Goal: Transaction & Acquisition: Purchase product/service

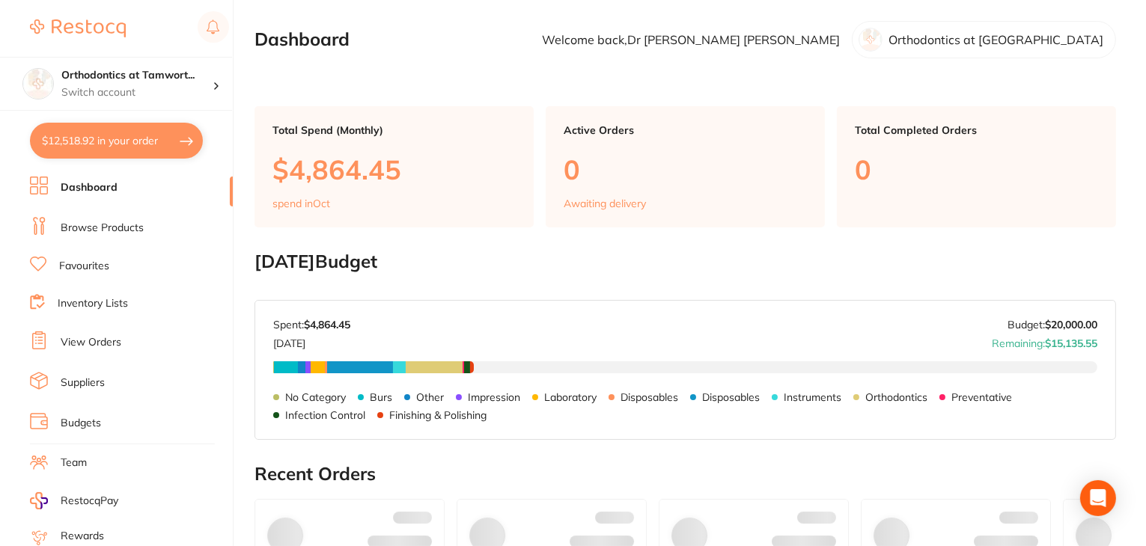
click at [105, 144] on button "$12,518.92 in your order" at bounding box center [116, 141] width 173 height 36
checkbox input "true"
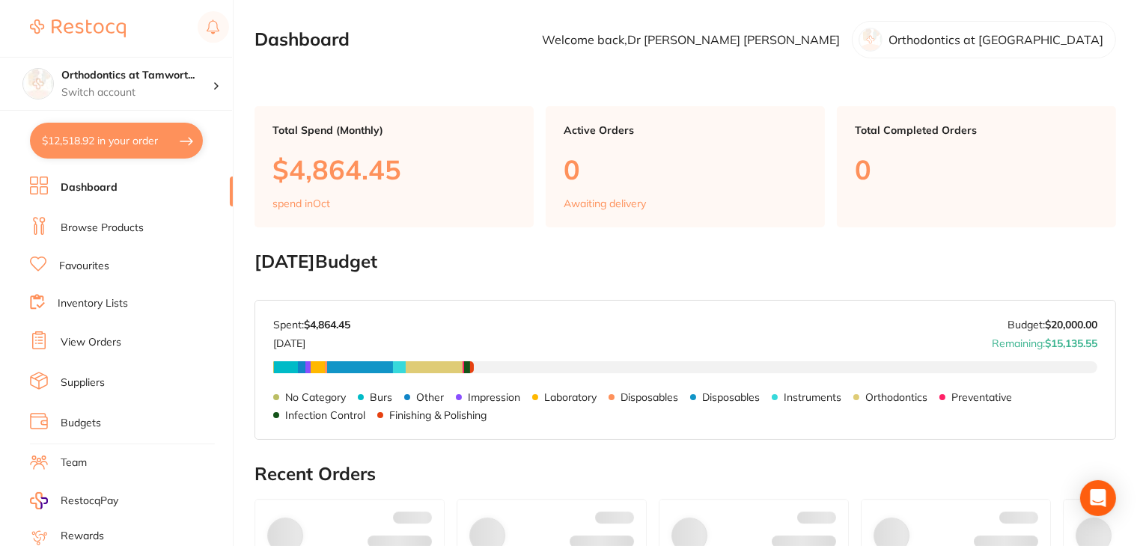
checkbox input "true"
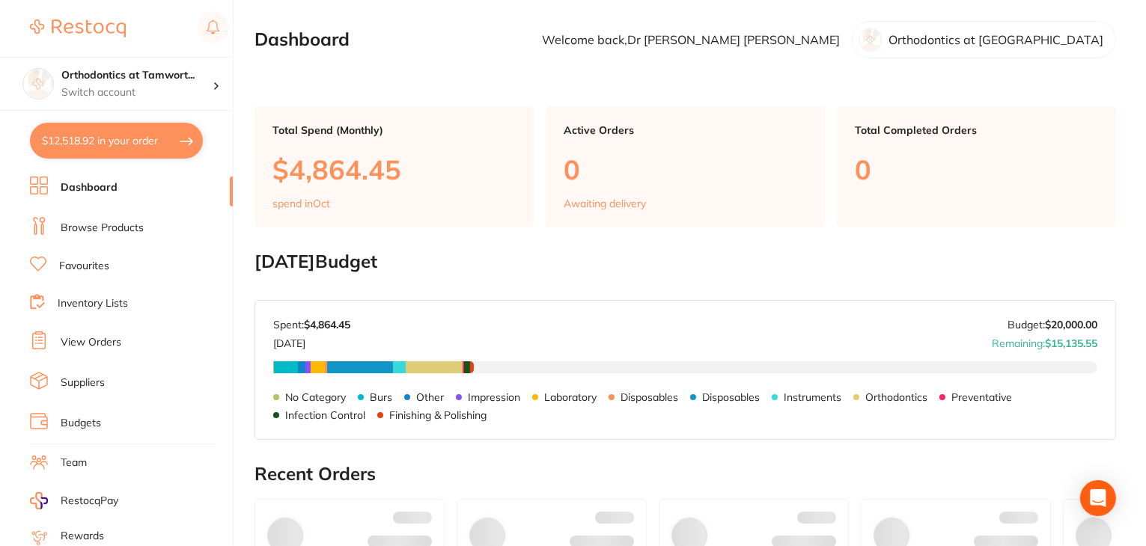
checkbox input "true"
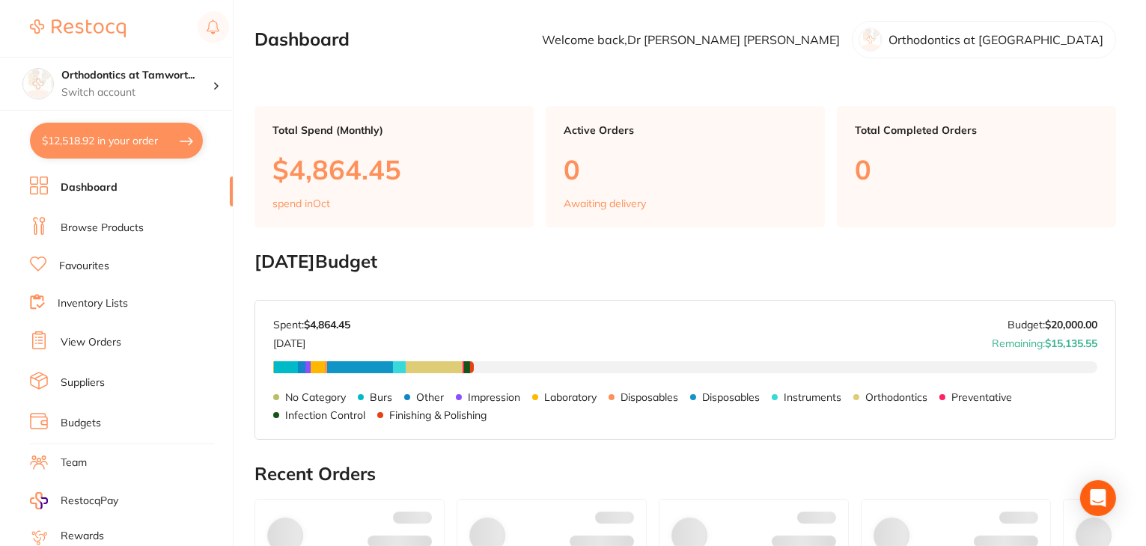
checkbox input "true"
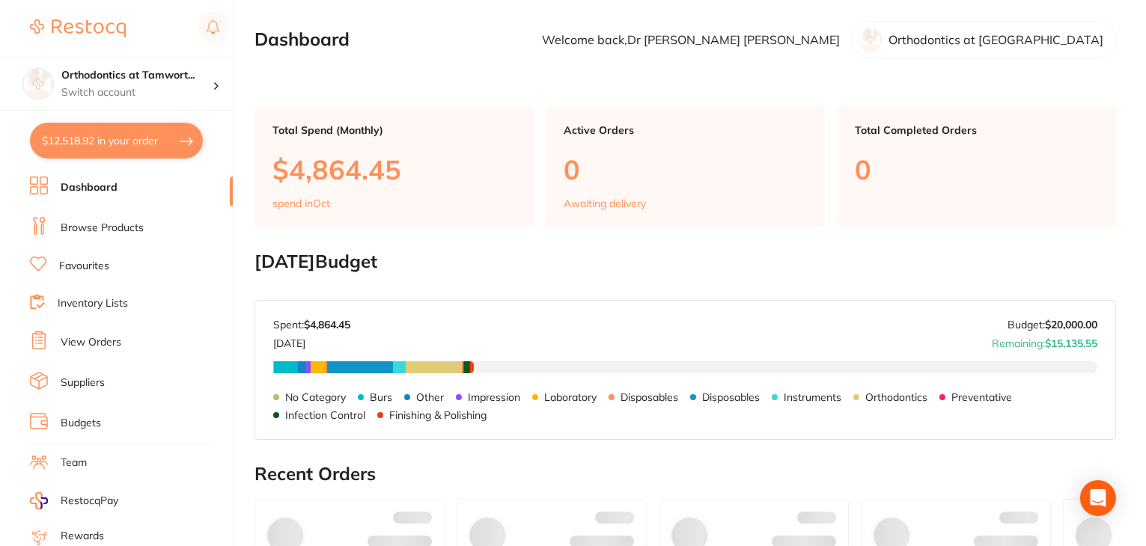
checkbox input "true"
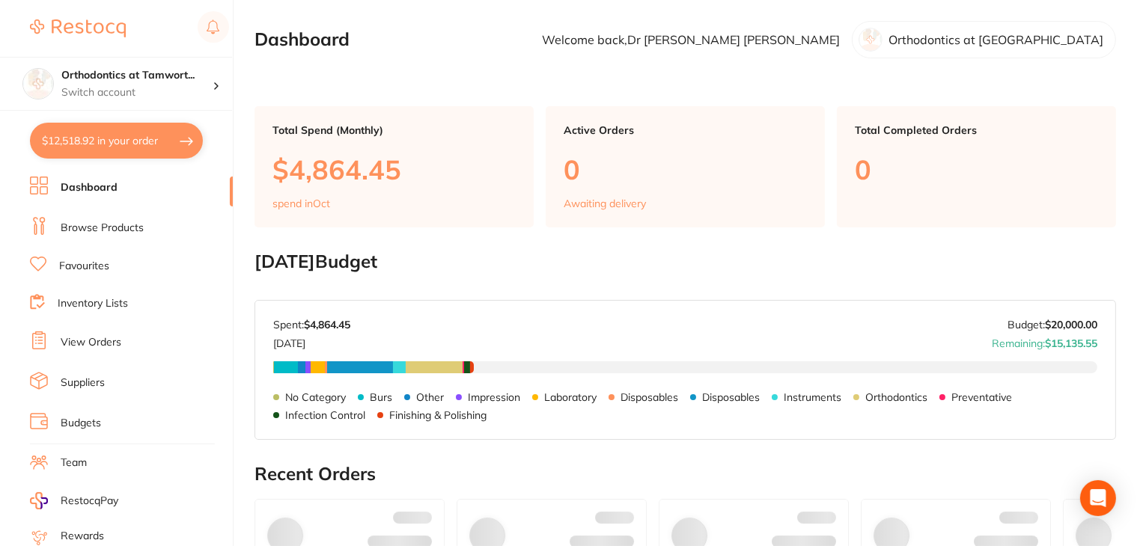
checkbox input "true"
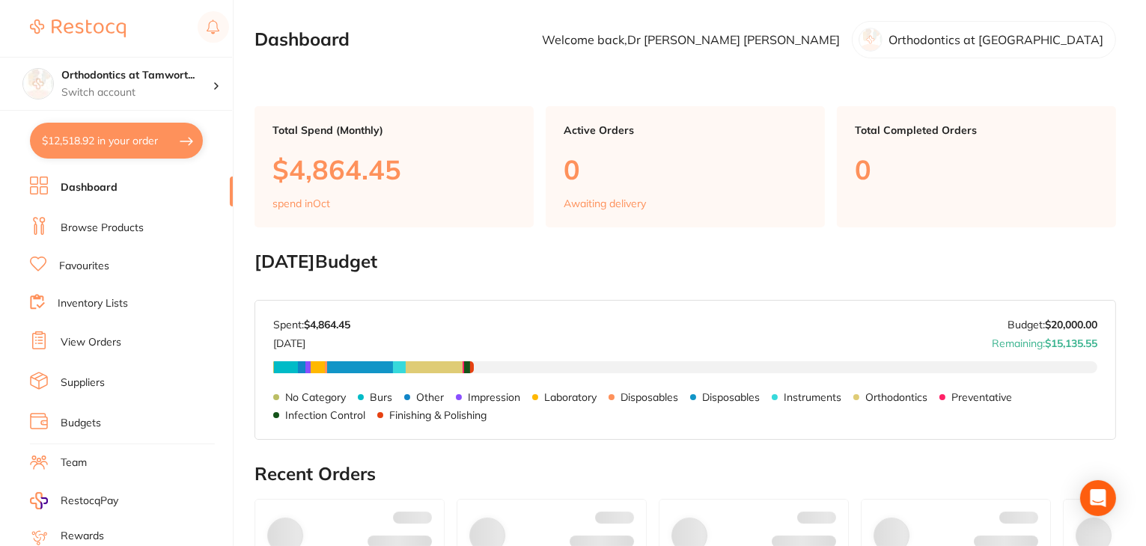
checkbox input "true"
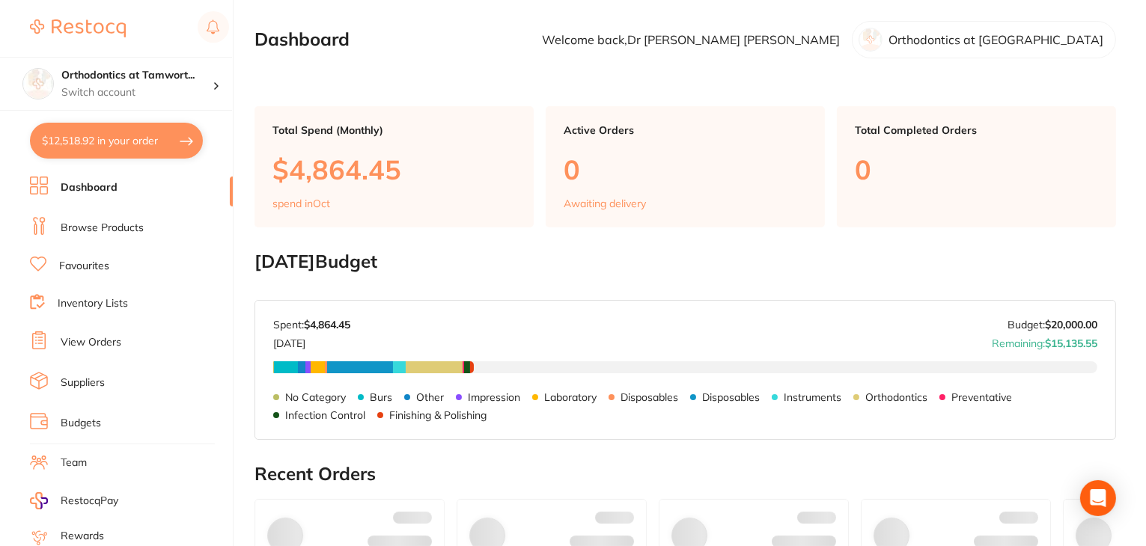
checkbox input "true"
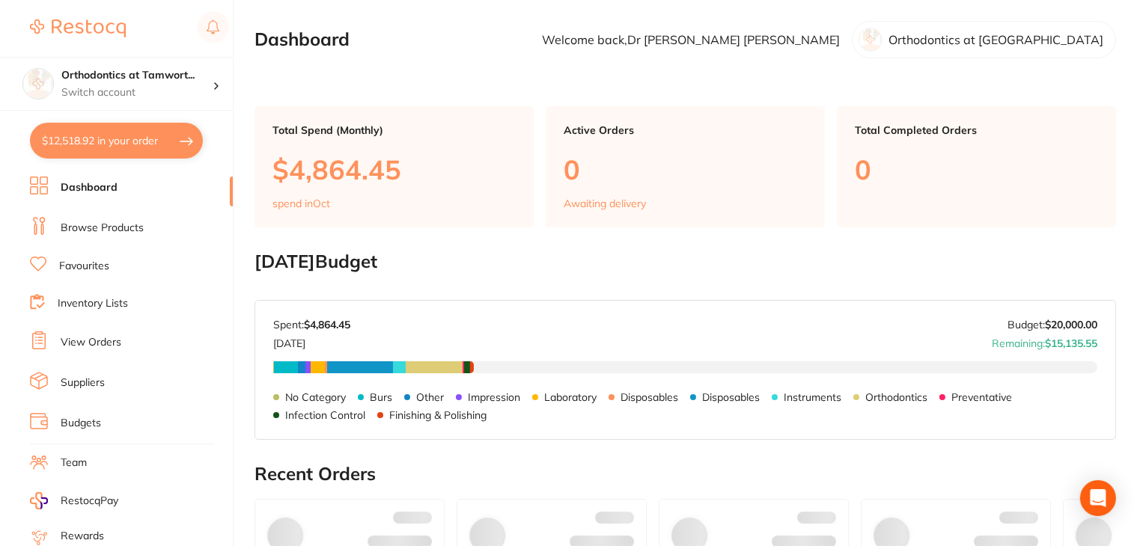
checkbox input "true"
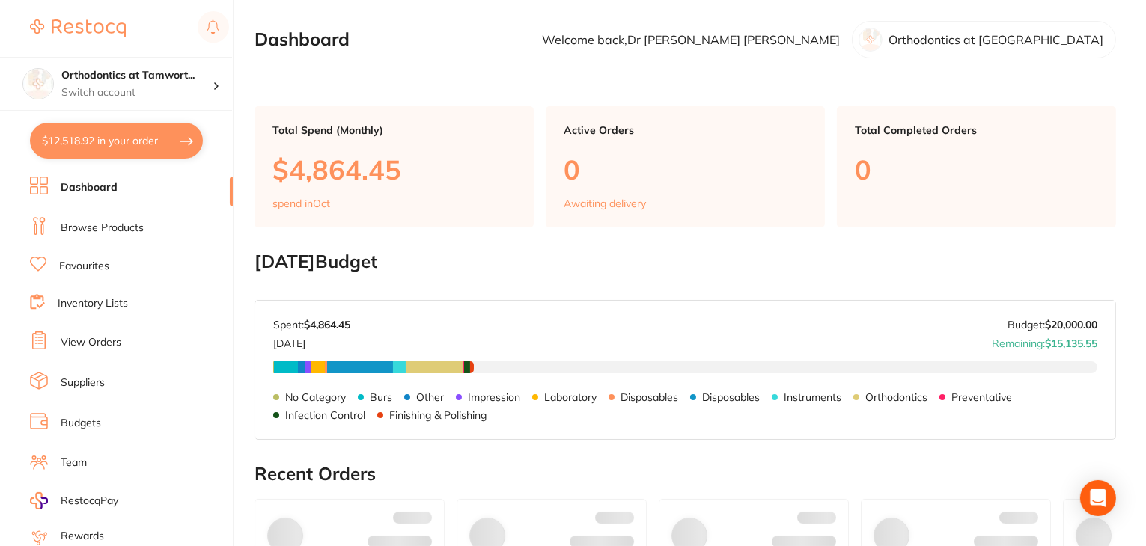
checkbox input "true"
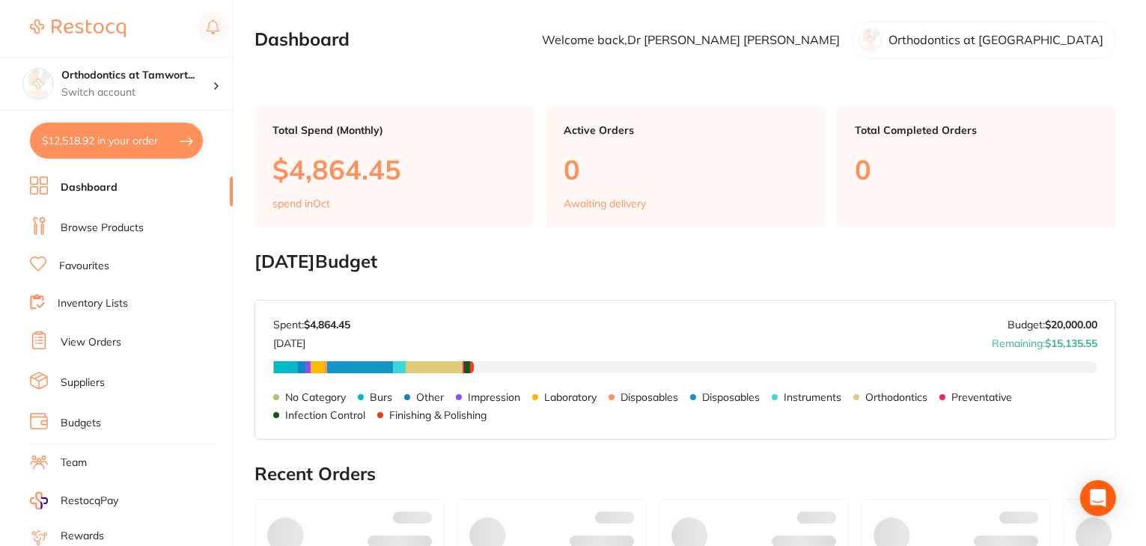
checkbox input "true"
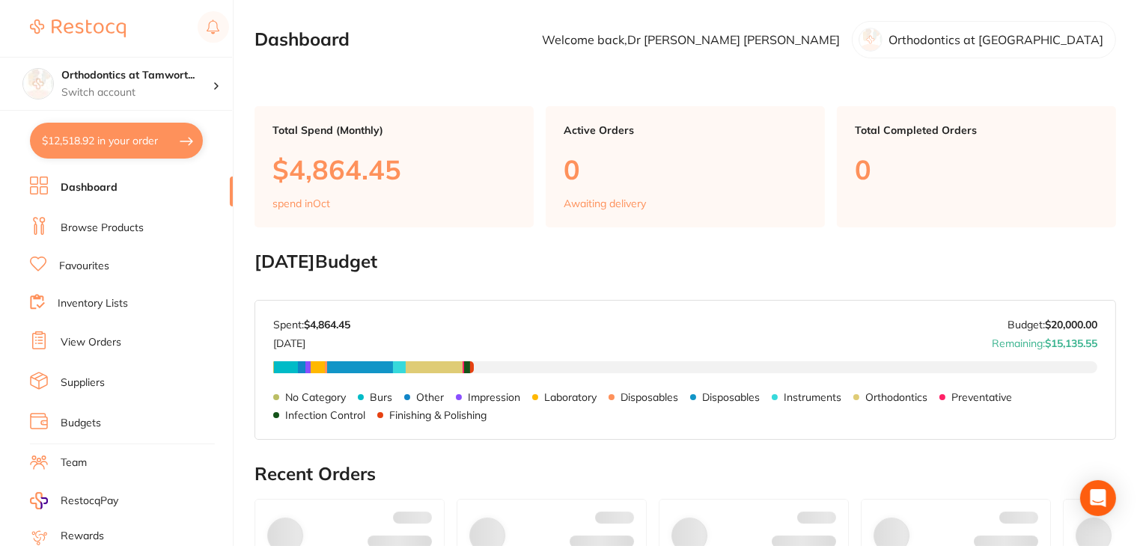
checkbox input "true"
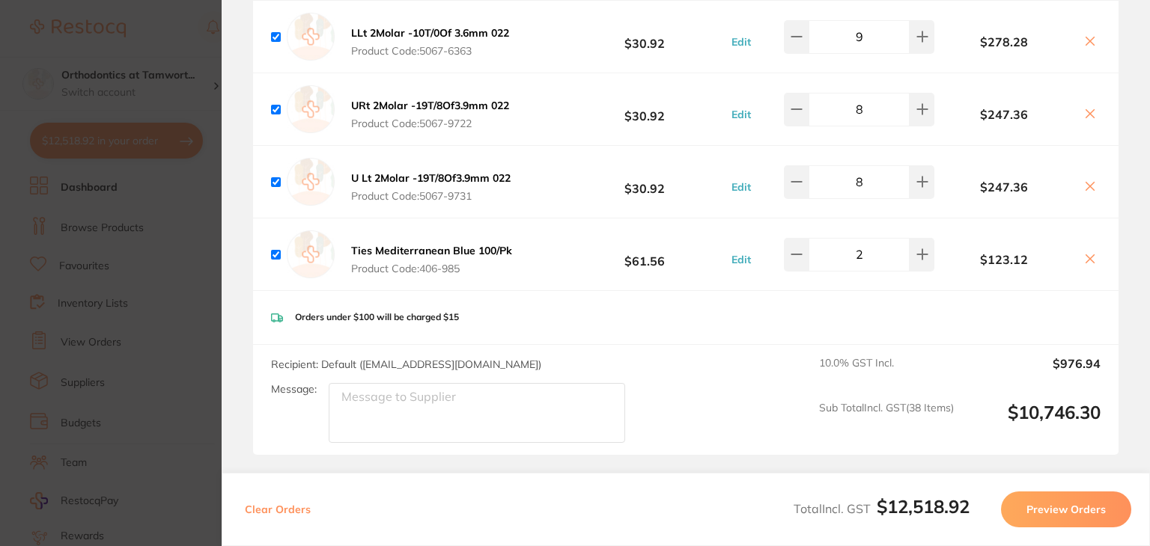
scroll to position [4285, 0]
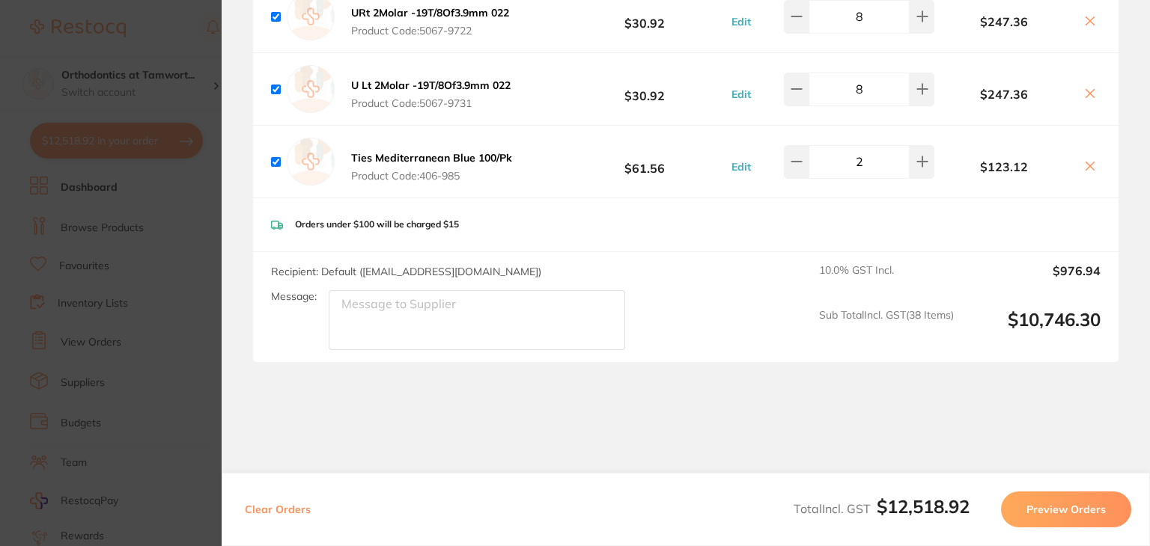
click at [1066, 513] on button "Preview Orders" at bounding box center [1066, 510] width 130 height 36
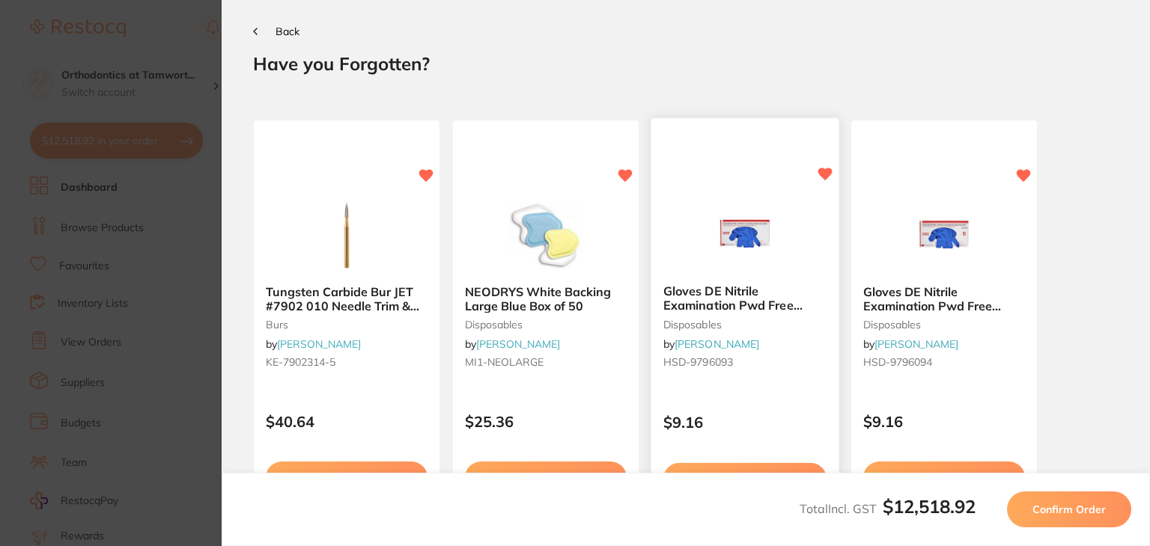
scroll to position [0, 0]
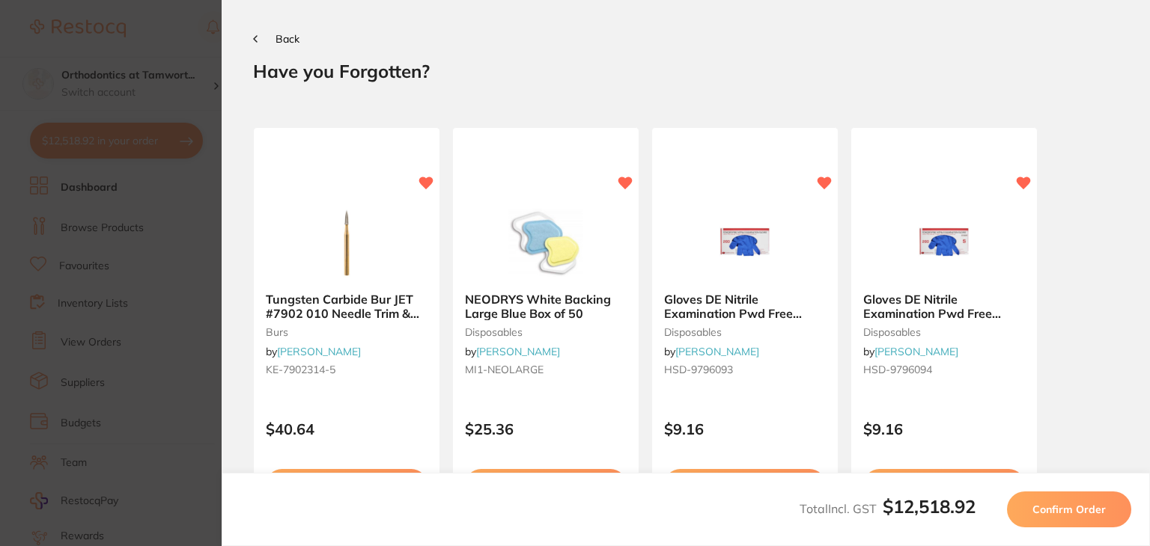
click at [1055, 504] on span "Confirm Order" at bounding box center [1068, 509] width 73 height 13
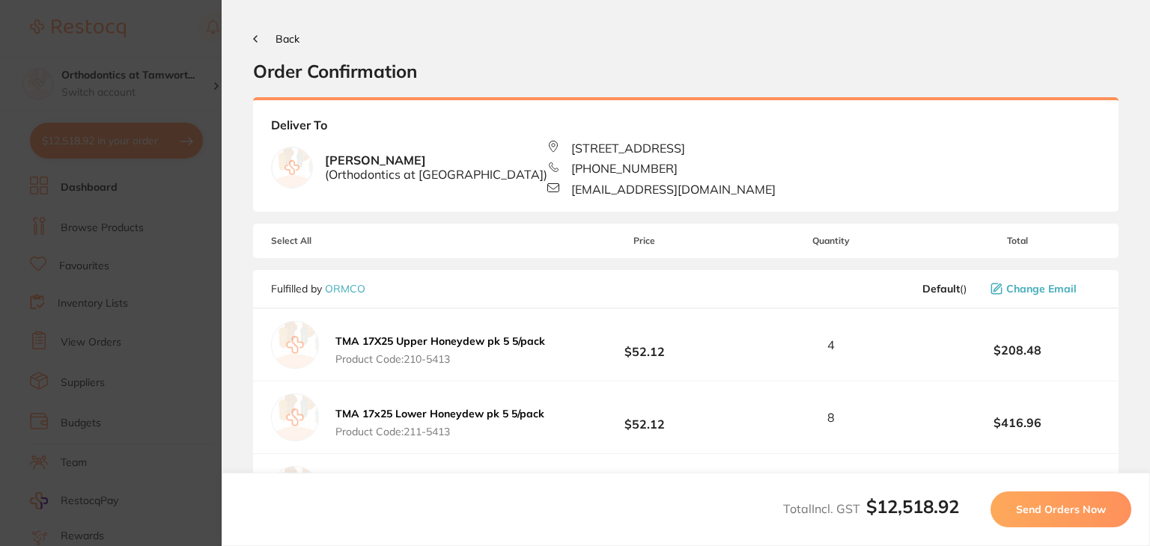
click at [1039, 511] on span "Send Orders Now" at bounding box center [1061, 509] width 90 height 13
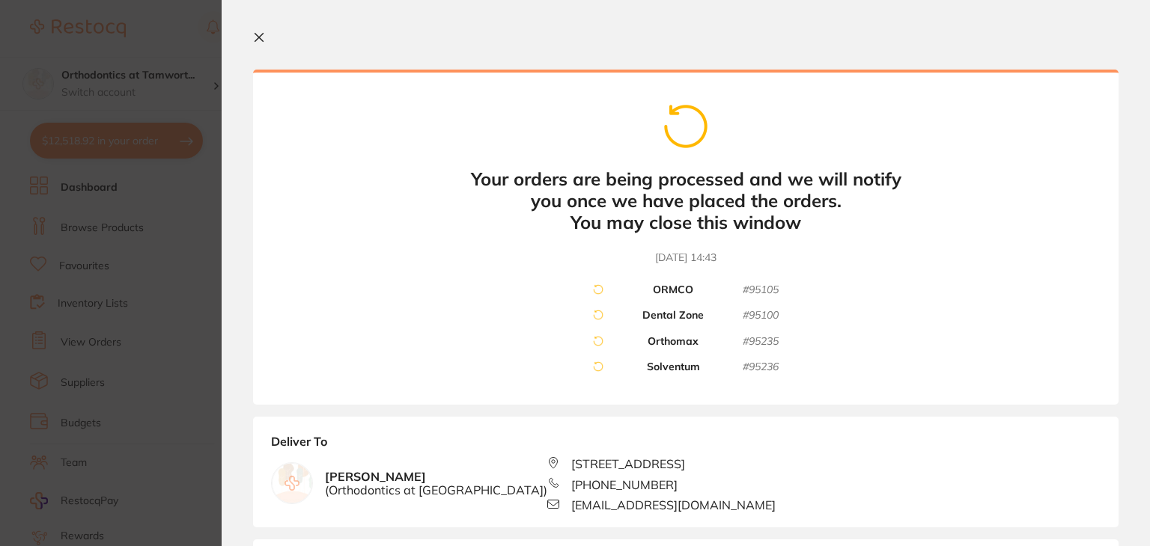
click at [256, 40] on icon at bounding box center [259, 38] width 8 height 8
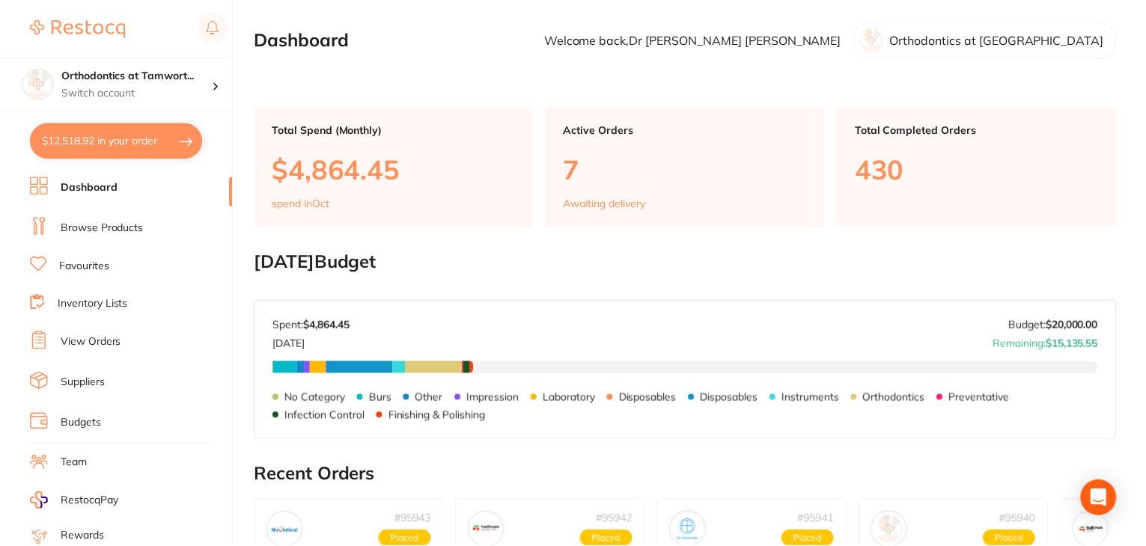
scroll to position [575, 0]
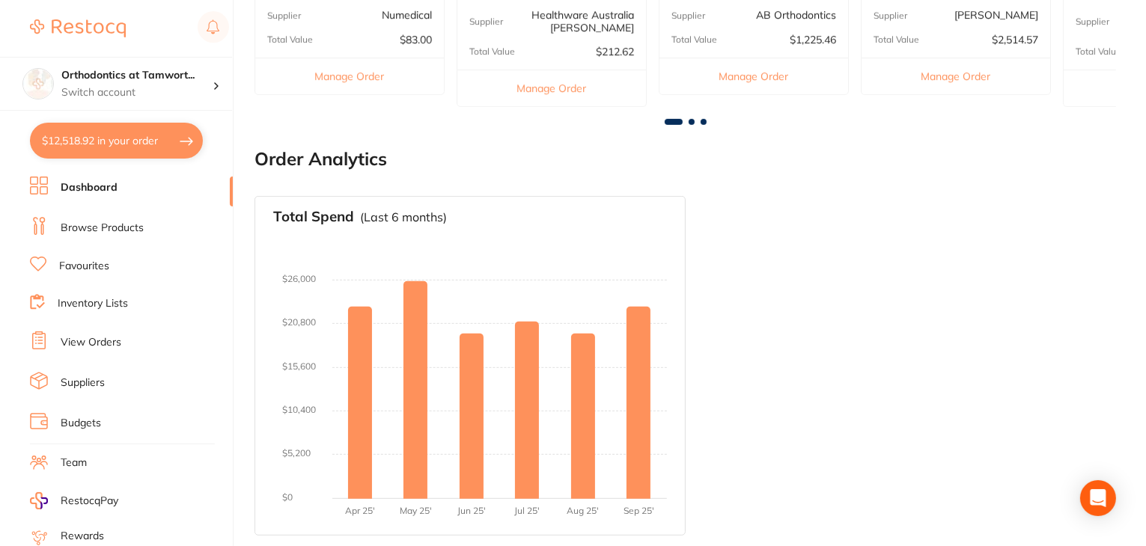
click at [85, 189] on link "Dashboard" at bounding box center [89, 187] width 57 height 15
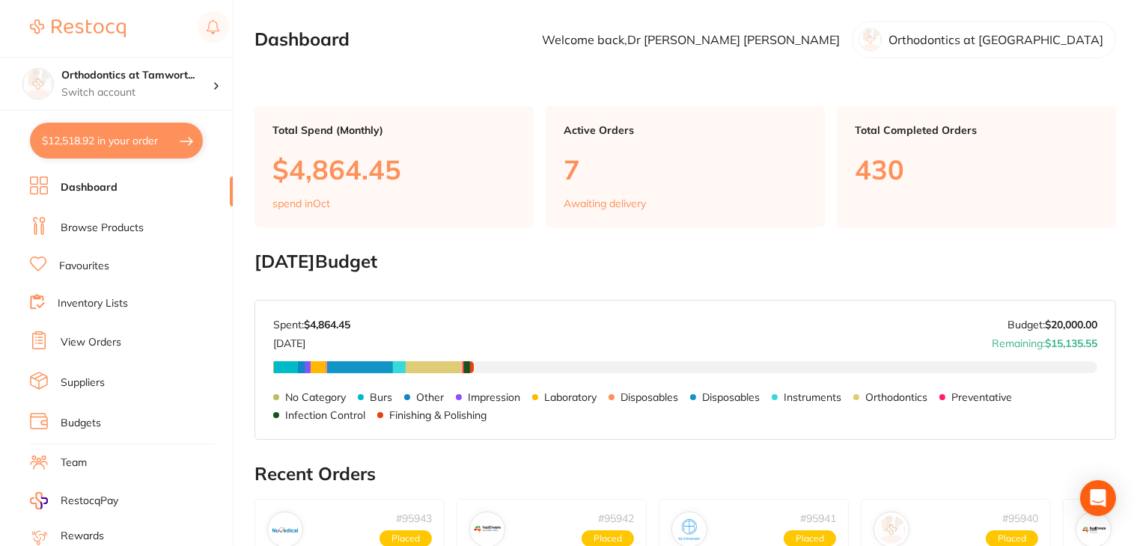
click at [82, 231] on link "Browse Products" at bounding box center [102, 228] width 83 height 15
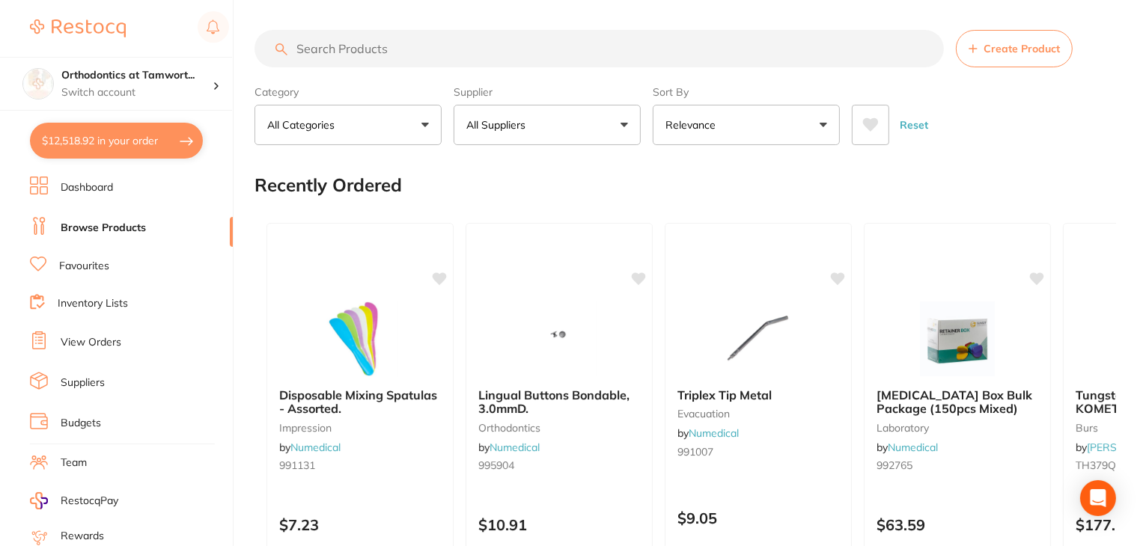
scroll to position [150, 0]
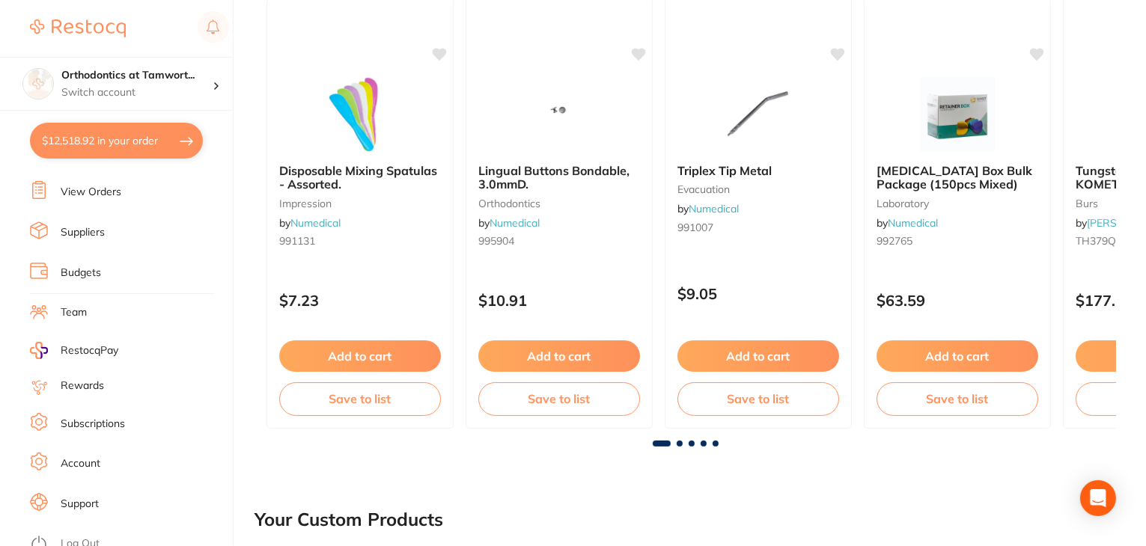
click at [84, 543] on li "Log Out" at bounding box center [129, 544] width 198 height 22
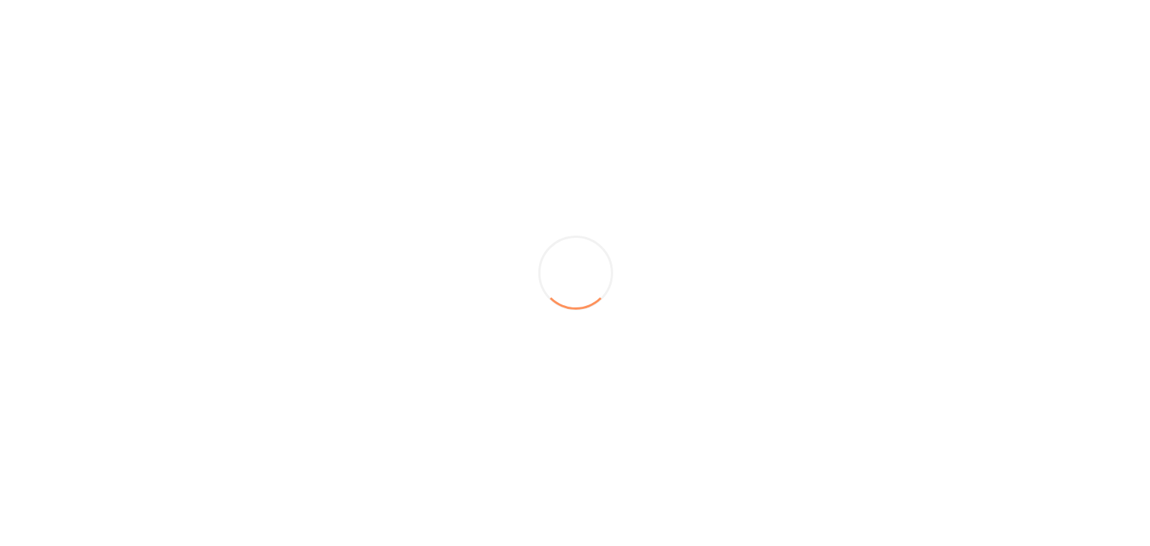
scroll to position [0, 0]
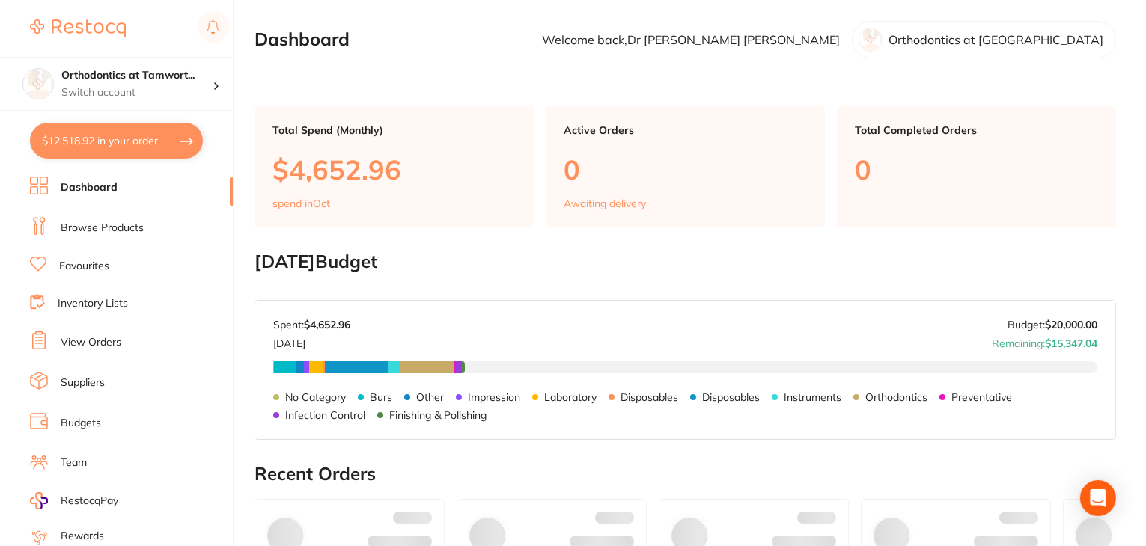
click at [147, 130] on button "$12,518.92 in your order" at bounding box center [116, 141] width 173 height 36
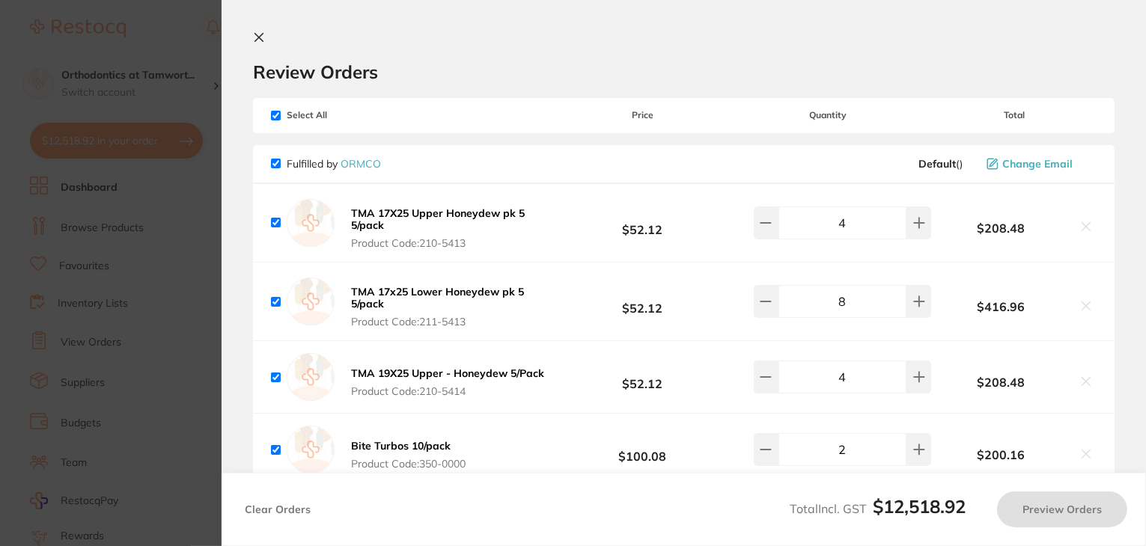
checkbox input "true"
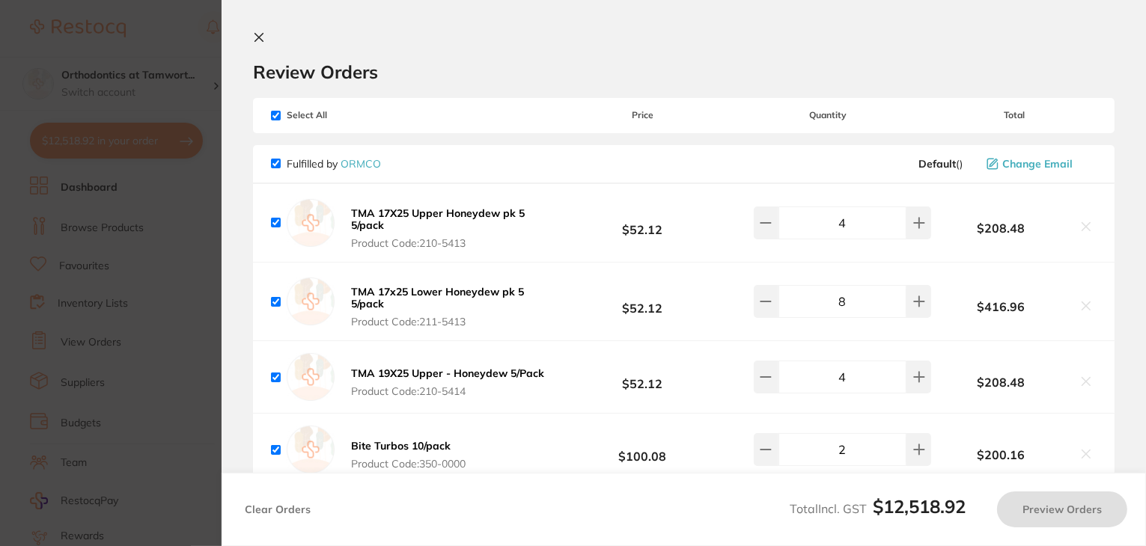
checkbox input "true"
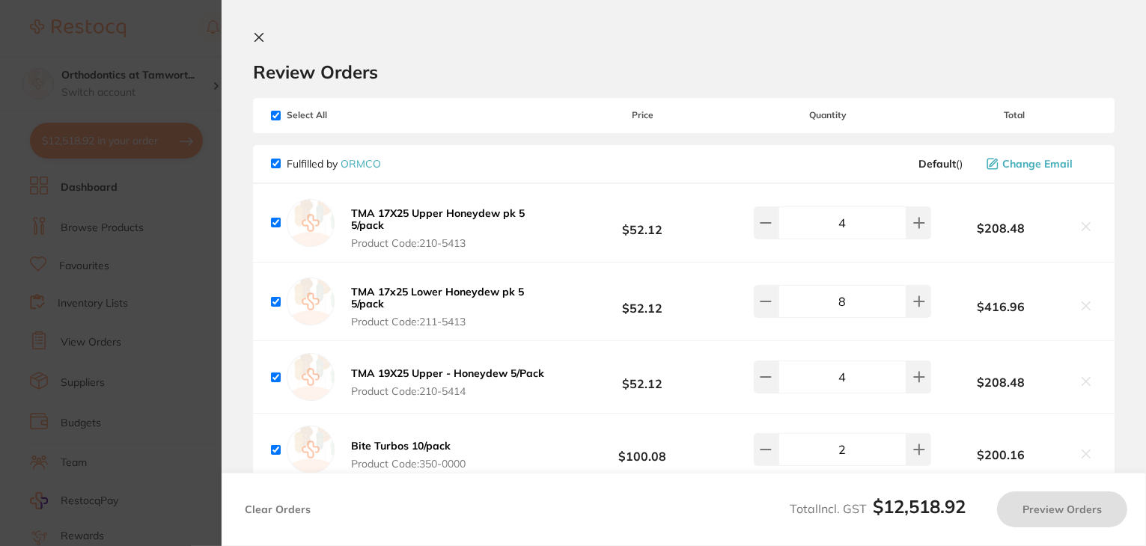
checkbox input "true"
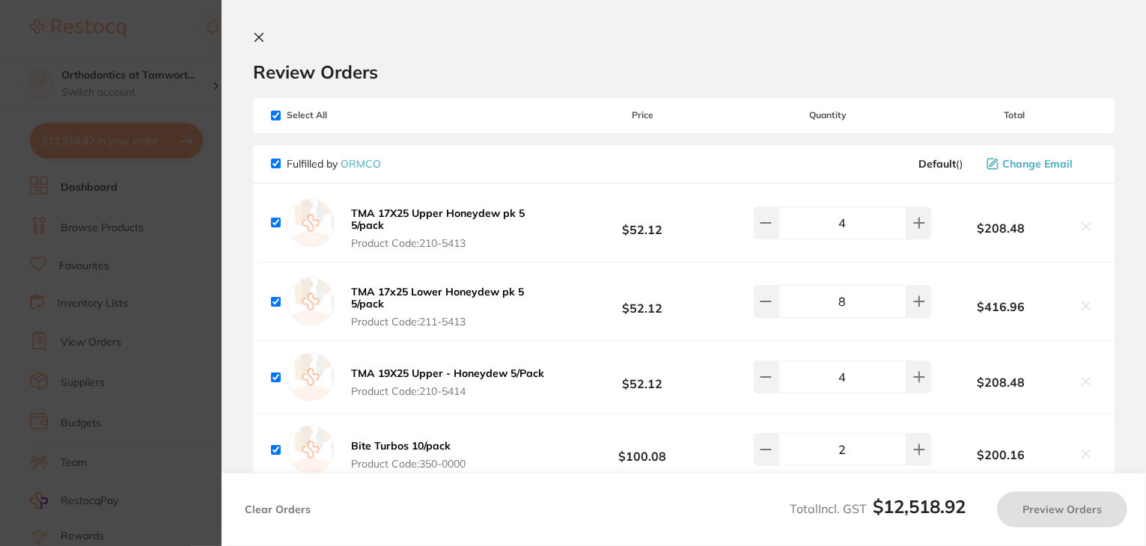
checkbox input "true"
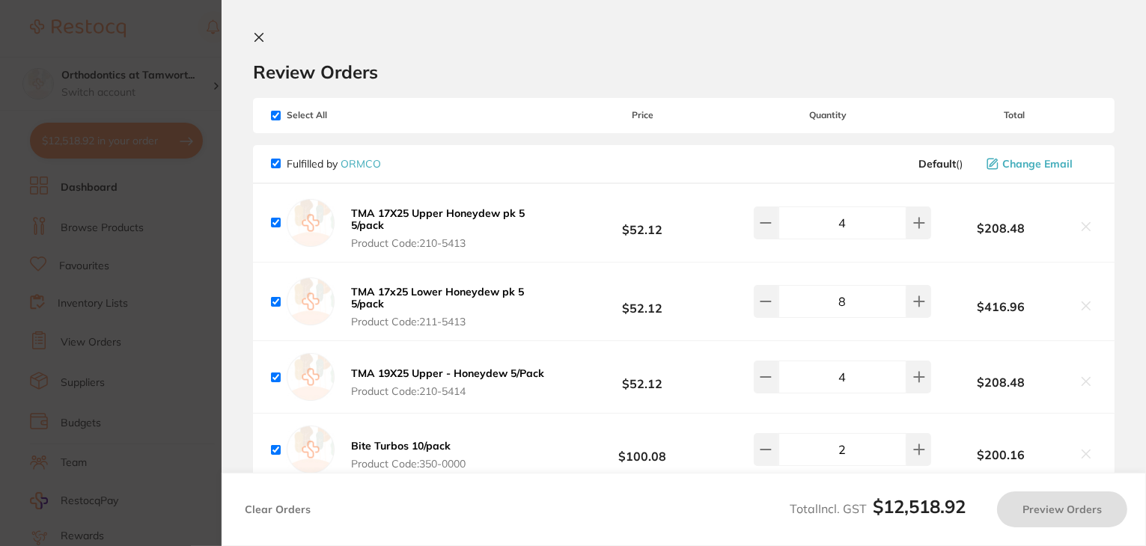
checkbox input "true"
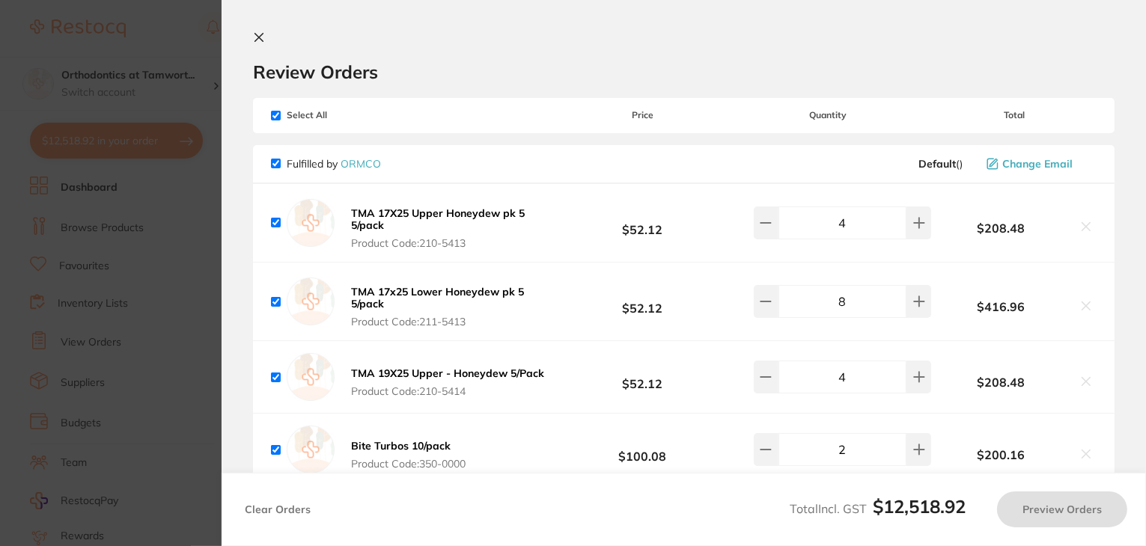
checkbox input "true"
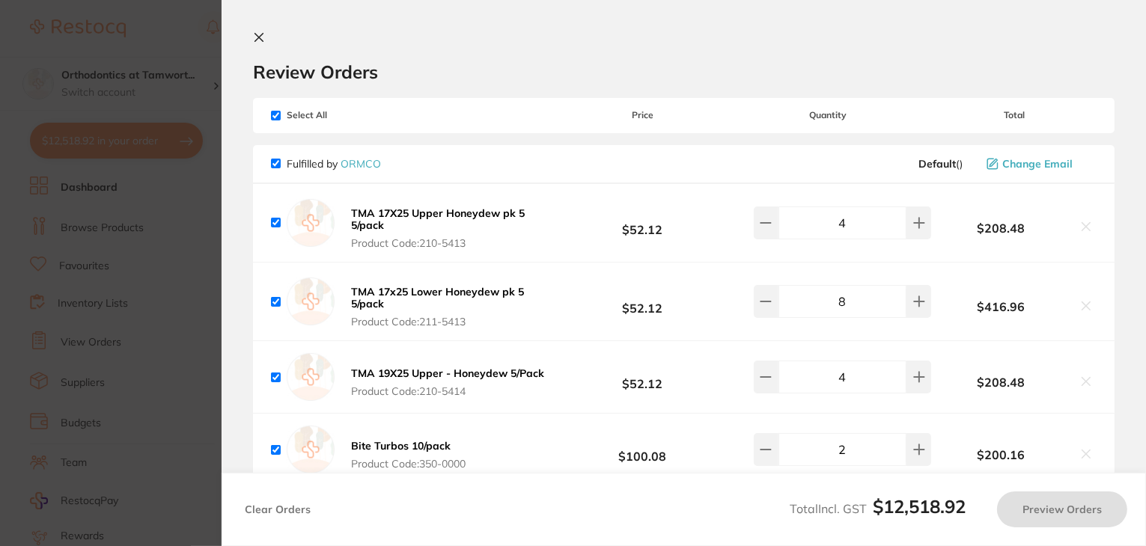
checkbox input "true"
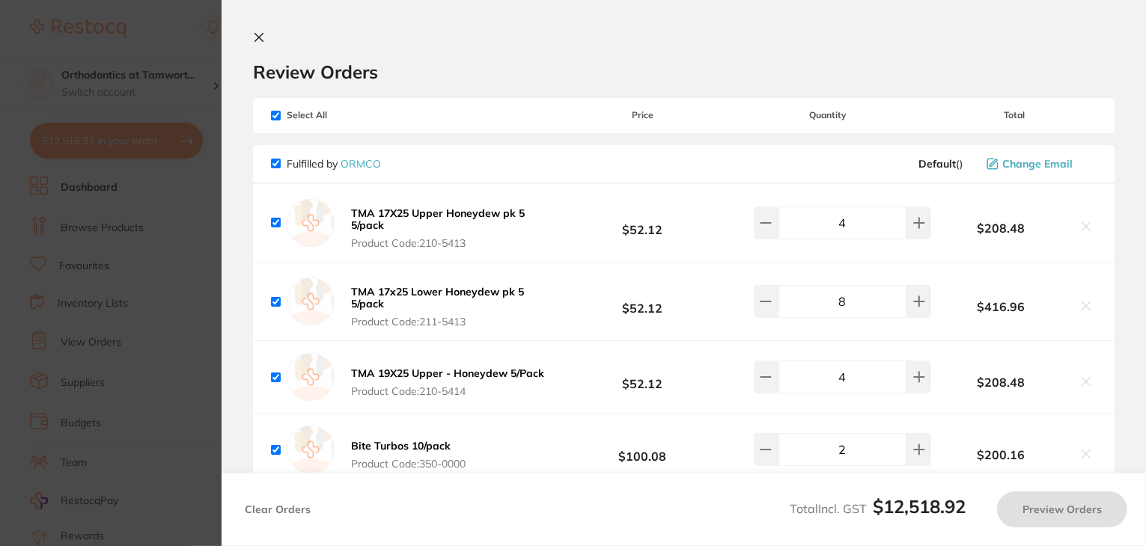
checkbox input "true"
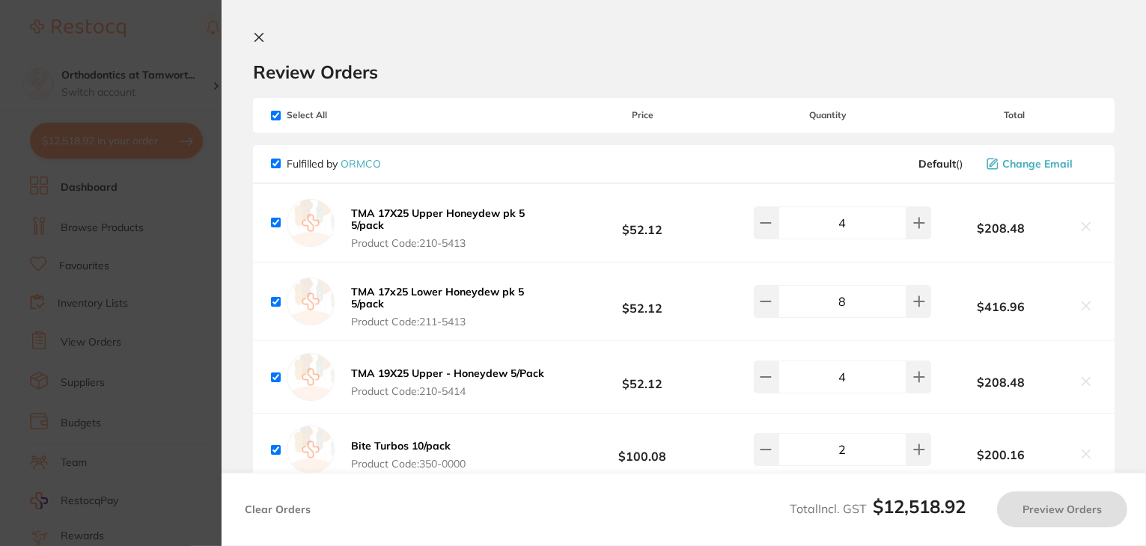
checkbox input "true"
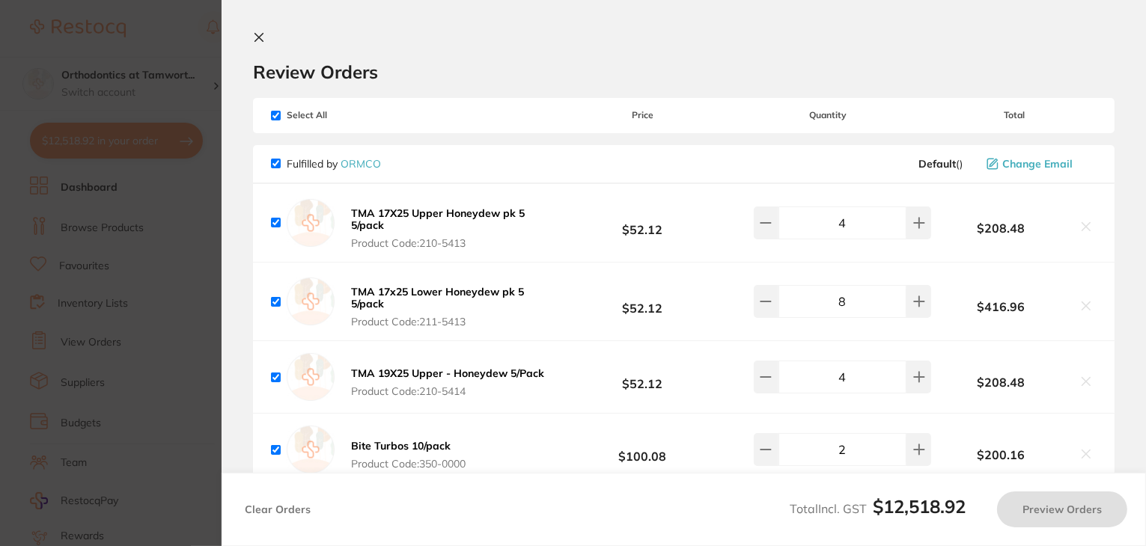
checkbox input "true"
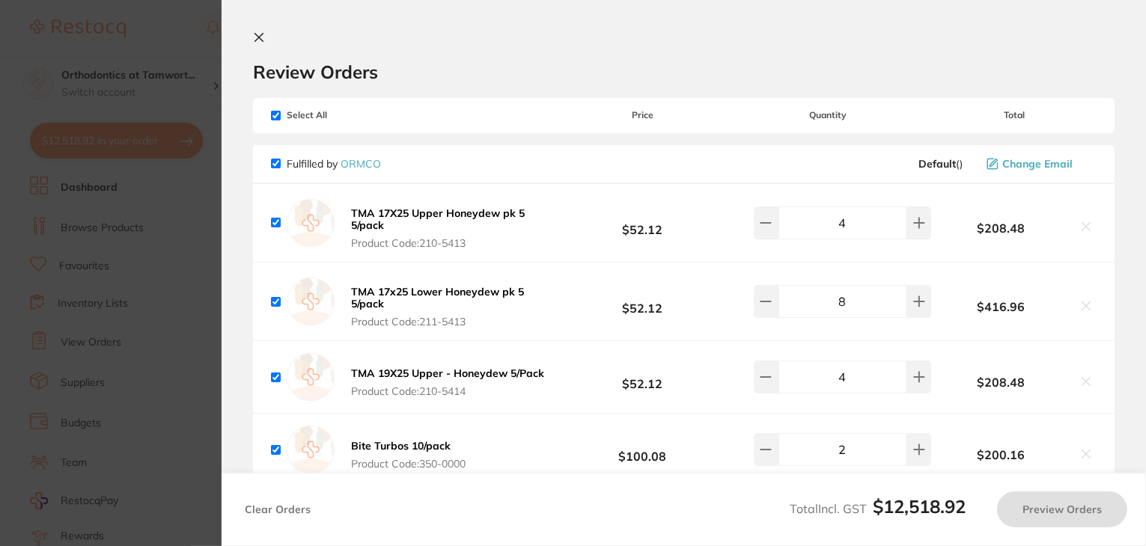
checkbox input "true"
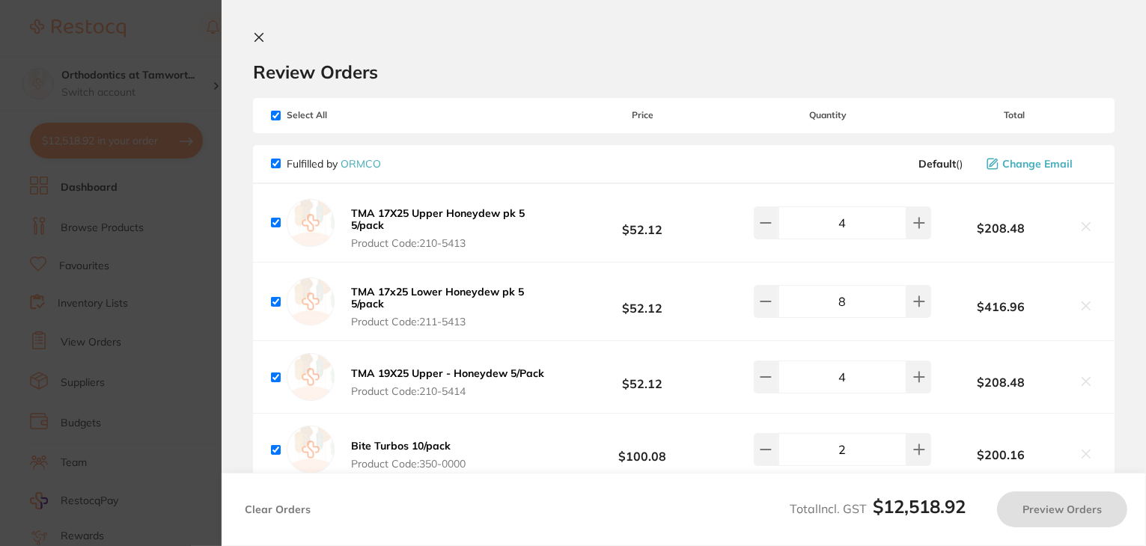
checkbox input "true"
click at [276, 116] on input "checkbox" at bounding box center [276, 116] width 10 height 10
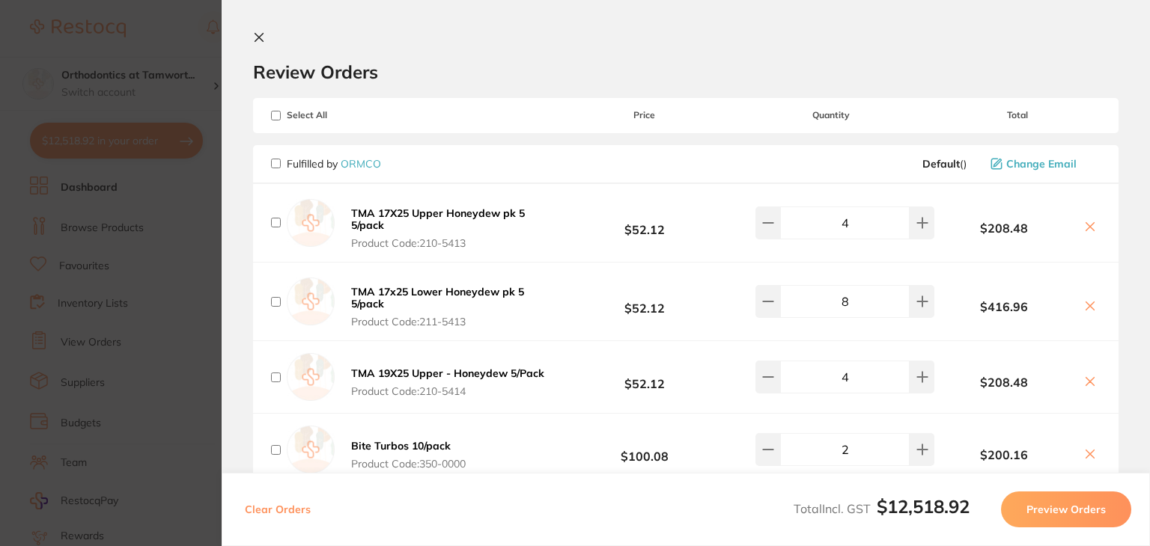
checkbox input "false"
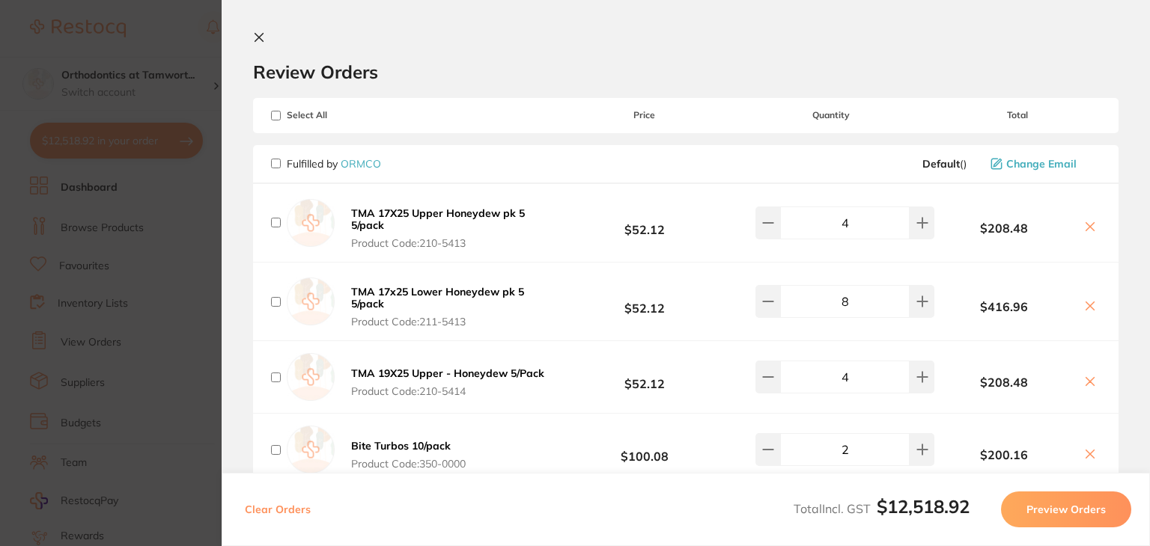
checkbox input "false"
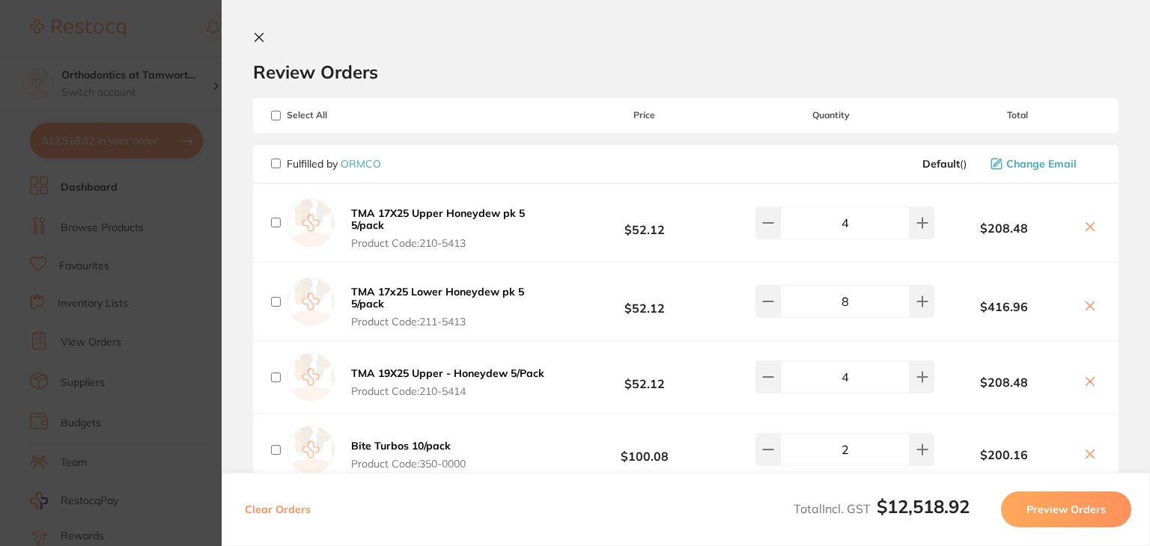
checkbox input "false"
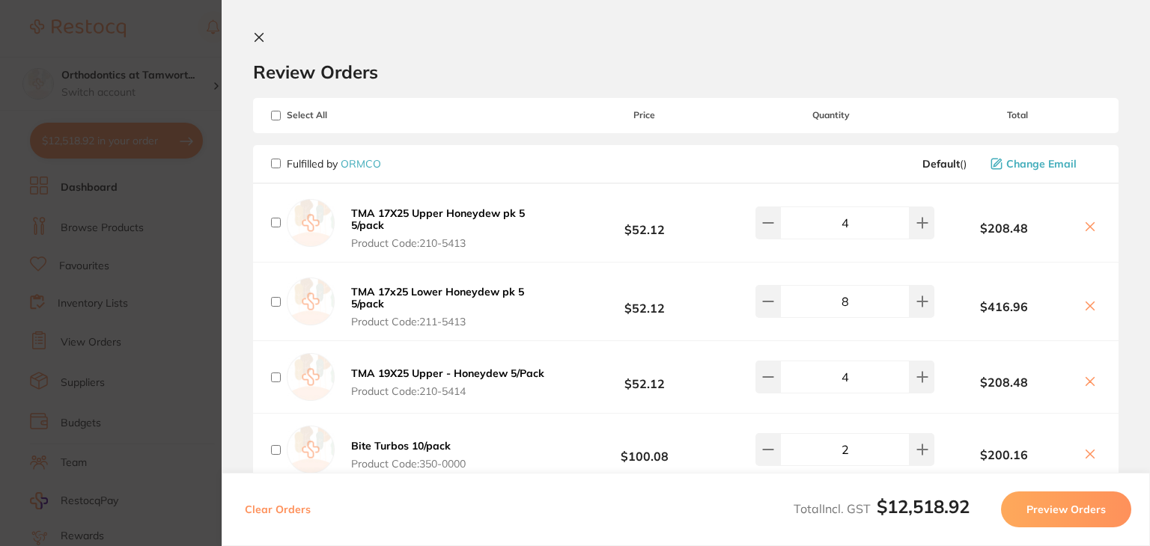
checkbox input "false"
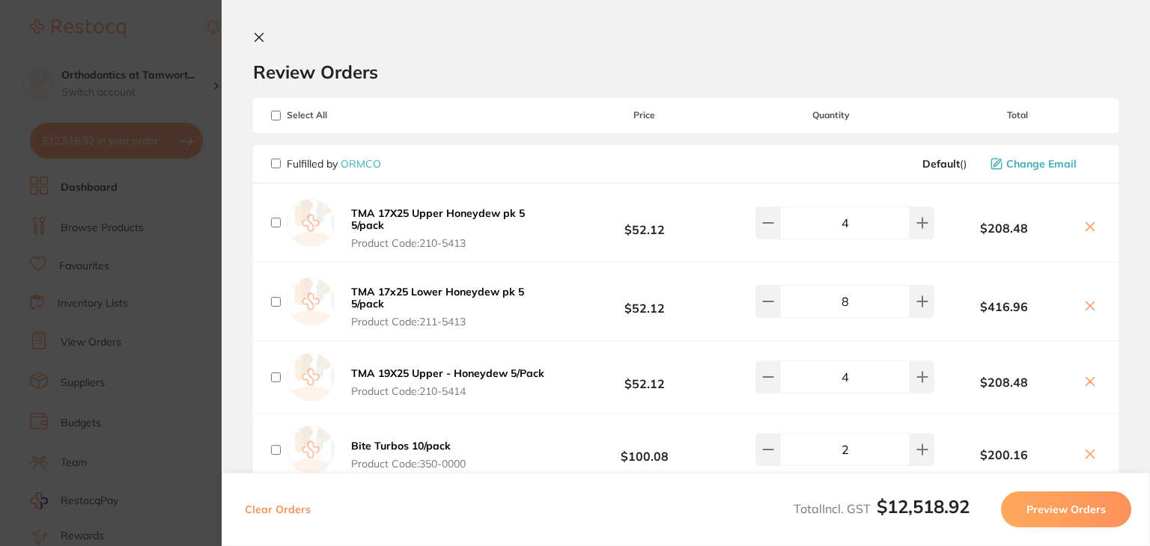
checkbox input "false"
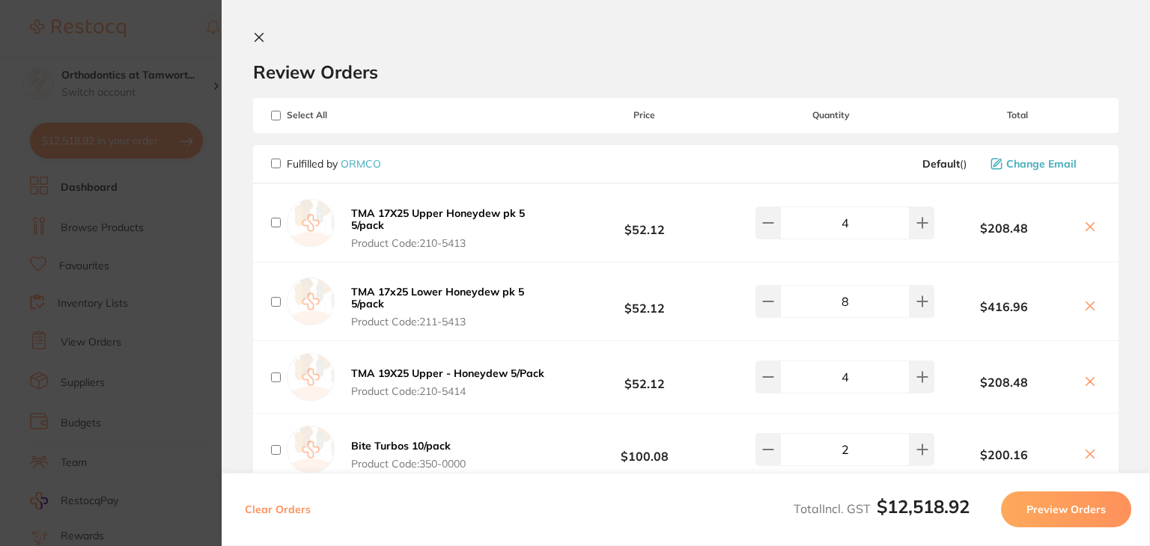
checkbox input "false"
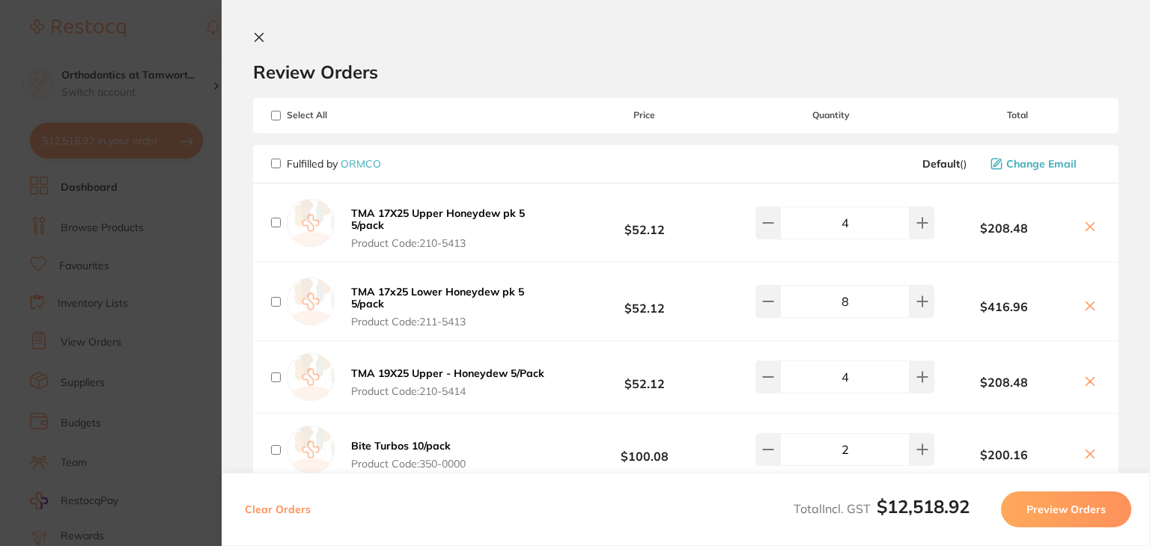
checkbox input "false"
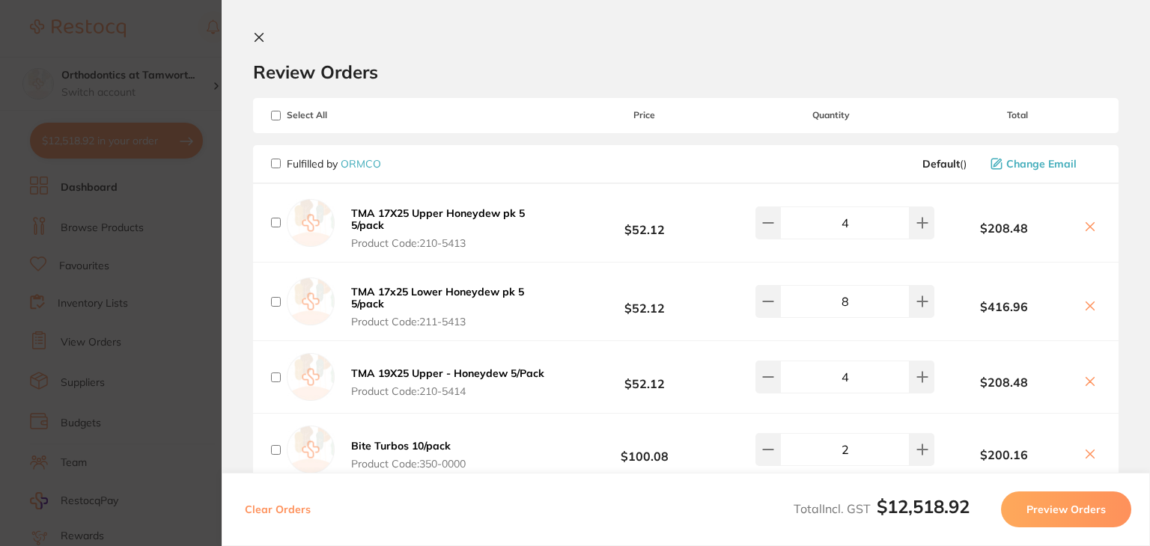
checkbox input "false"
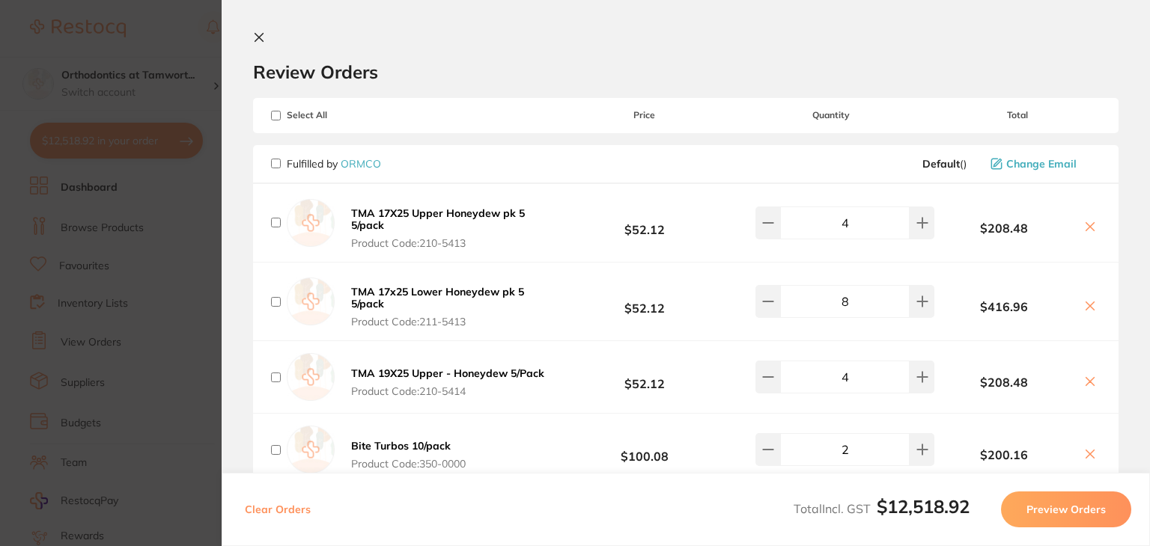
checkbox input "false"
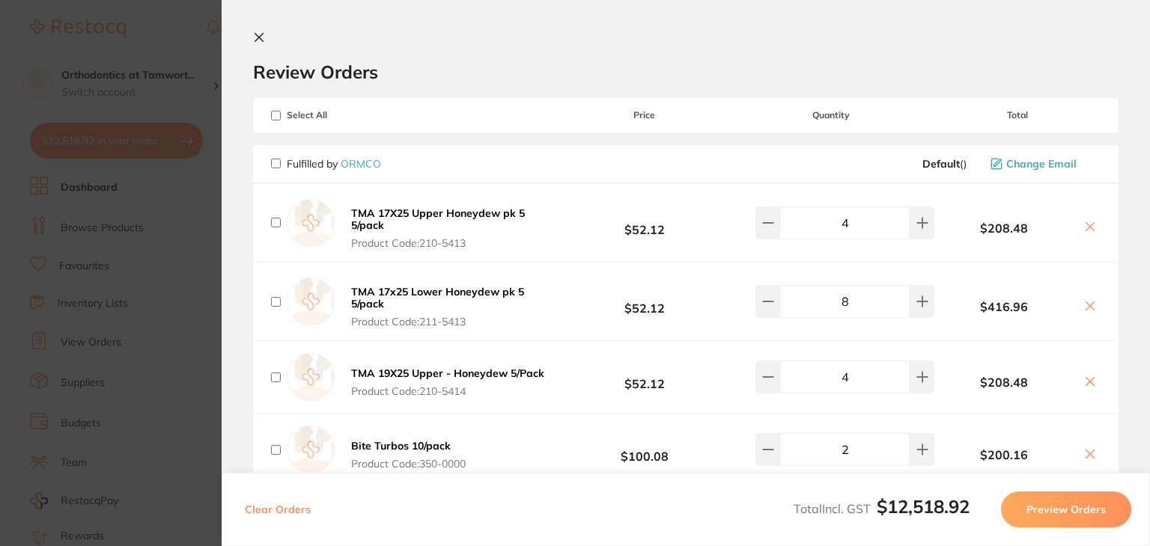
checkbox input "false"
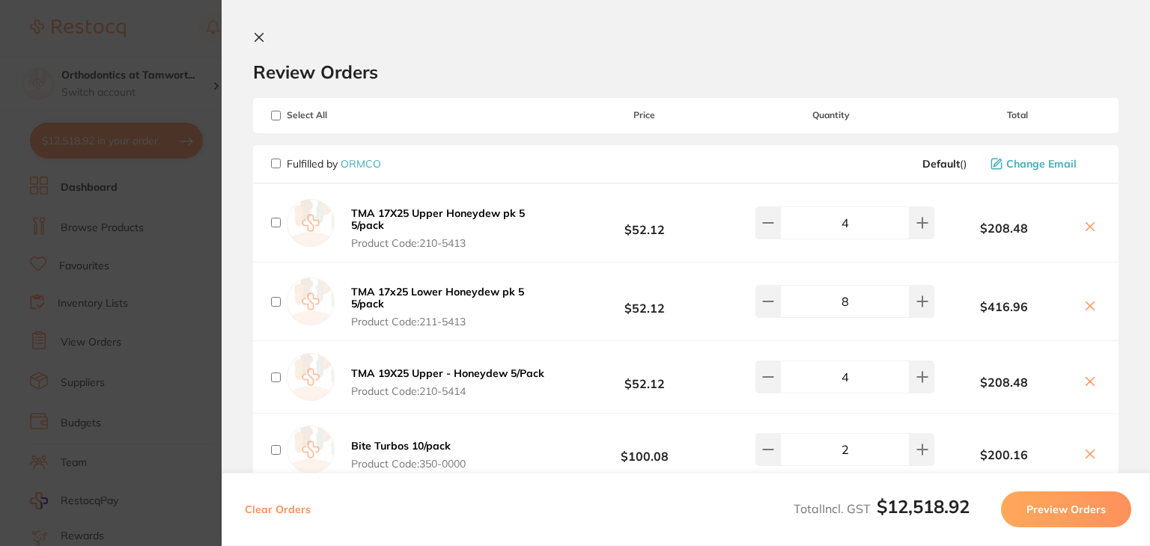
checkbox input "false"
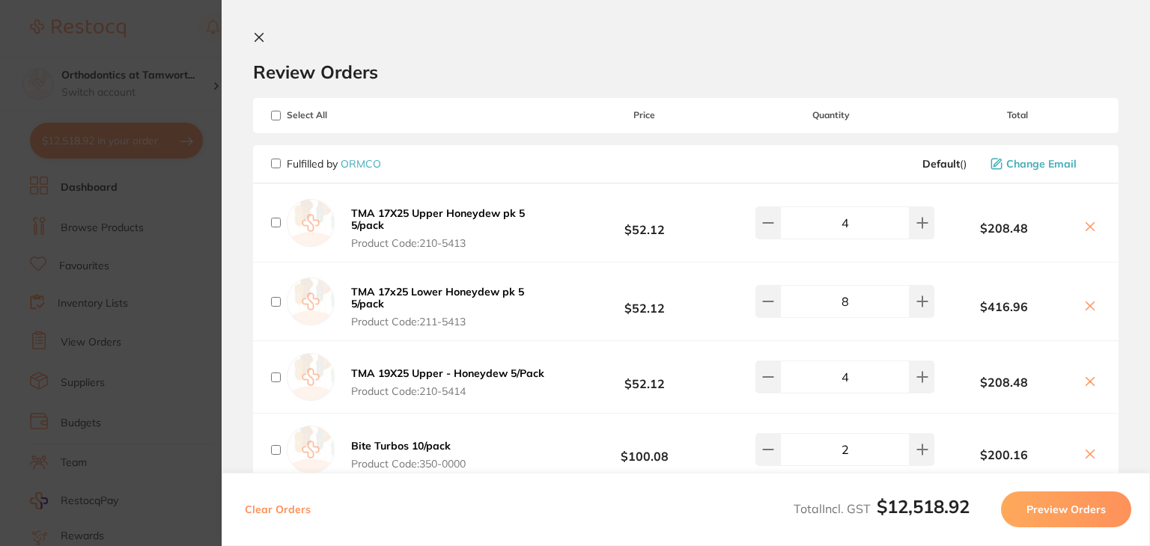
checkbox input "false"
click at [274, 159] on input "checkbox" at bounding box center [276, 164] width 10 height 10
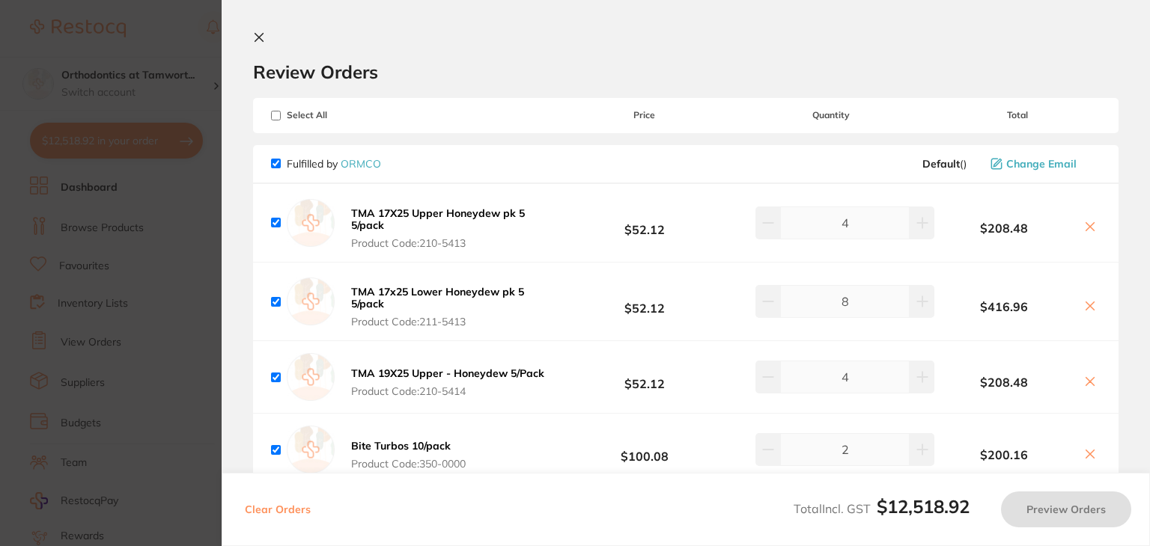
checkbox input "true"
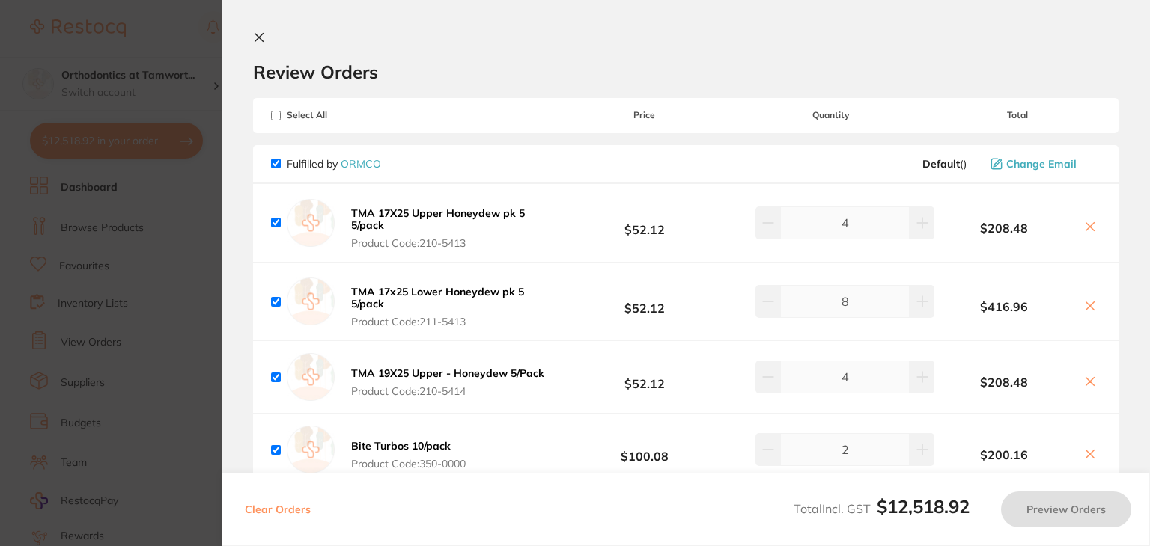
checkbox input "true"
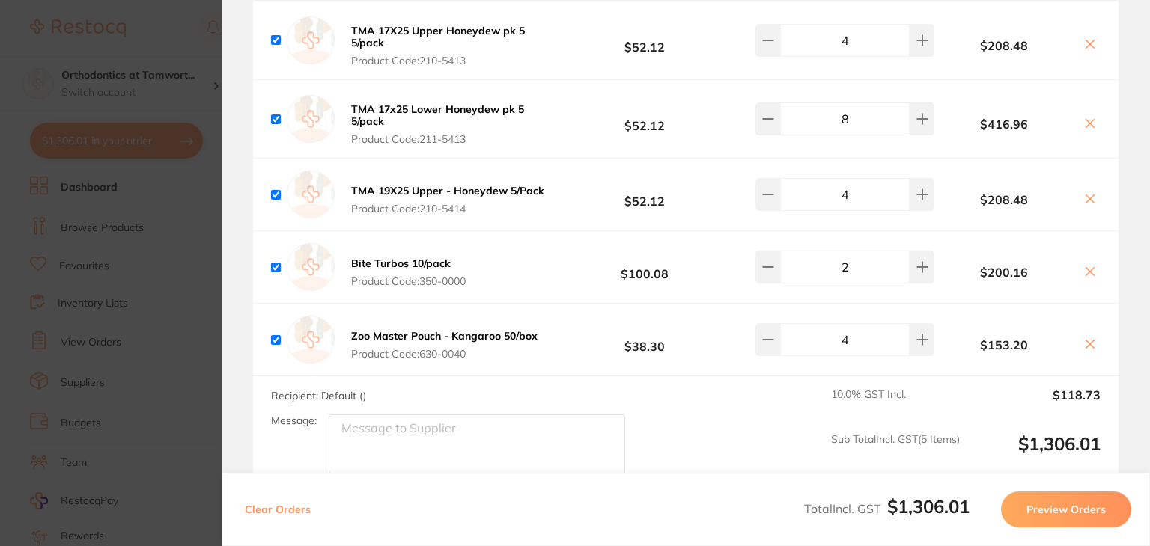
scroll to position [374, 0]
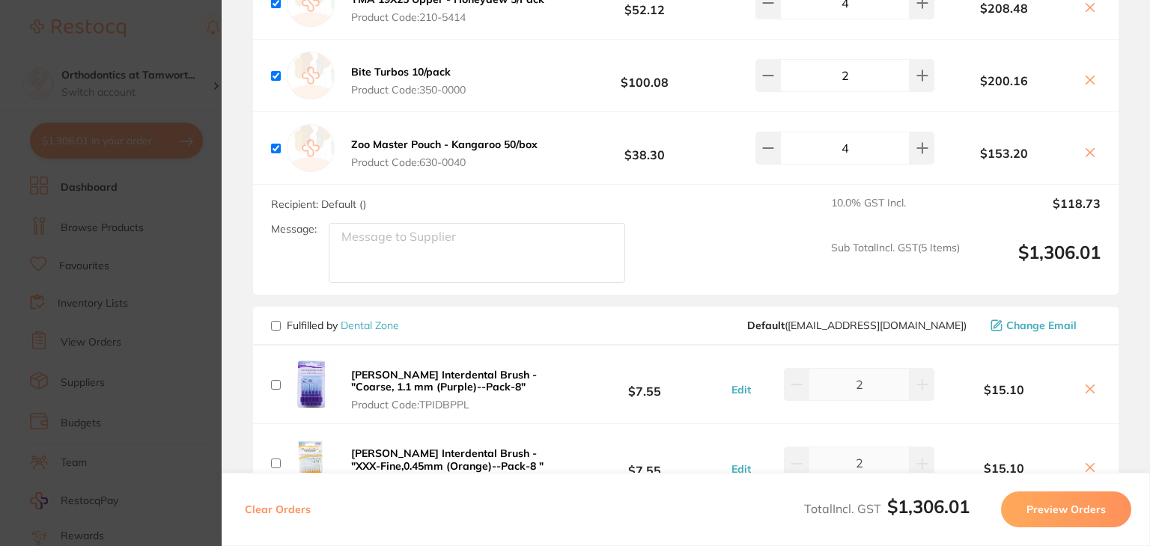
click at [1038, 502] on button "Preview Orders" at bounding box center [1066, 510] width 130 height 36
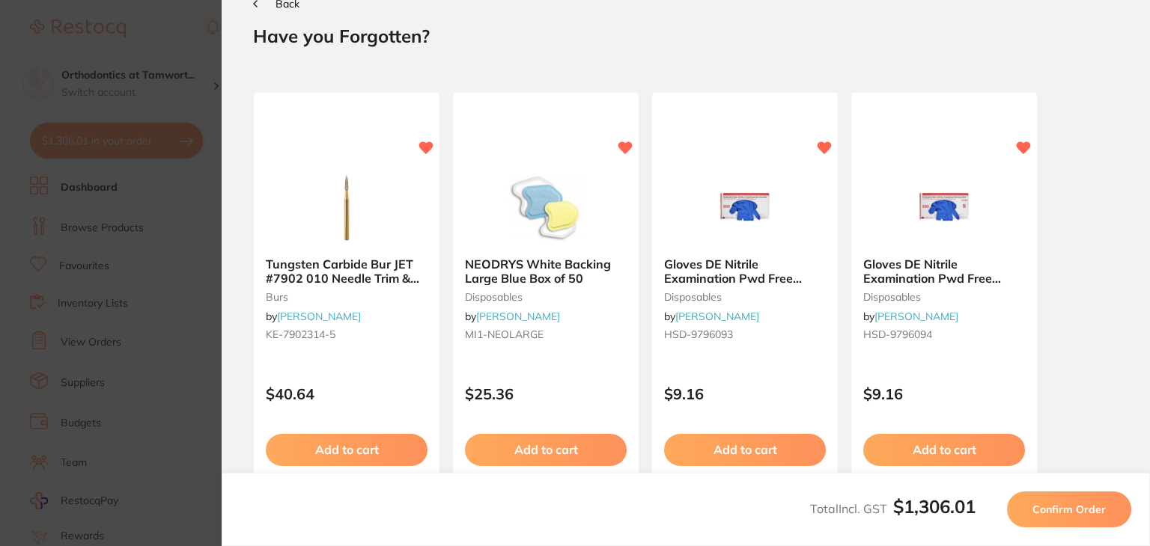
scroll to position [0, 0]
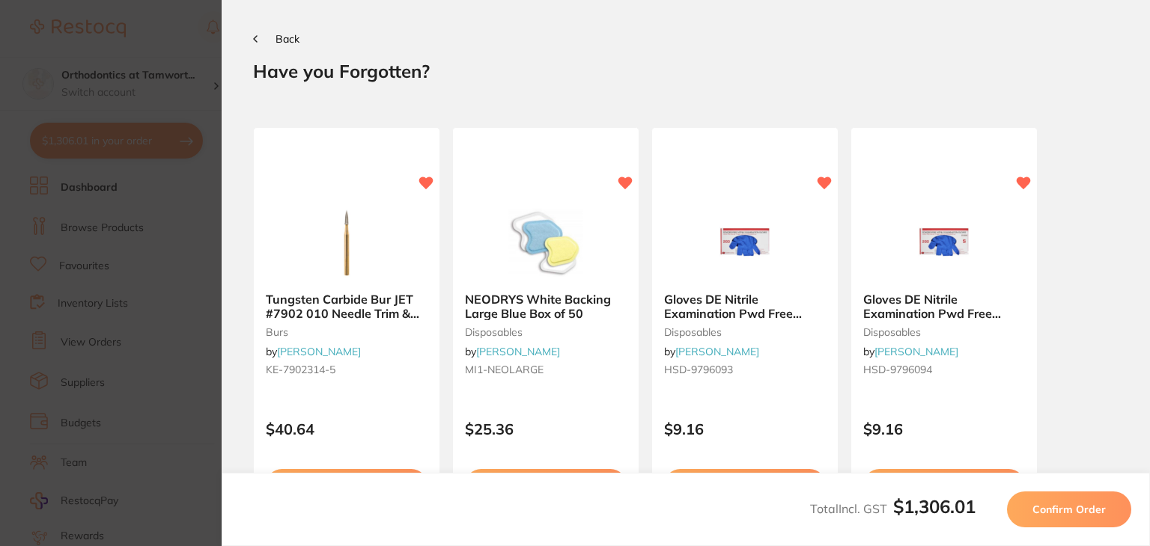
click at [1050, 511] on span "Confirm Order" at bounding box center [1068, 509] width 73 height 13
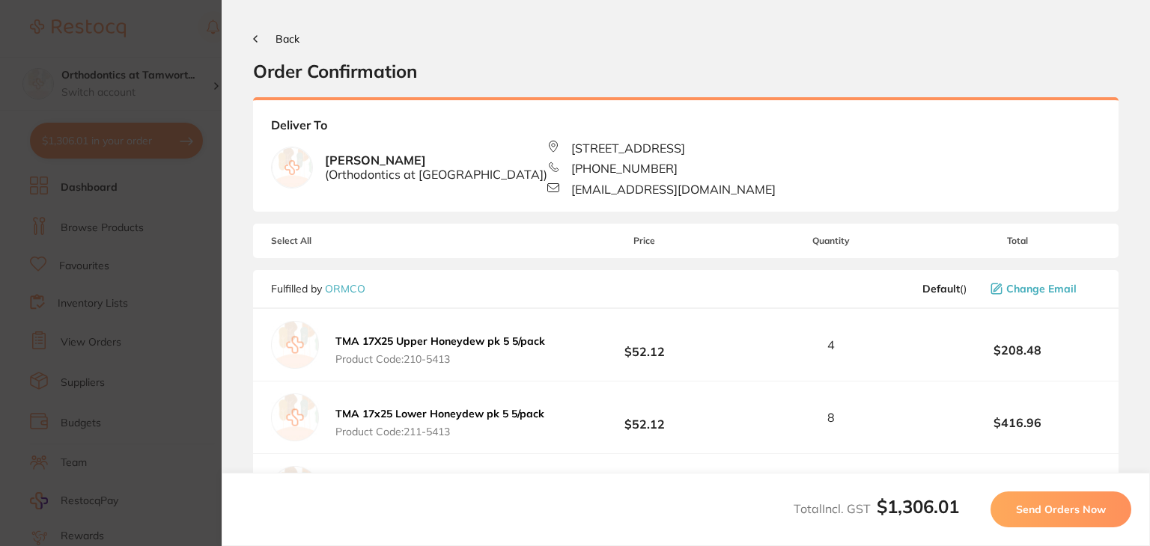
click at [1060, 513] on span "Send Orders Now" at bounding box center [1061, 509] width 90 height 13
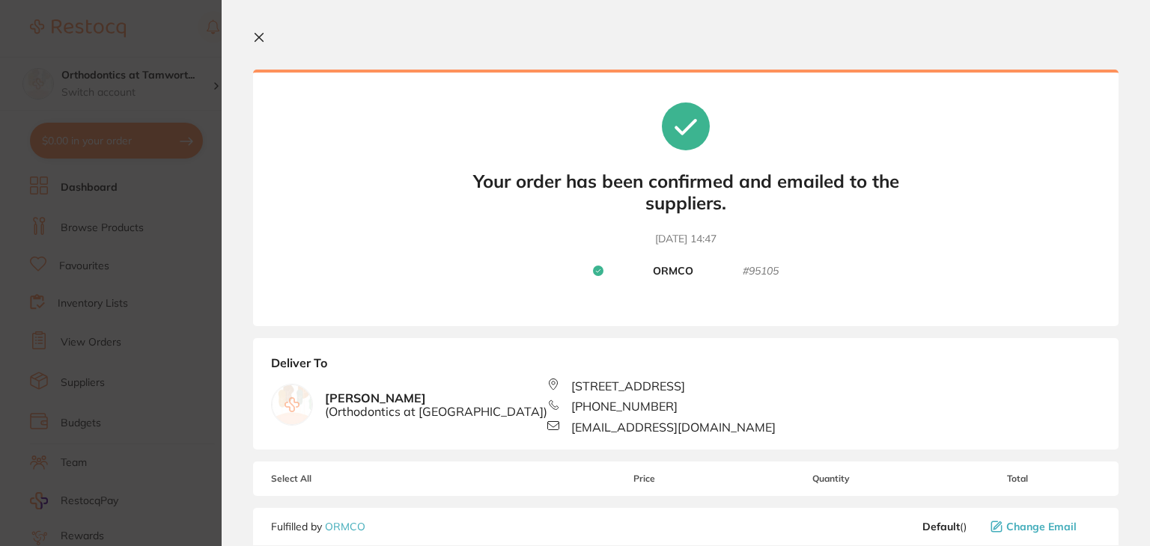
click at [261, 37] on icon at bounding box center [259, 37] width 12 height 12
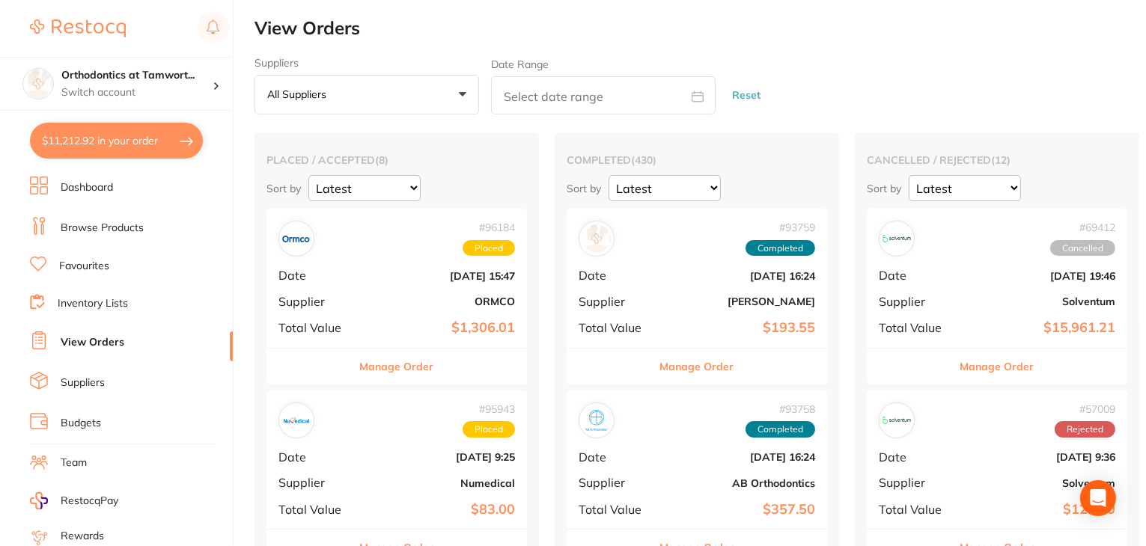
click at [168, 142] on button "$11,212.92 in your order" at bounding box center [116, 141] width 173 height 36
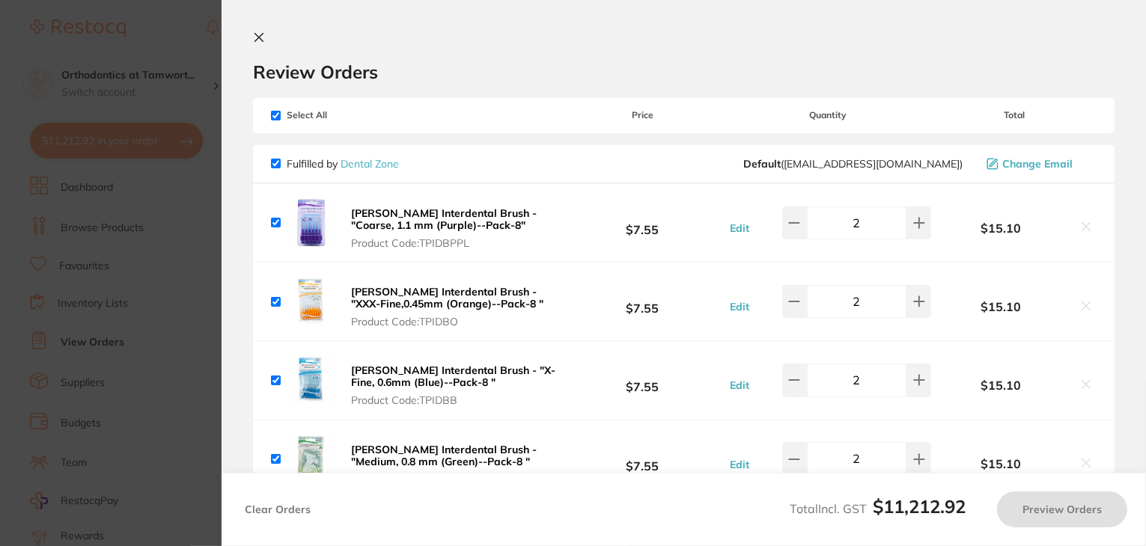
checkbox input "true"
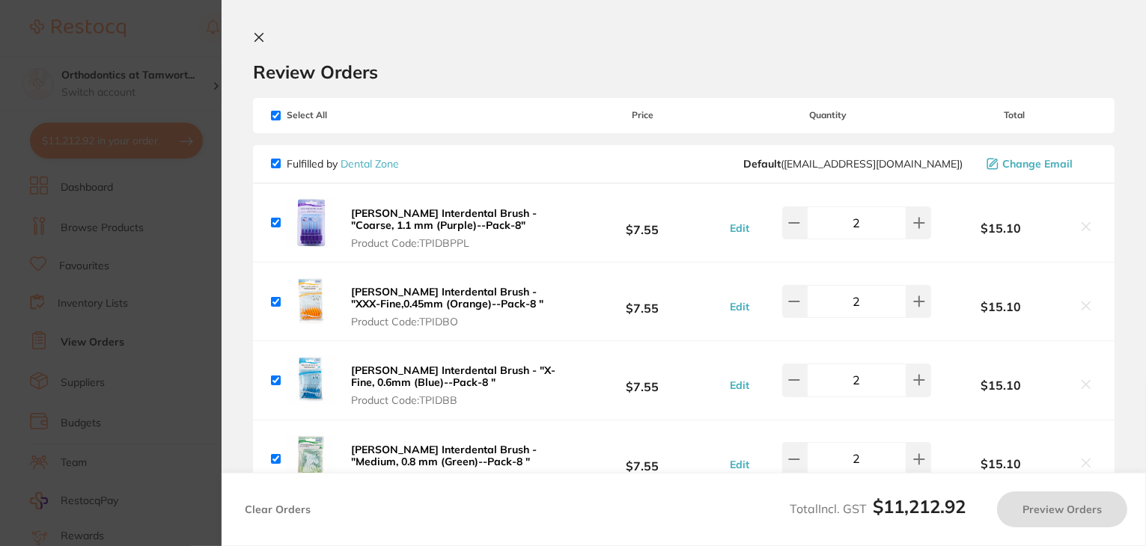
checkbox input "true"
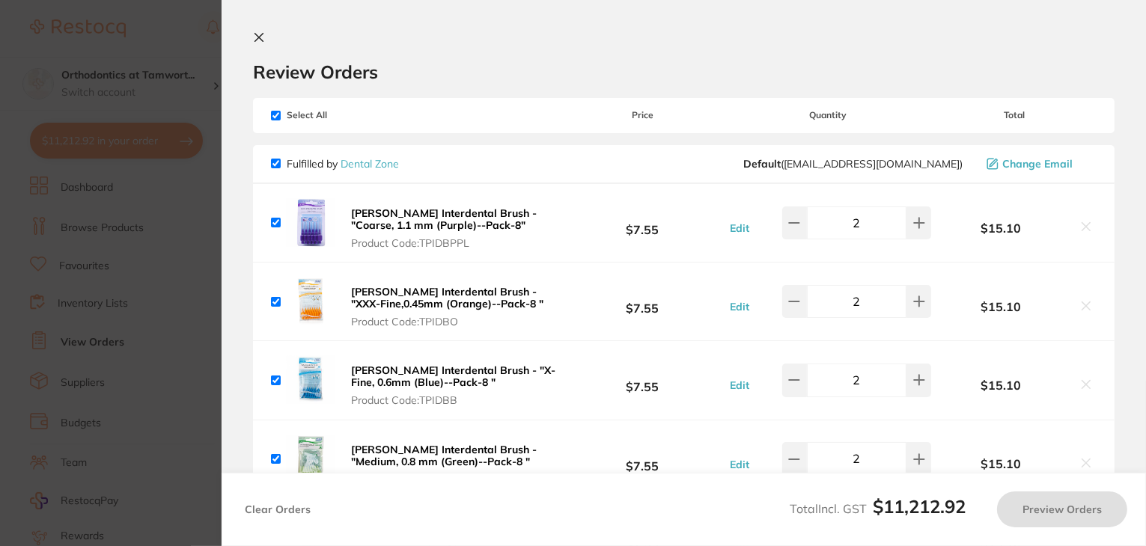
checkbox input "true"
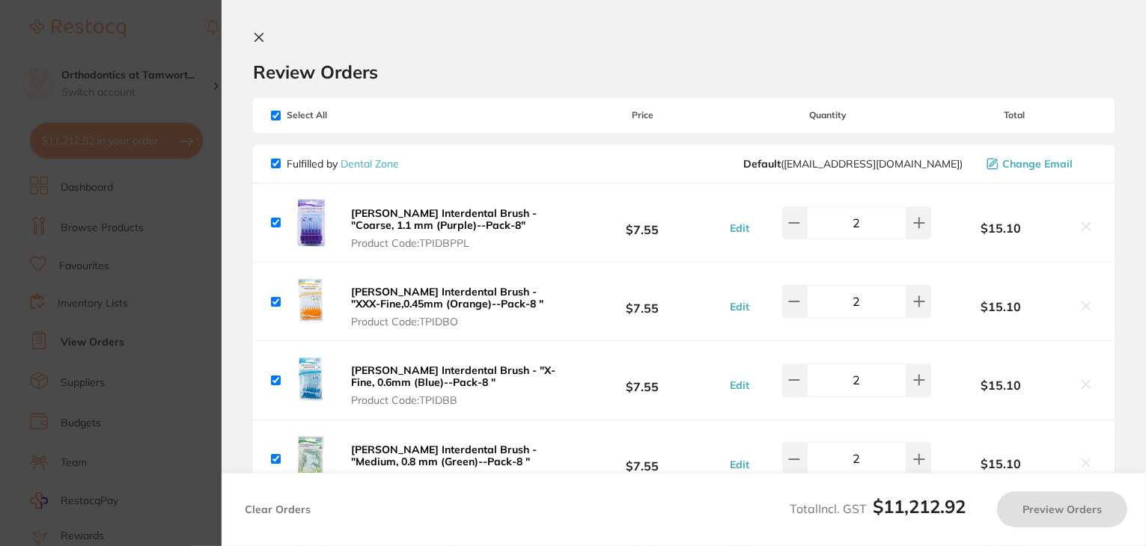
checkbox input "true"
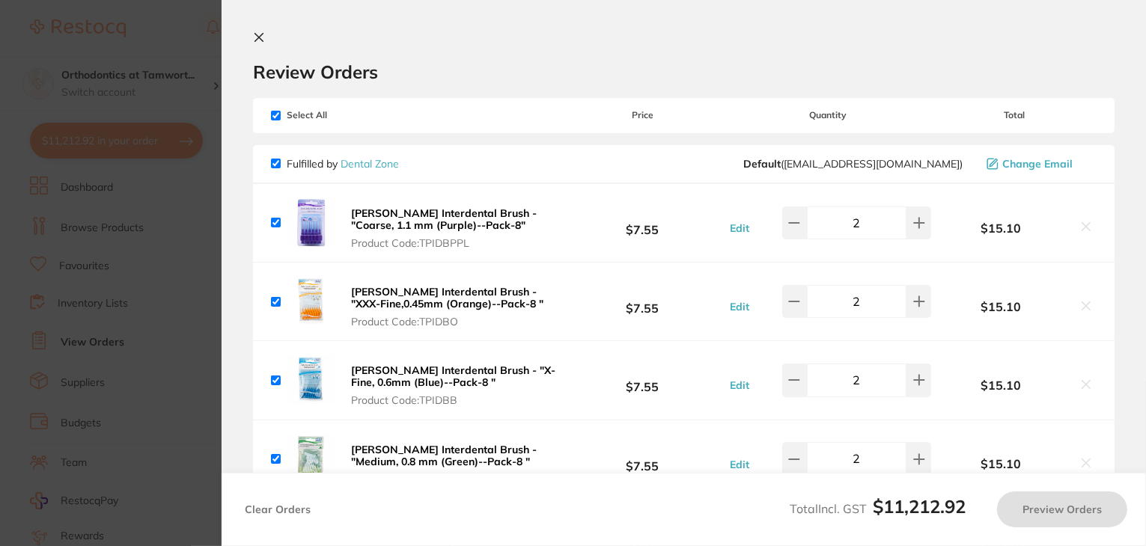
checkbox input "true"
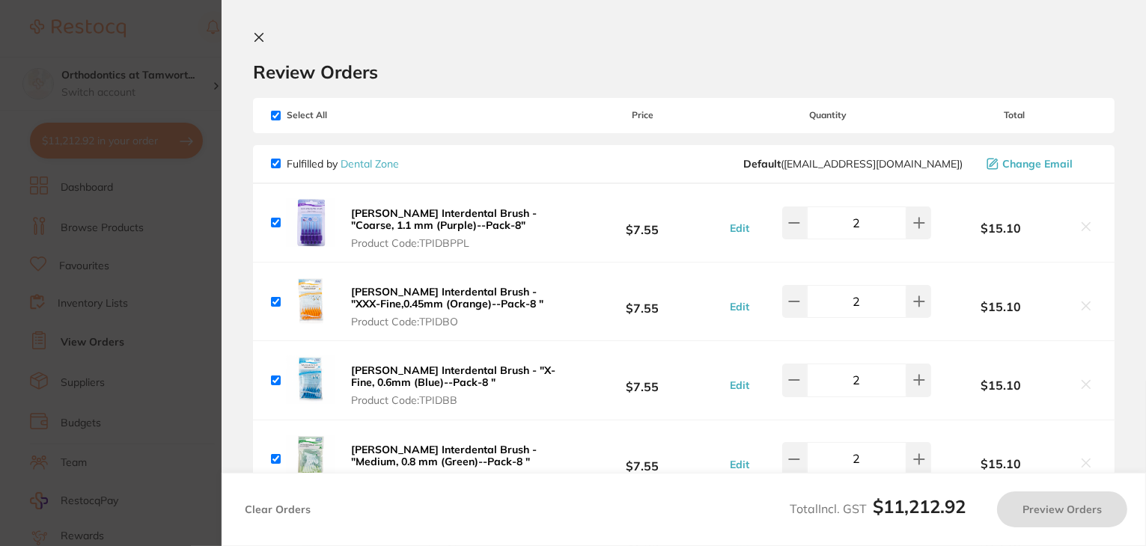
checkbox input "true"
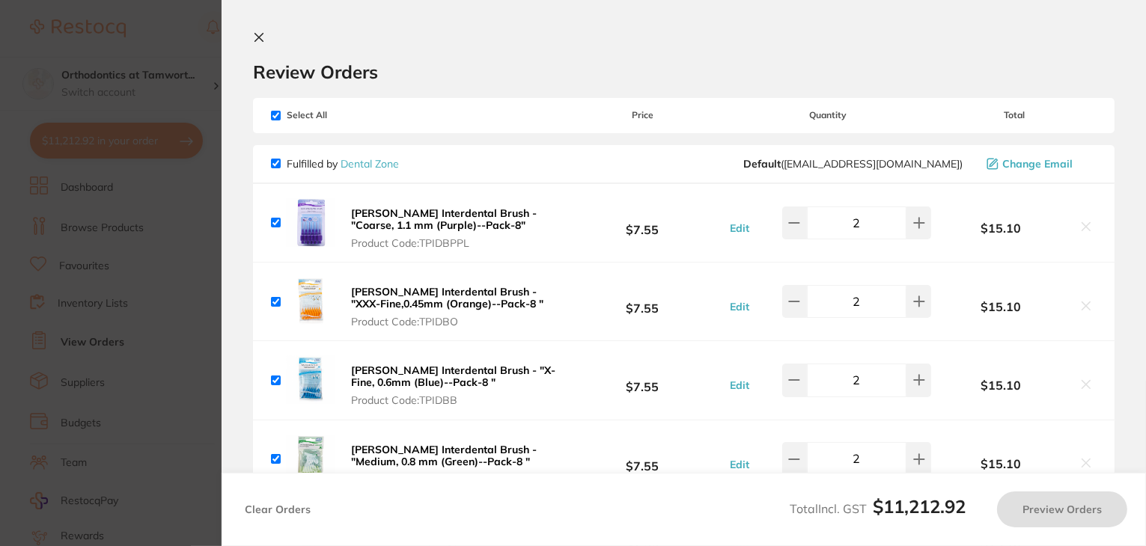
checkbox input "true"
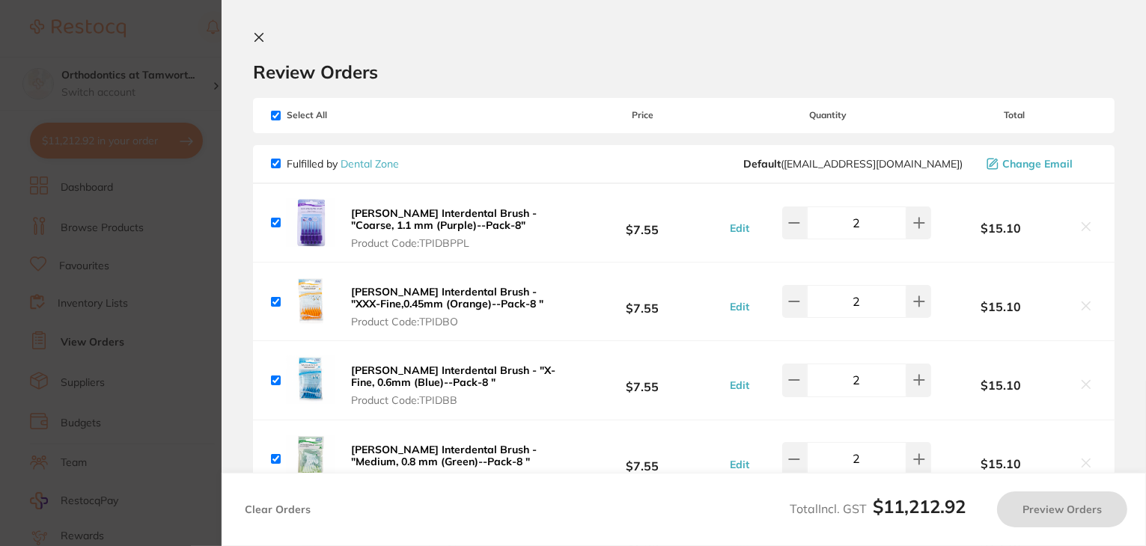
checkbox input "true"
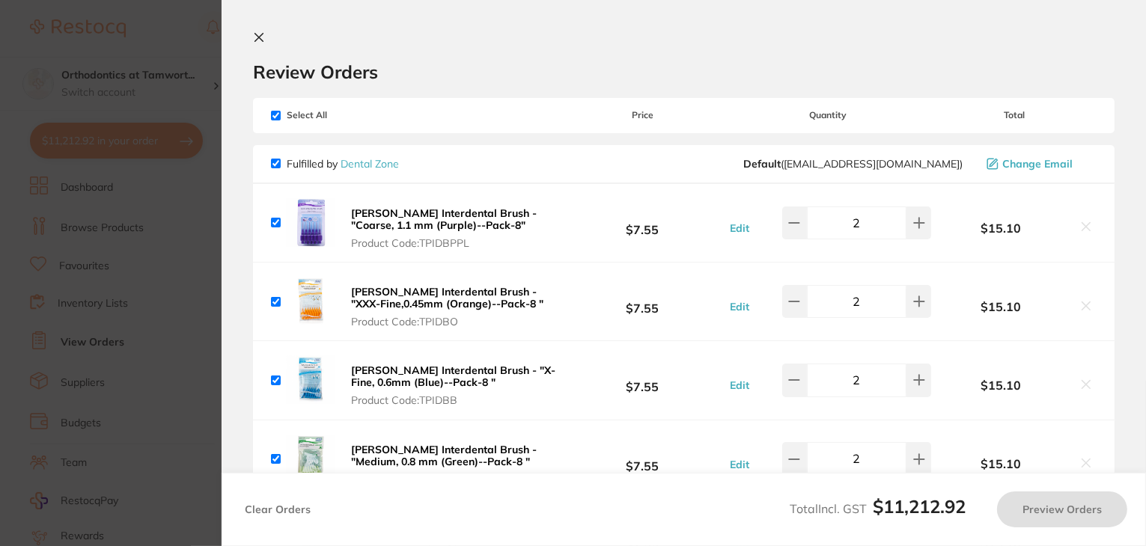
checkbox input "true"
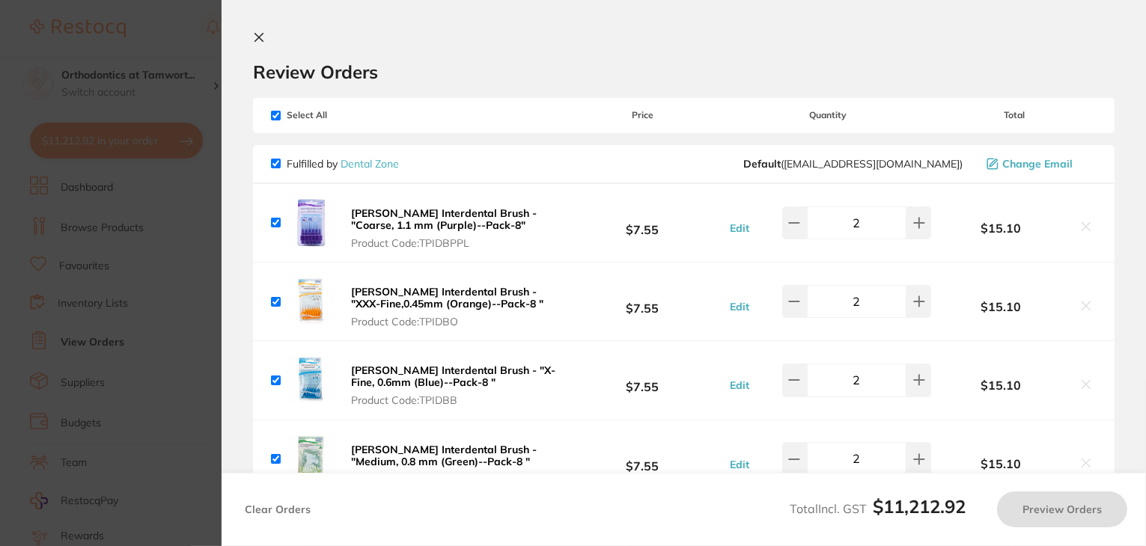
checkbox input "true"
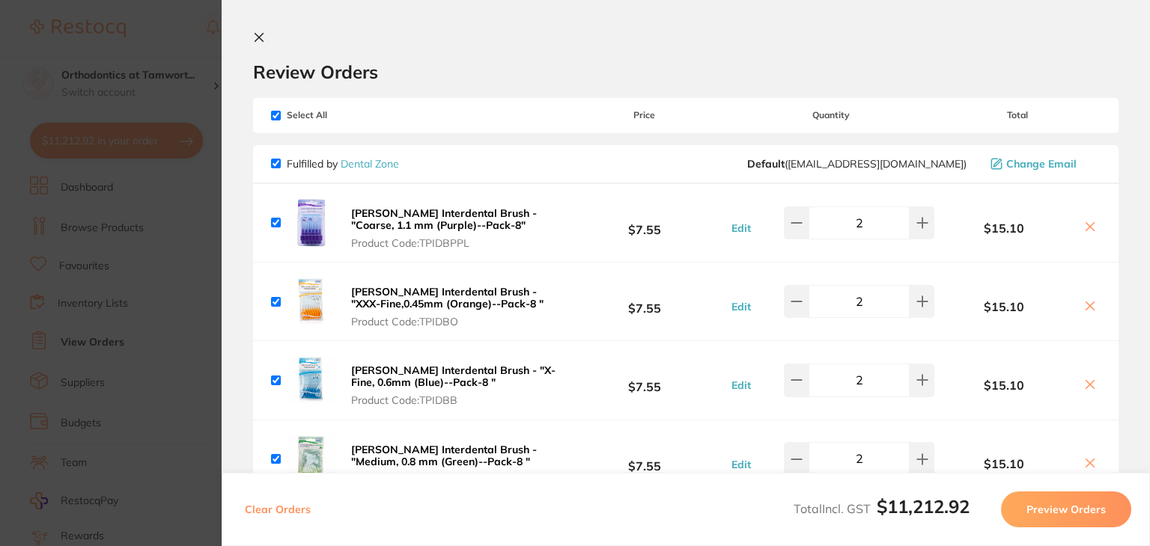
click at [275, 121] on span "Select All" at bounding box center [346, 115] width 150 height 10
click at [278, 117] on input "checkbox" at bounding box center [276, 116] width 10 height 10
checkbox input "false"
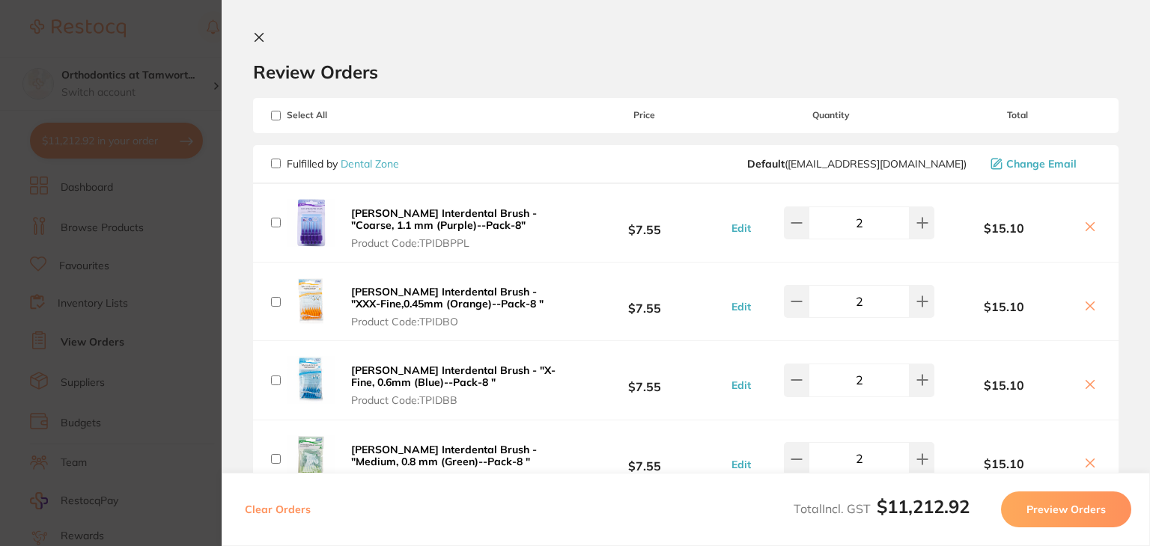
checkbox input "false"
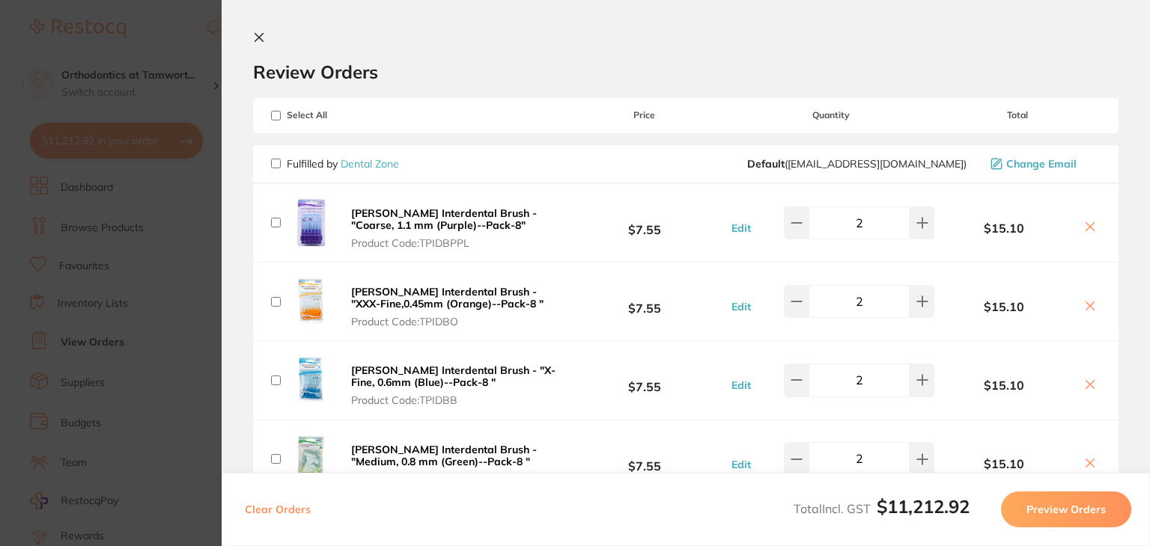
checkbox input "false"
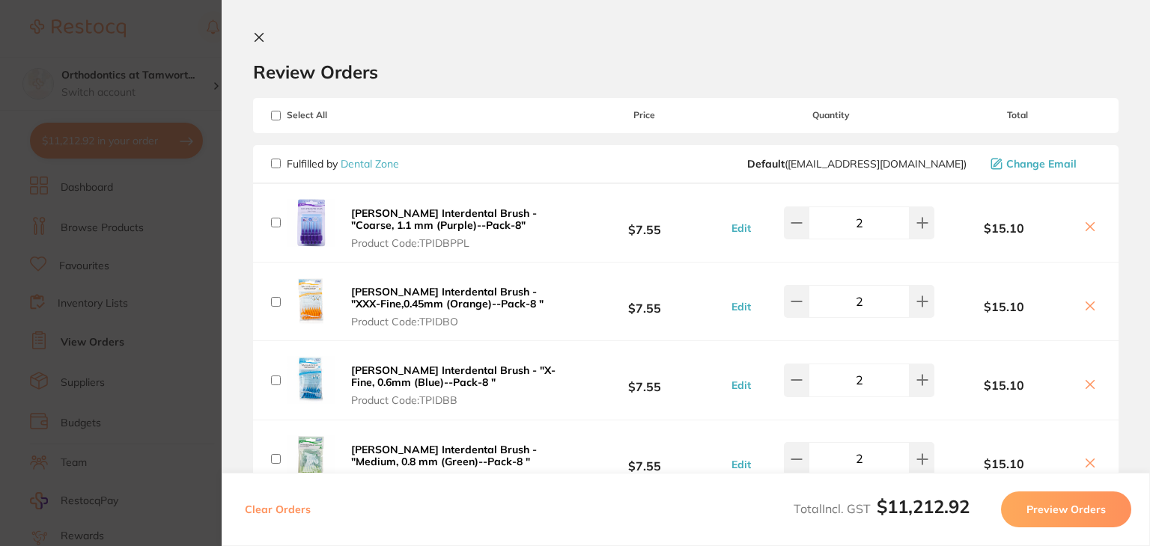
checkbox input "false"
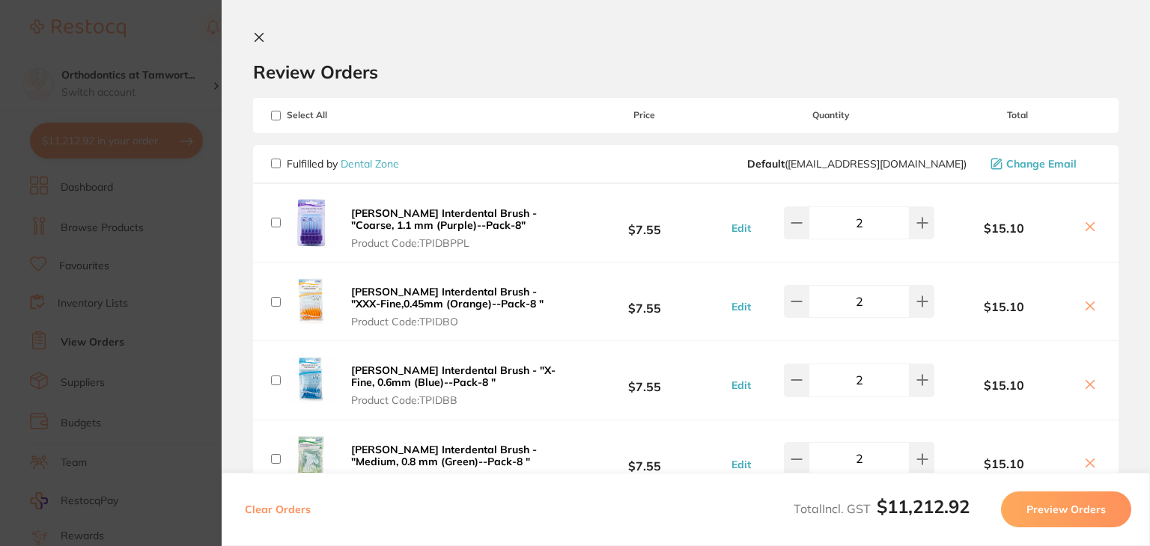
checkbox input "false"
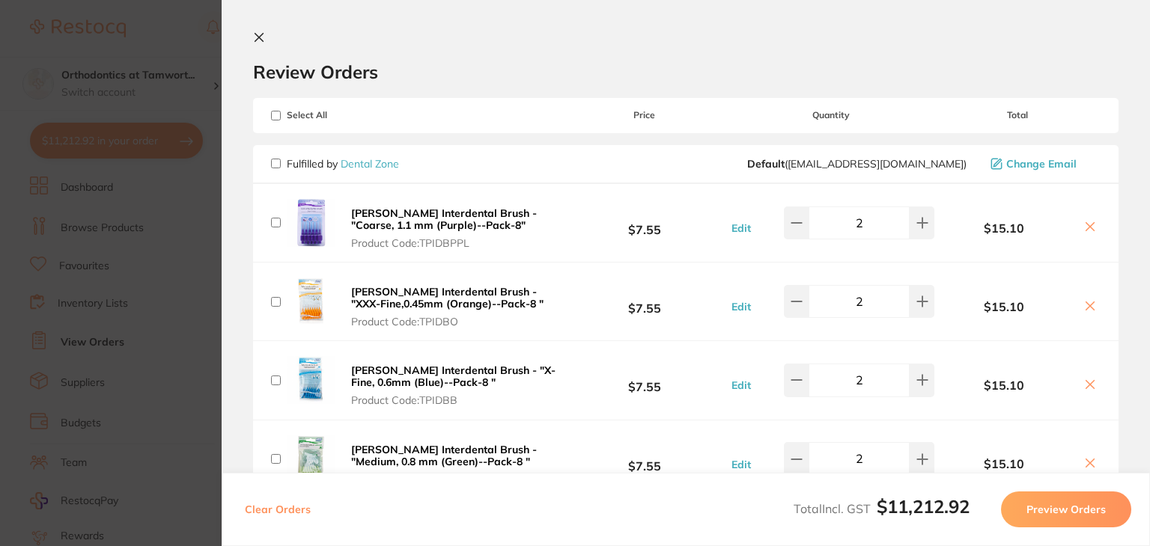
checkbox input "false"
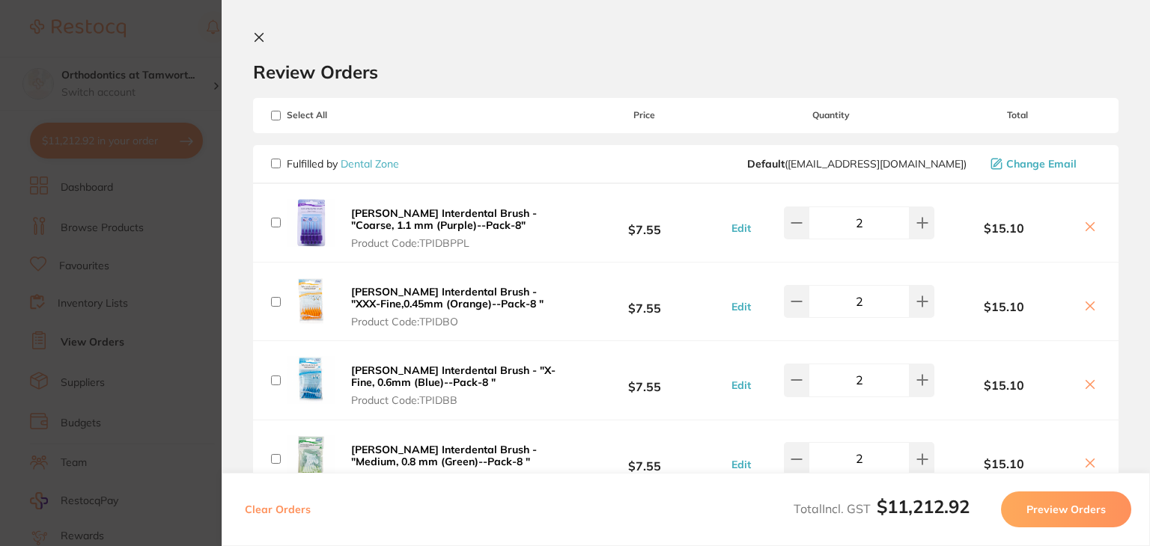
checkbox input "false"
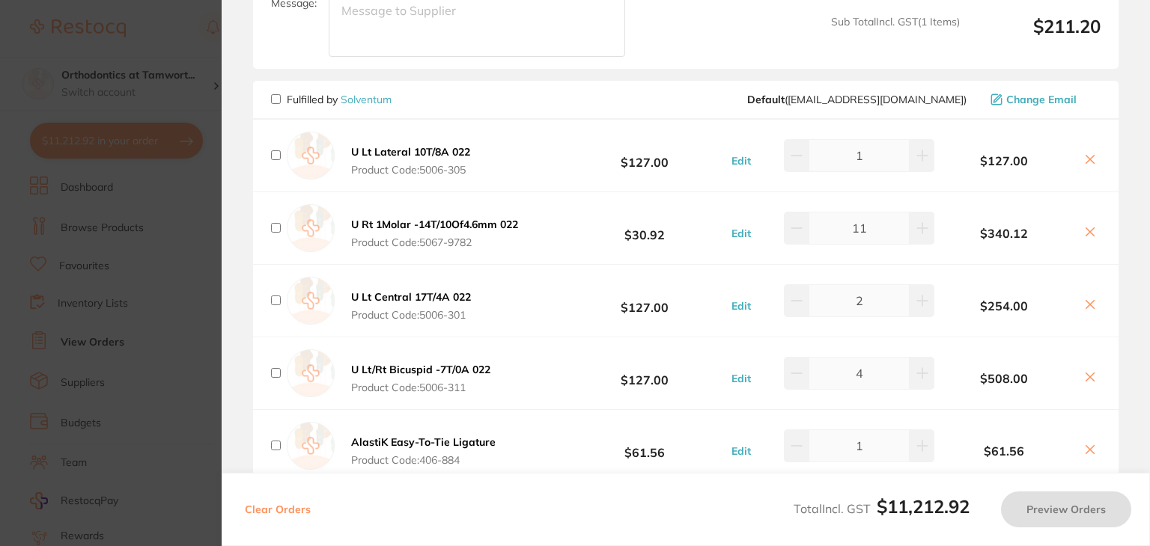
scroll to position [1123, 0]
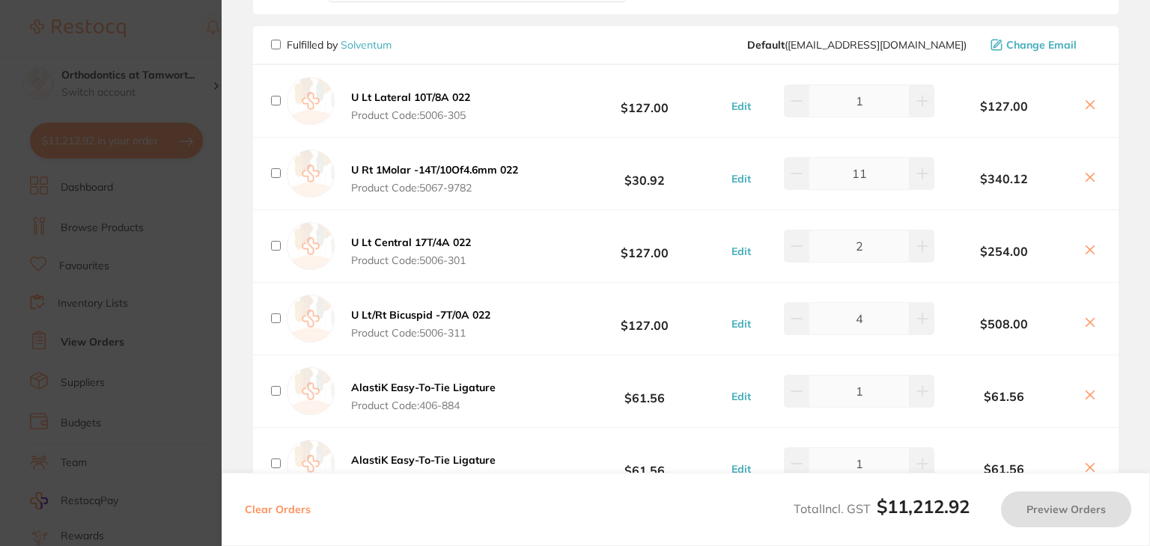
click at [272, 42] on input "checkbox" at bounding box center [276, 45] width 10 height 10
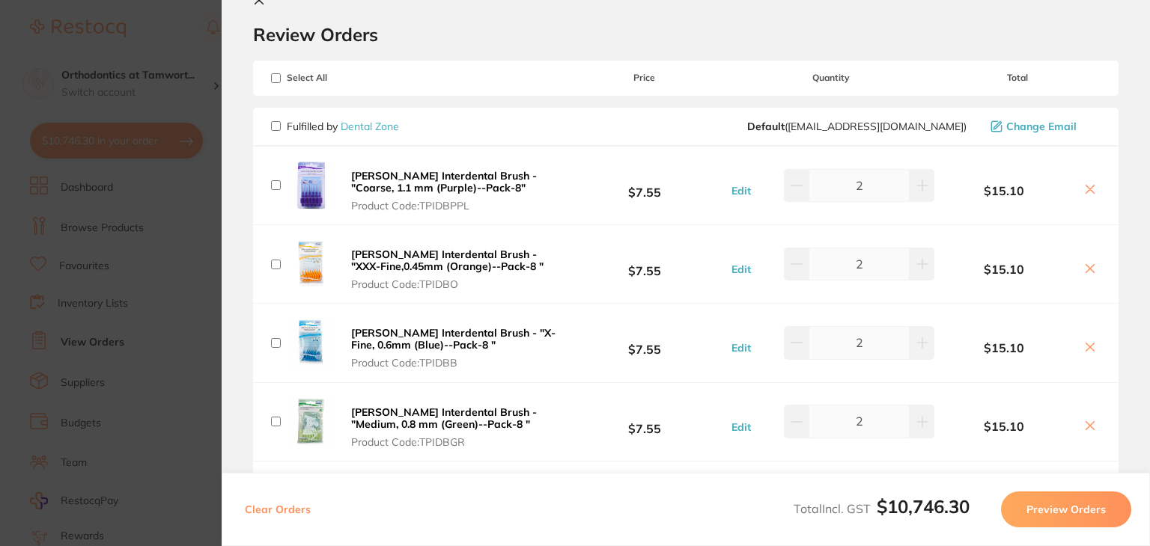
scroll to position [0, 0]
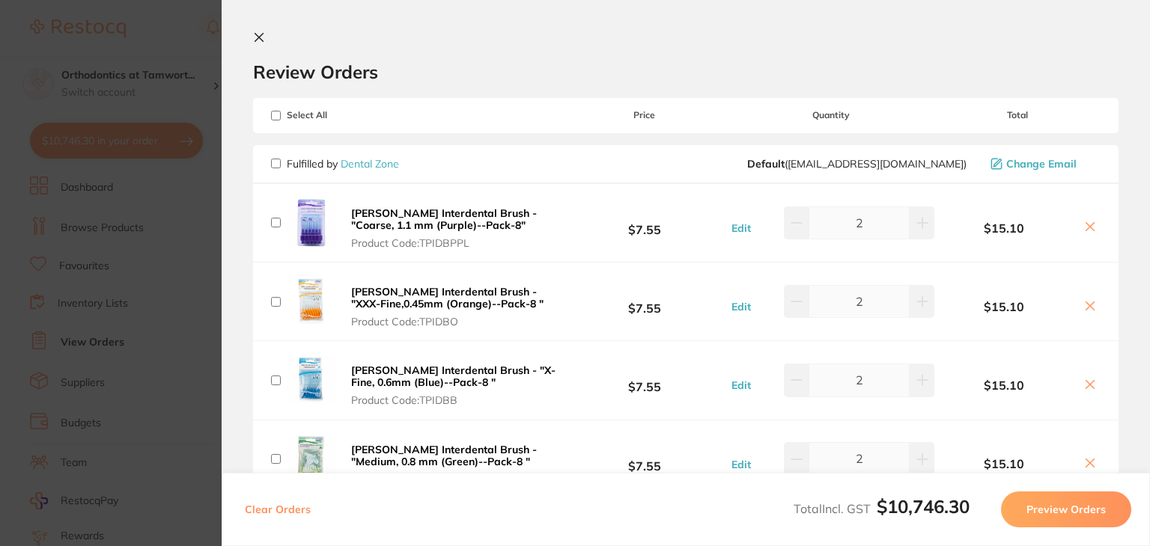
click at [1052, 512] on button "Preview Orders" at bounding box center [1066, 510] width 130 height 36
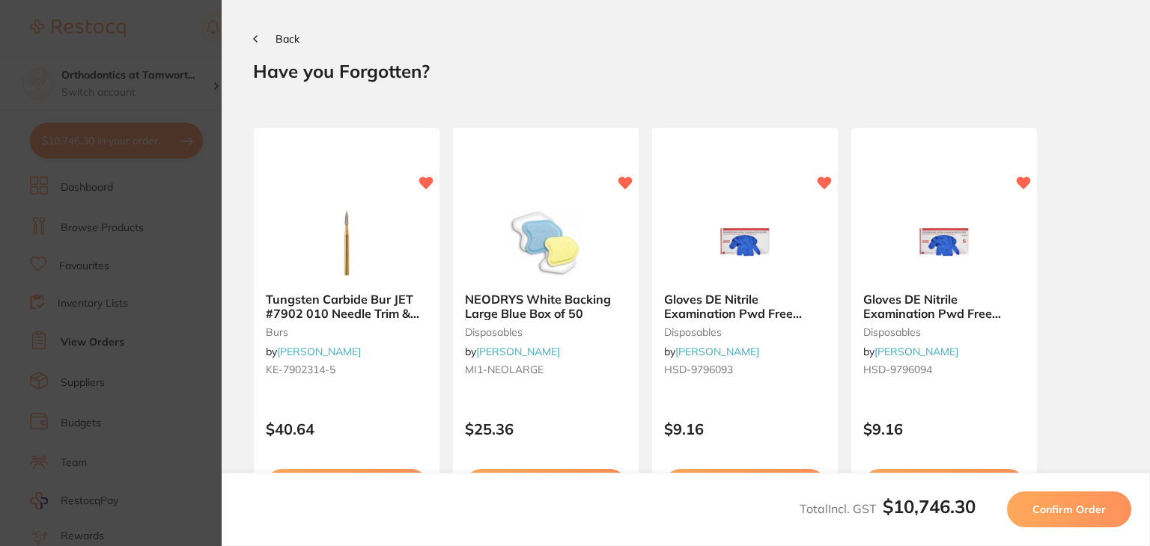
click at [1052, 512] on span "Confirm Order" at bounding box center [1068, 509] width 73 height 13
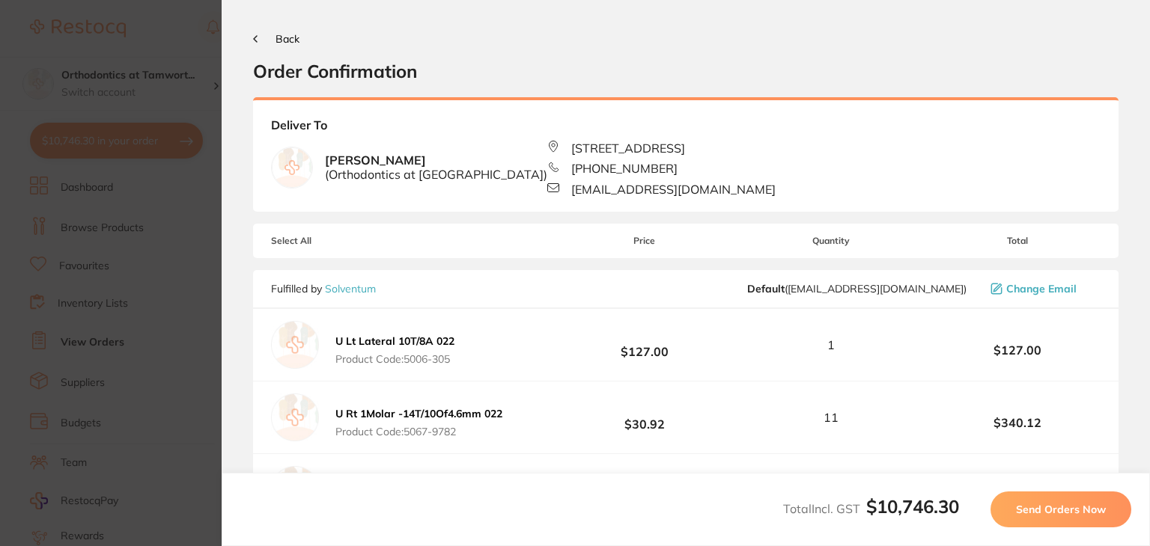
click at [1052, 512] on span "Send Orders Now" at bounding box center [1061, 509] width 90 height 13
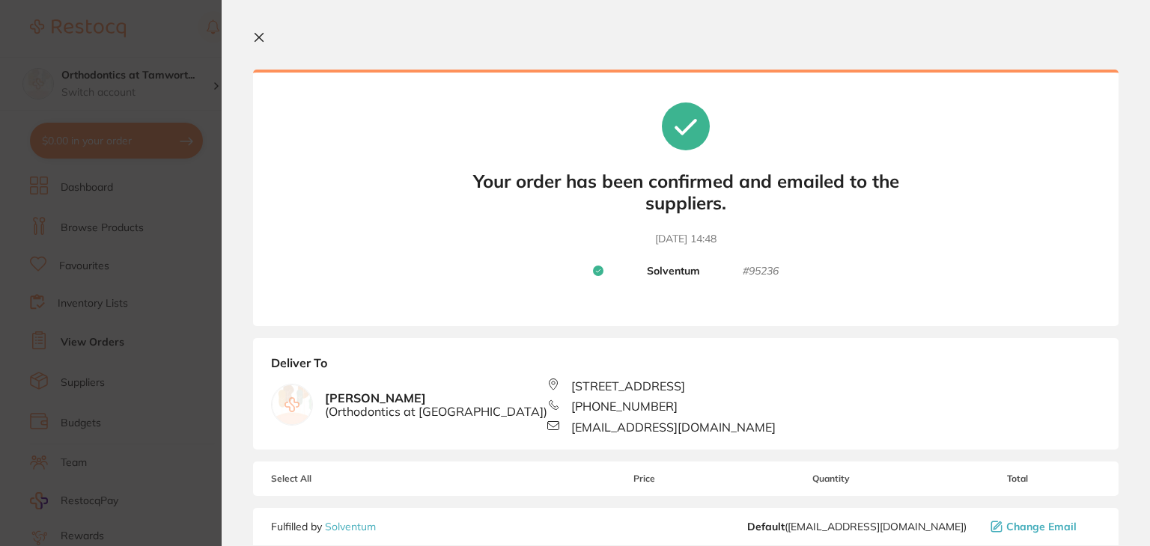
click at [262, 37] on icon at bounding box center [259, 37] width 12 height 12
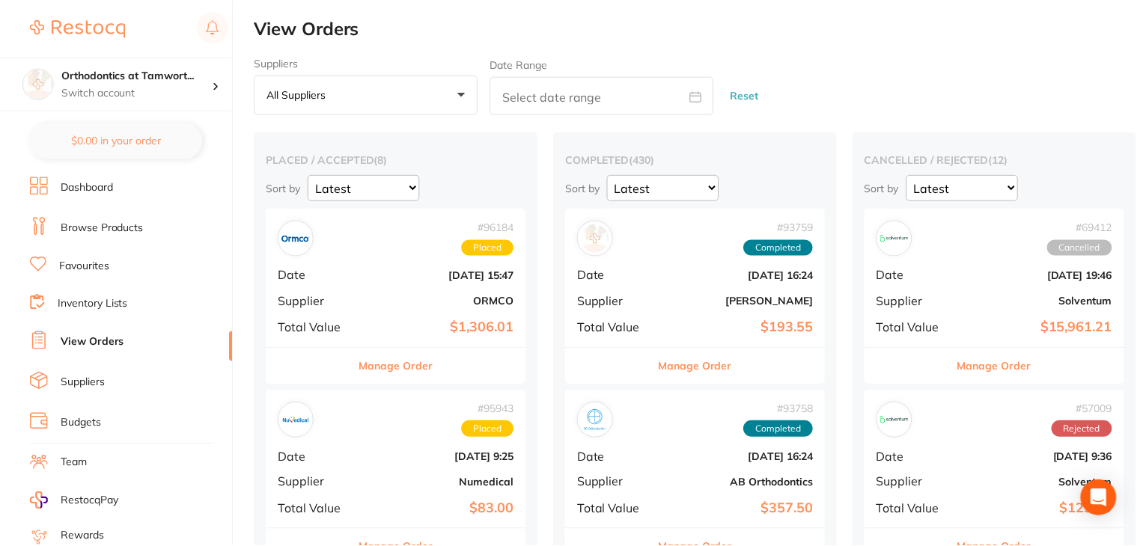
scroll to position [225, 0]
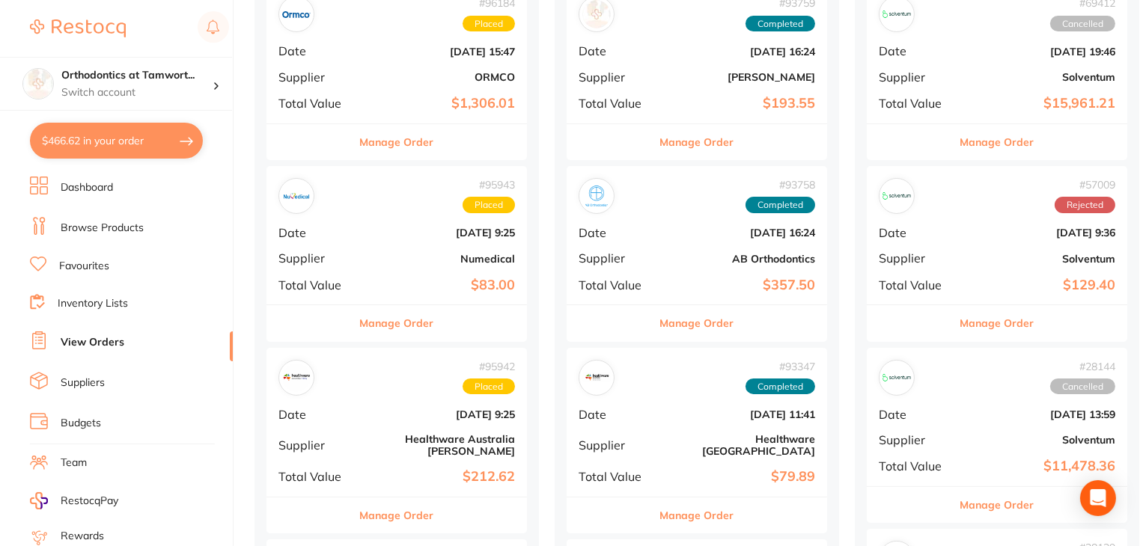
click at [126, 138] on button "$466.62 in your order" at bounding box center [116, 141] width 173 height 36
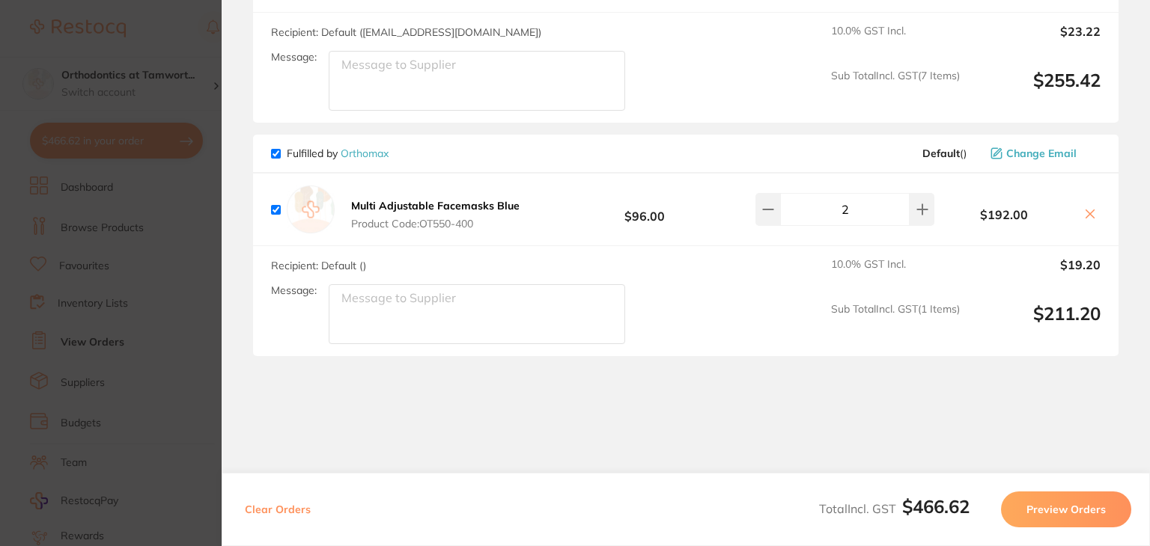
scroll to position [783, 0]
click at [1047, 510] on button "Preview Orders" at bounding box center [1066, 510] width 130 height 36
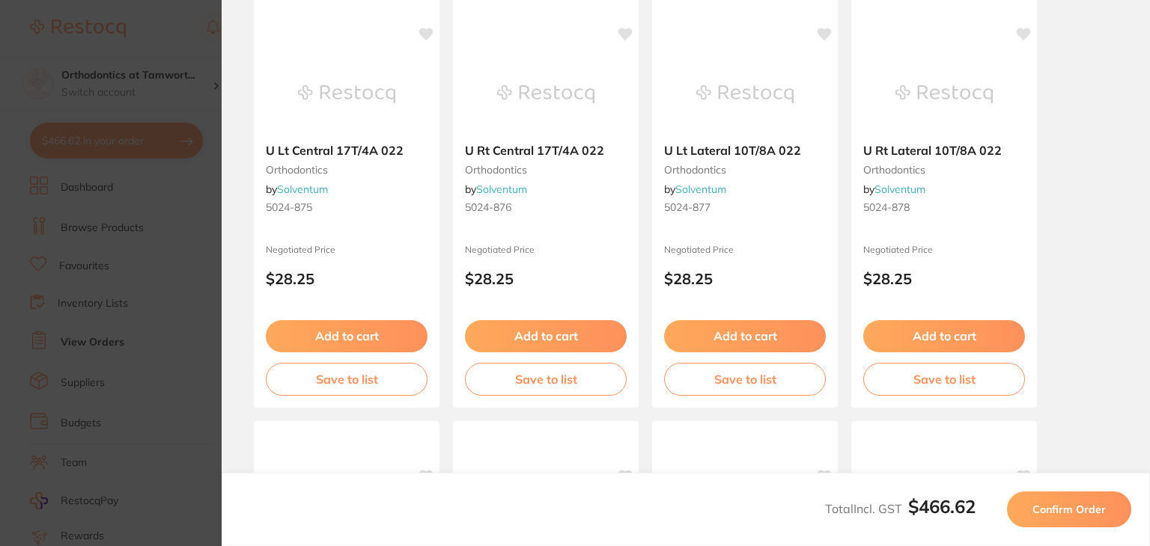
scroll to position [0, 0]
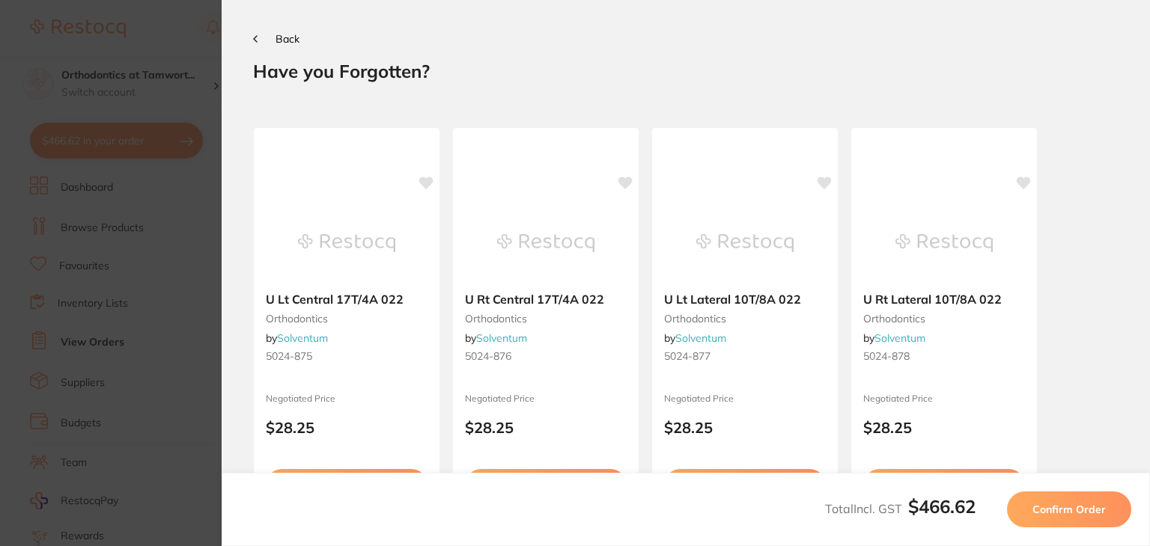
click at [1074, 509] on span "Confirm Order" at bounding box center [1068, 509] width 73 height 13
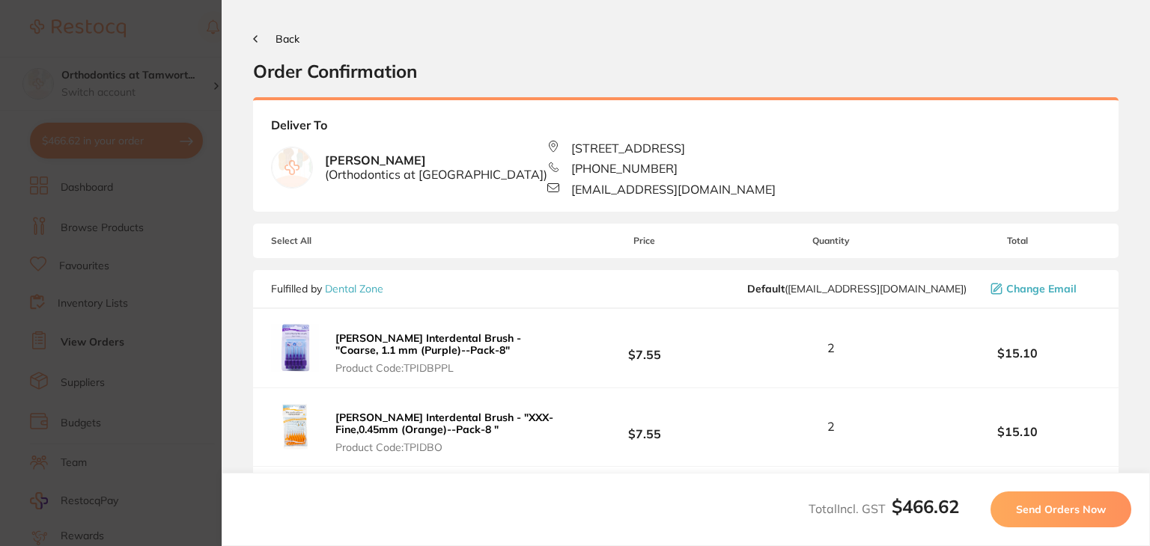
click at [1068, 509] on span "Send Orders Now" at bounding box center [1061, 509] width 90 height 13
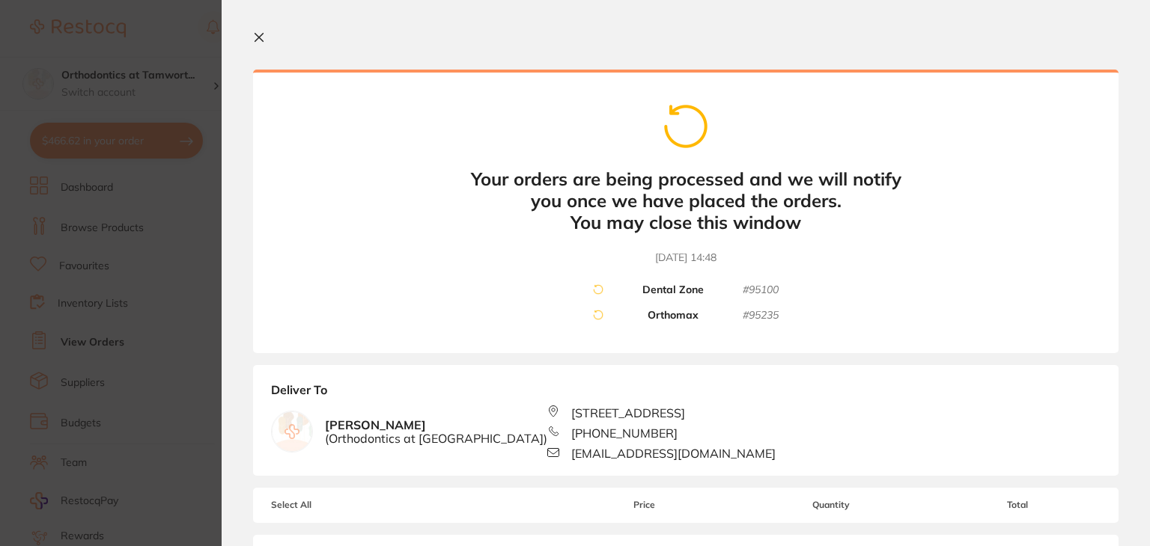
click at [258, 33] on icon at bounding box center [259, 37] width 12 height 12
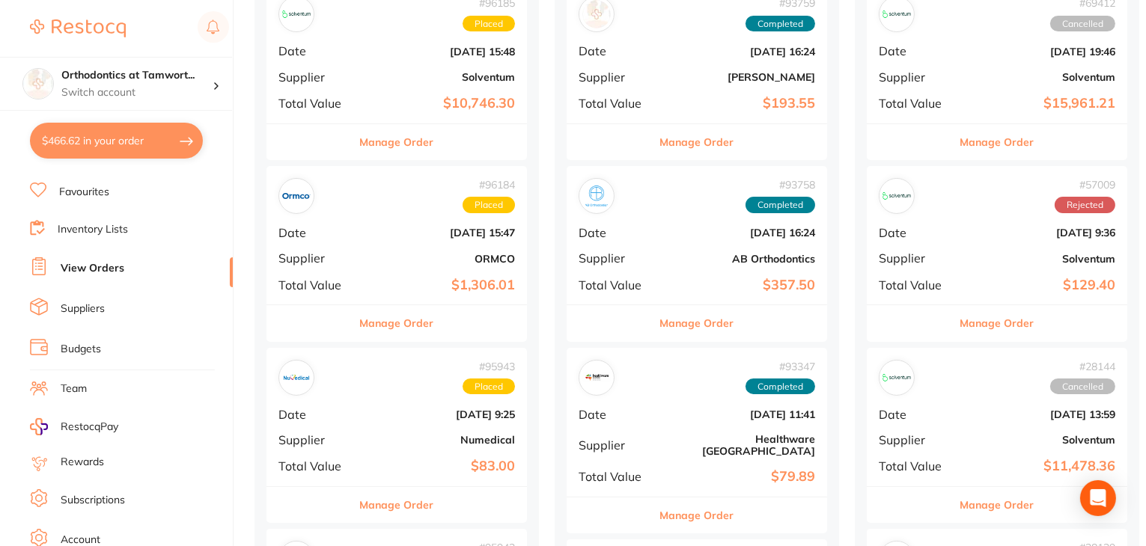
scroll to position [150, 0]
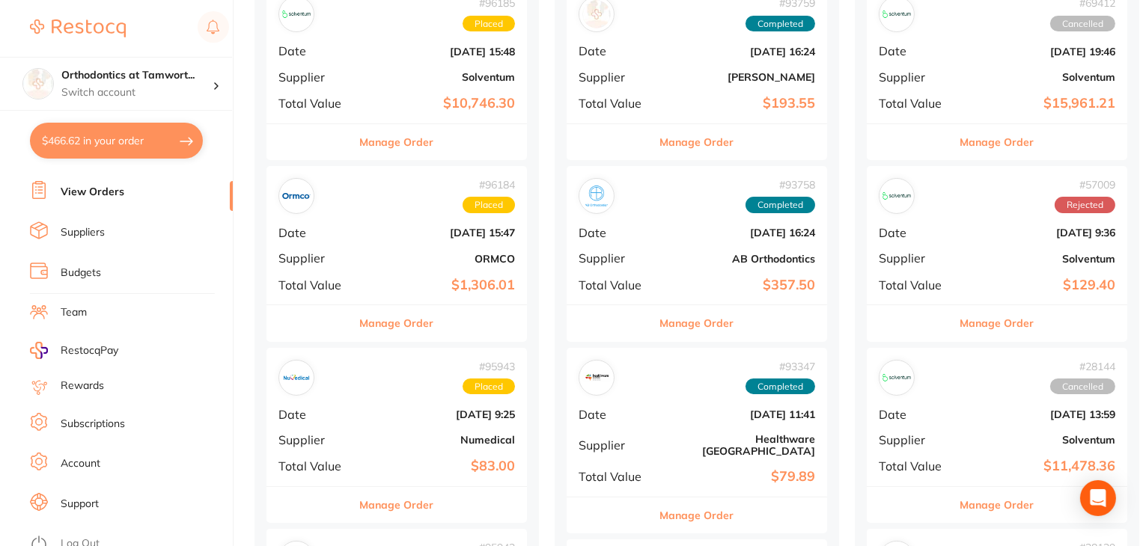
click at [81, 497] on link "Support" at bounding box center [80, 504] width 38 height 15
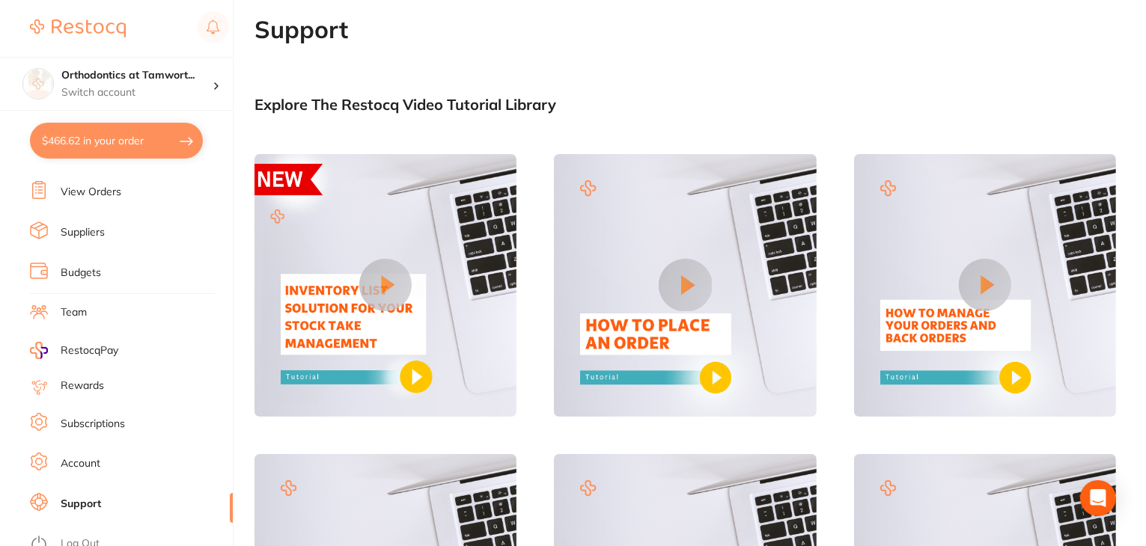
click at [71, 537] on link "Log Out" at bounding box center [80, 544] width 39 height 15
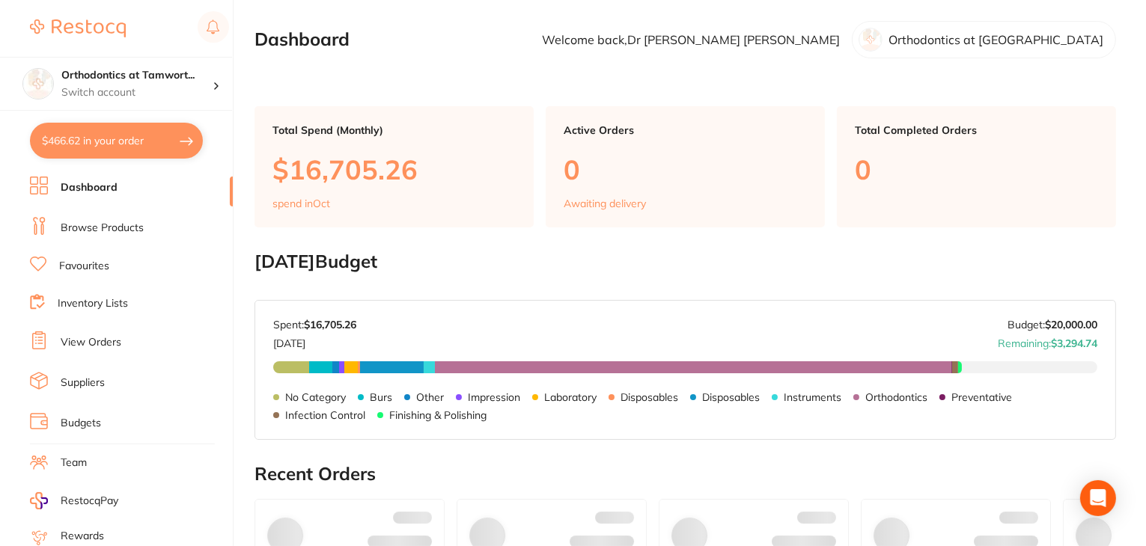
click at [117, 141] on button "$466.62 in your order" at bounding box center [116, 141] width 173 height 36
checkbox input "true"
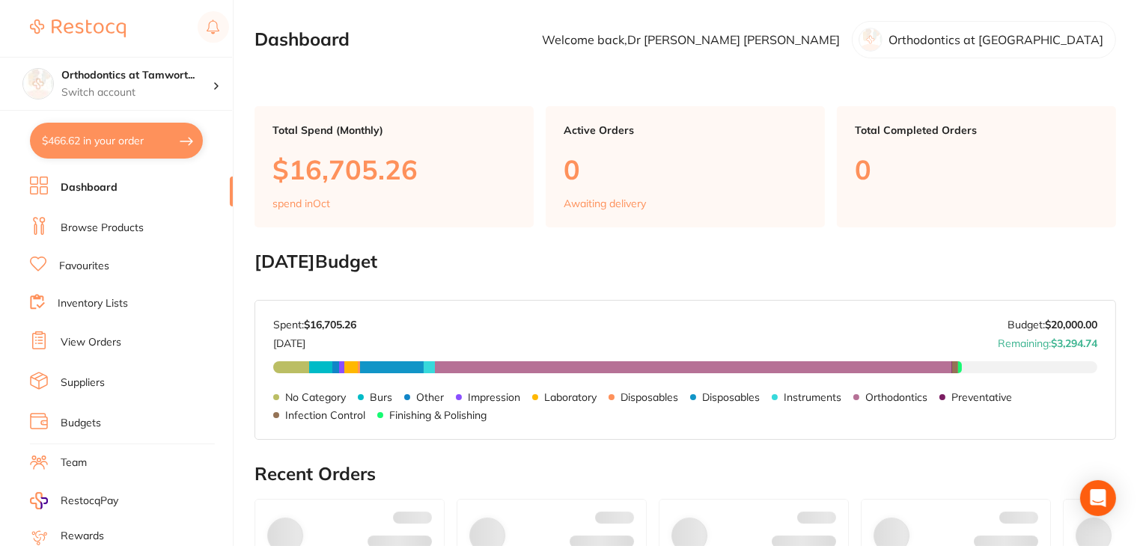
checkbox input "true"
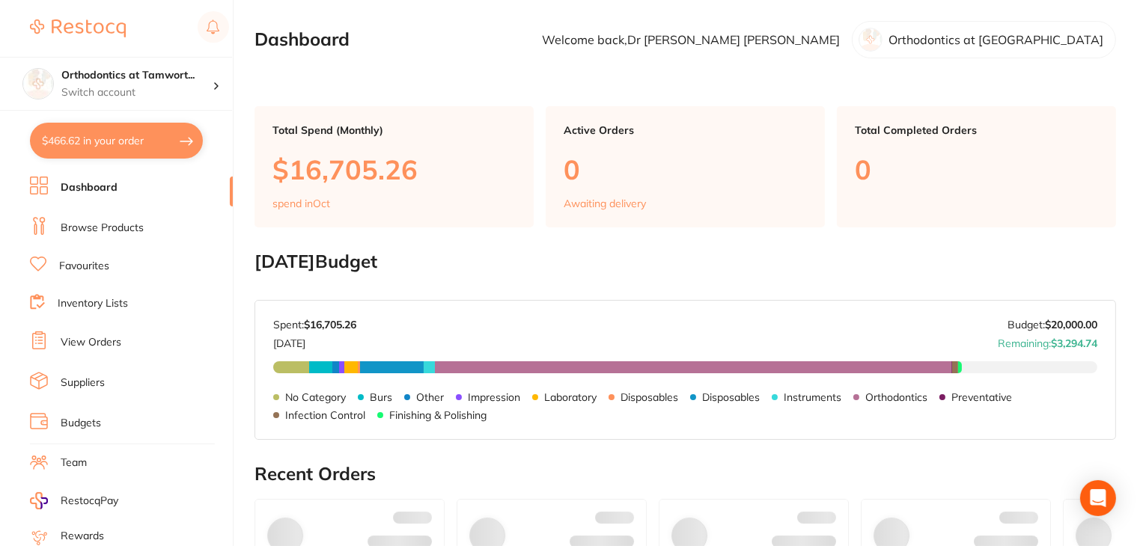
checkbox input "true"
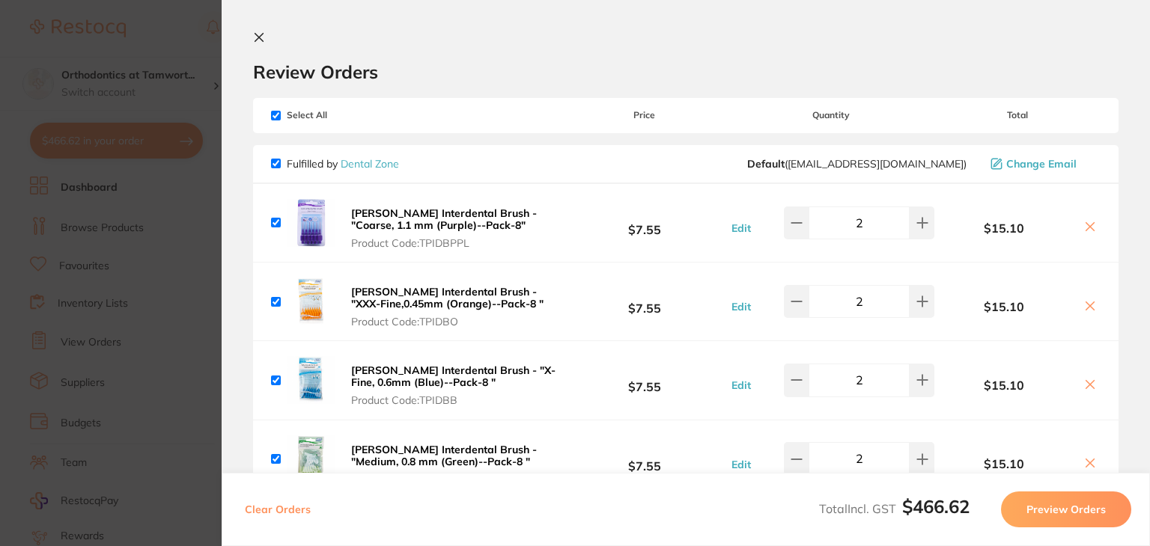
click at [275, 112] on input "checkbox" at bounding box center [276, 116] width 10 height 10
checkbox input "false"
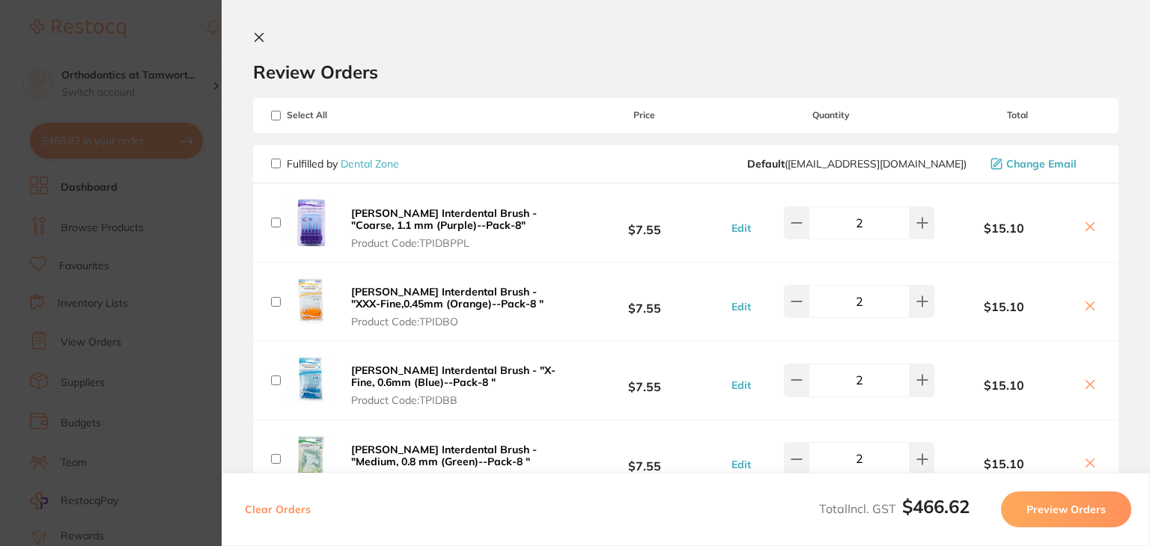
checkbox input "false"
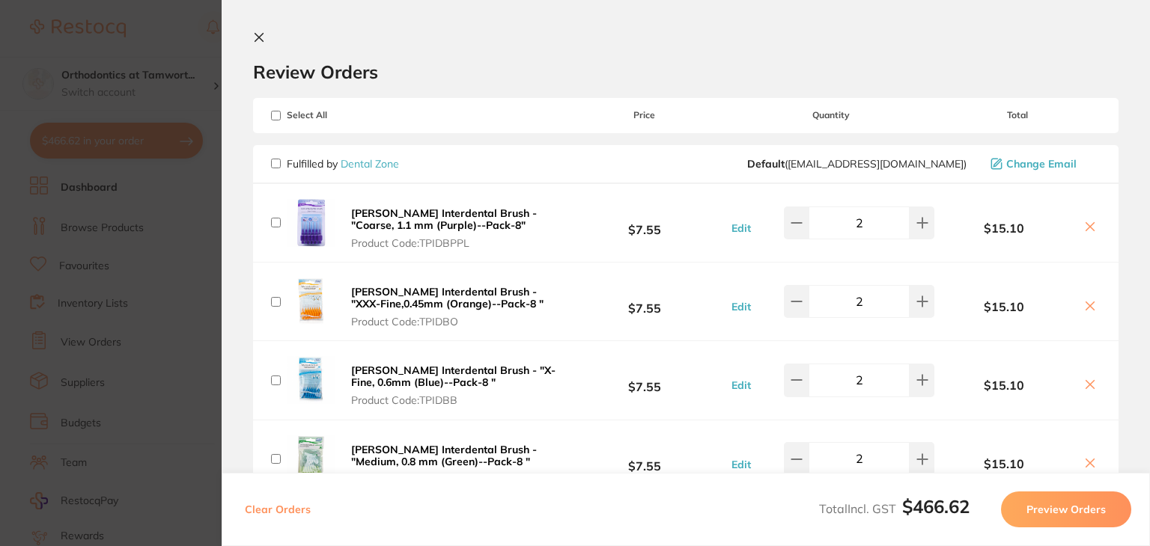
checkbox input "false"
click at [272, 162] on input "checkbox" at bounding box center [276, 164] width 10 height 10
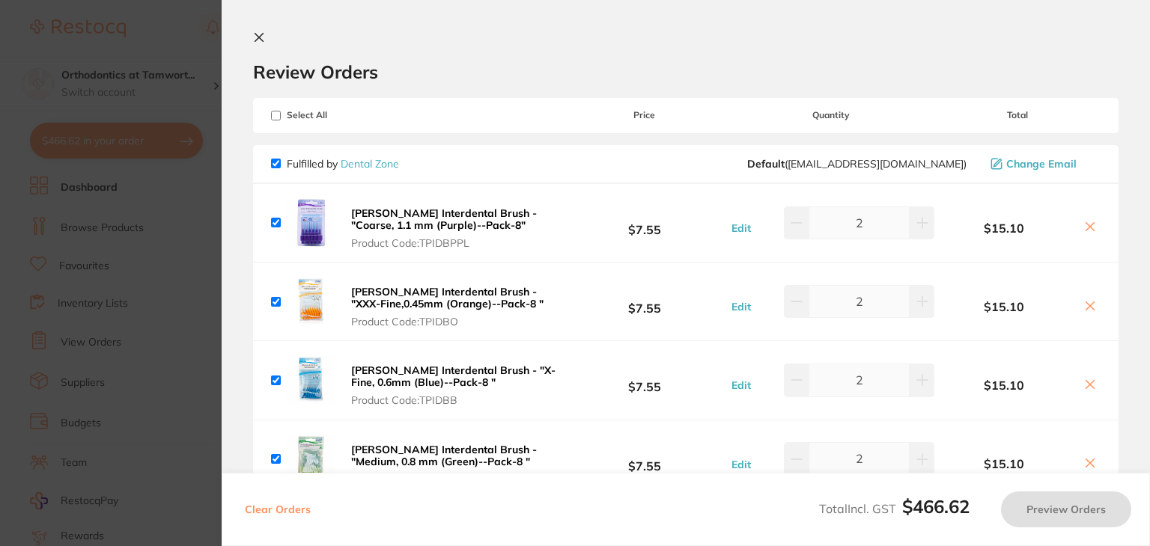
checkbox input "true"
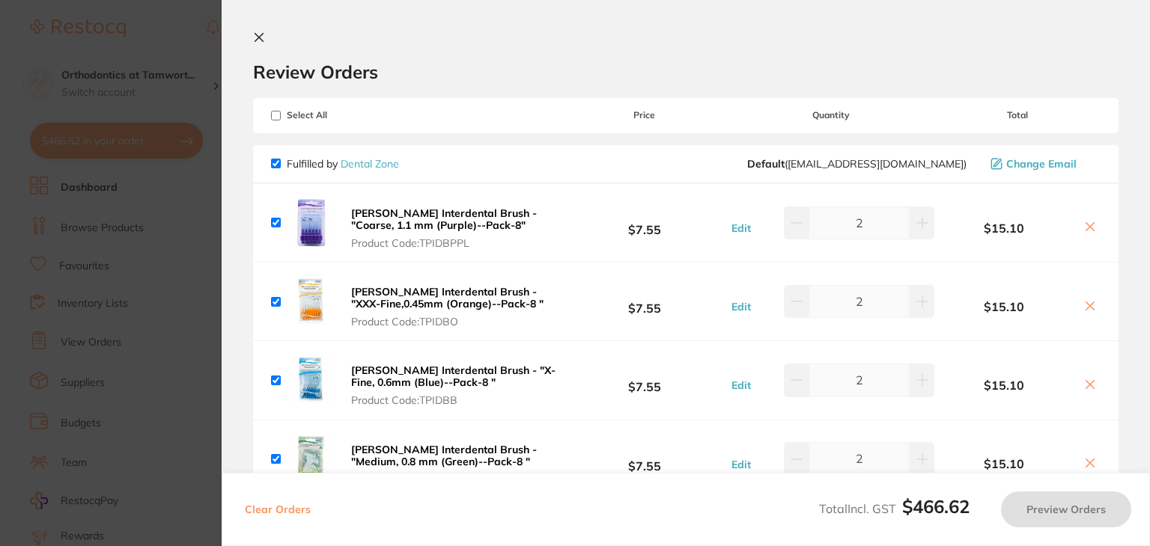
checkbox input "true"
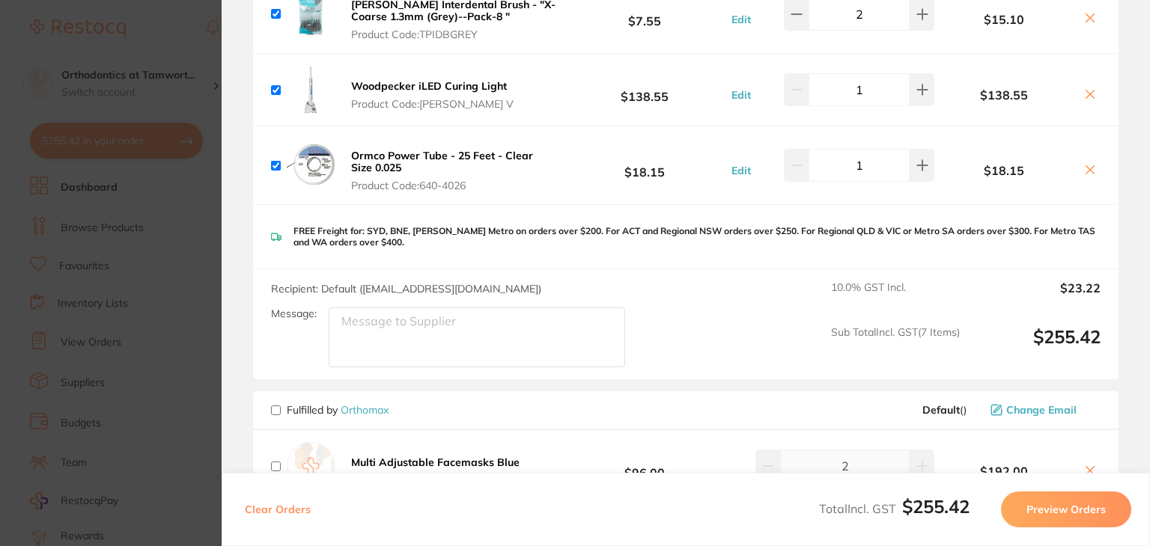
click at [1081, 516] on button "Preview Orders" at bounding box center [1066, 510] width 130 height 36
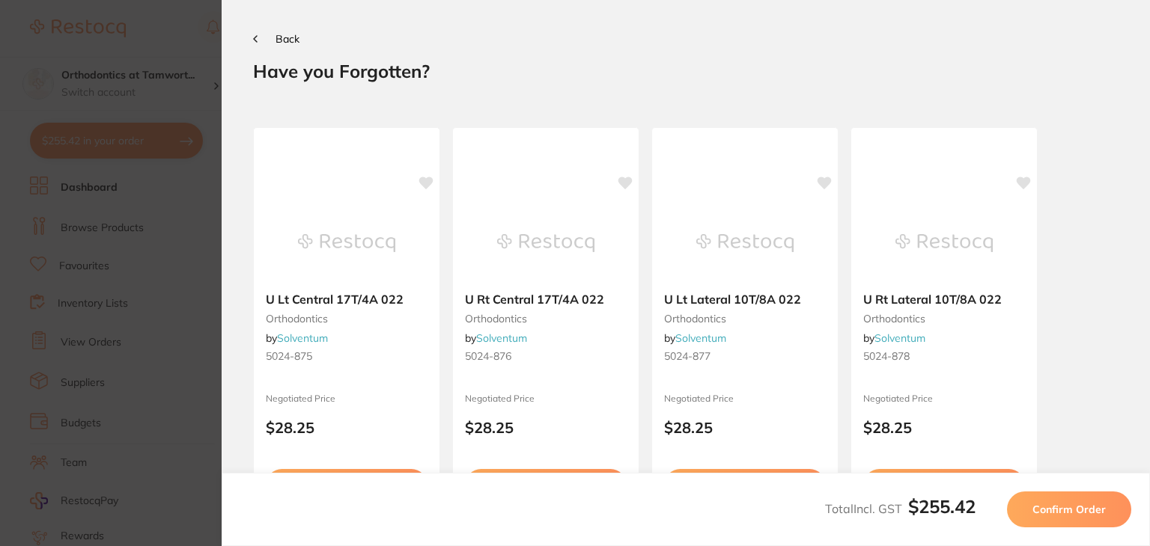
click at [1061, 509] on span "Confirm Order" at bounding box center [1068, 509] width 73 height 13
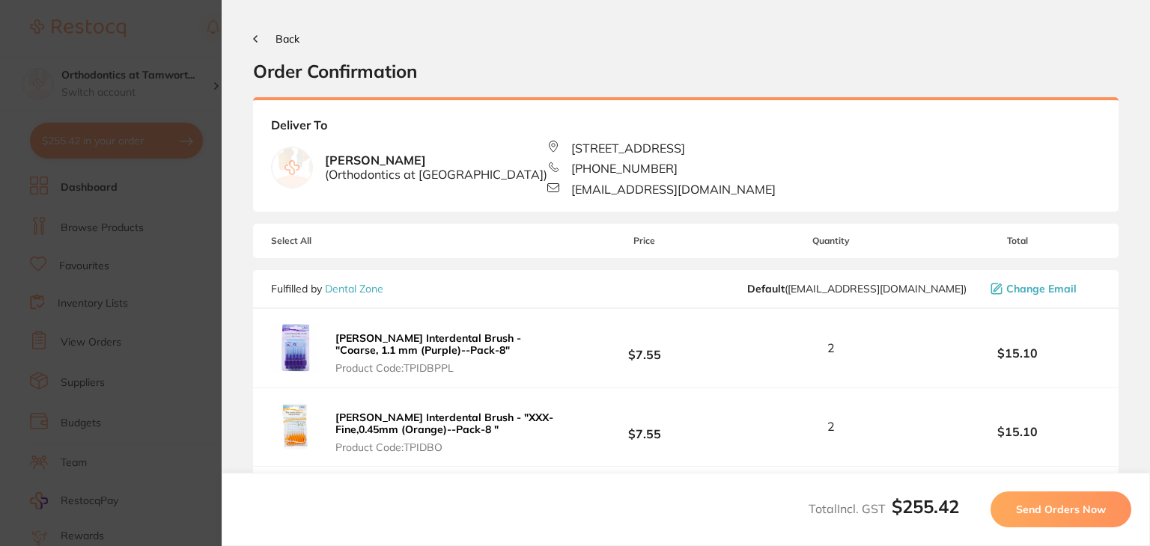
click at [1002, 496] on button "Send Orders Now" at bounding box center [1060, 510] width 141 height 36
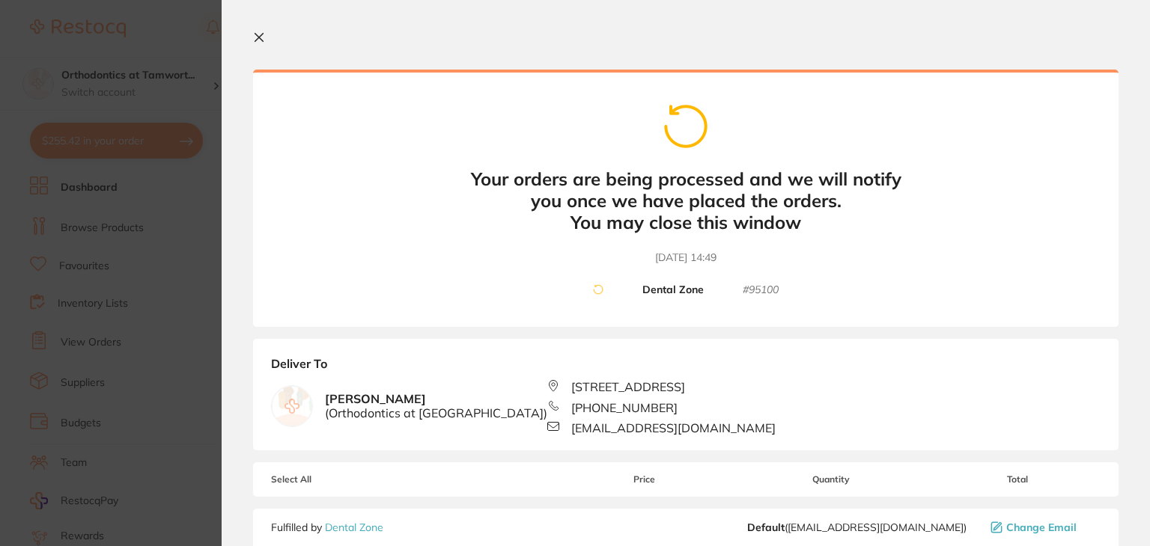
click at [258, 34] on icon at bounding box center [259, 37] width 12 height 12
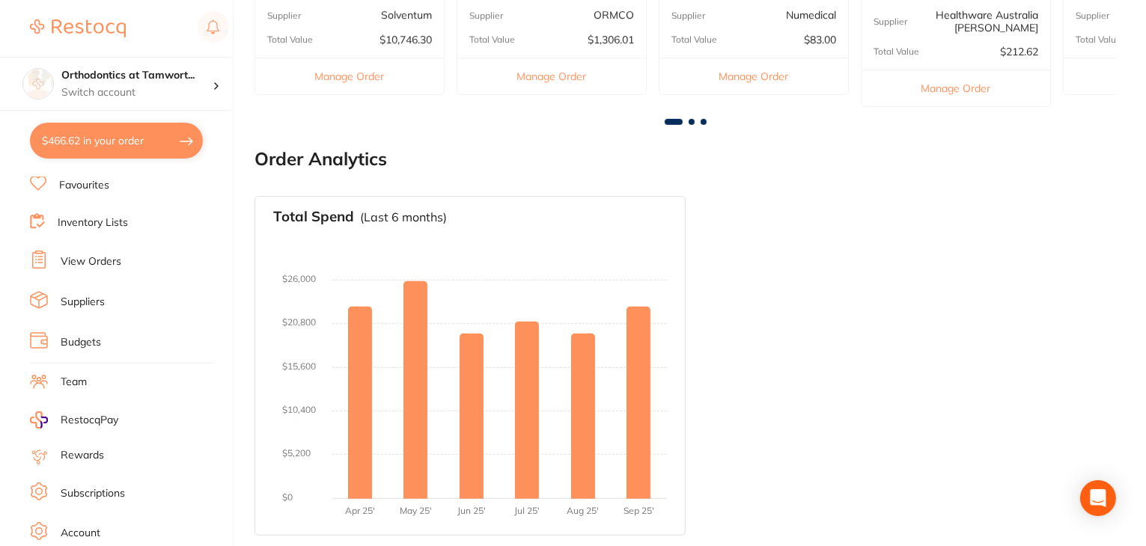
scroll to position [150, 0]
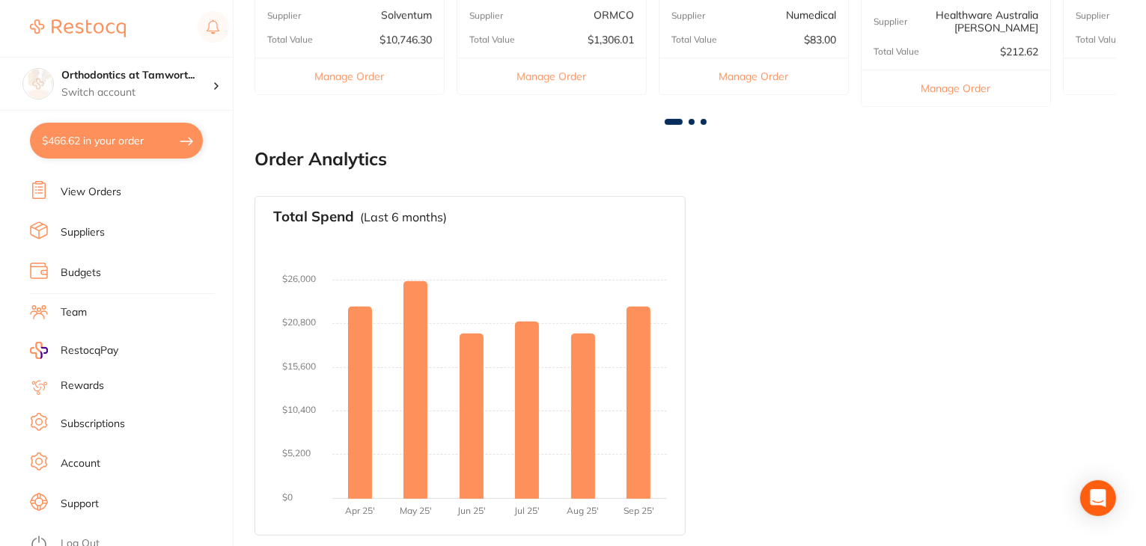
click at [89, 538] on link "Log Out" at bounding box center [80, 544] width 39 height 15
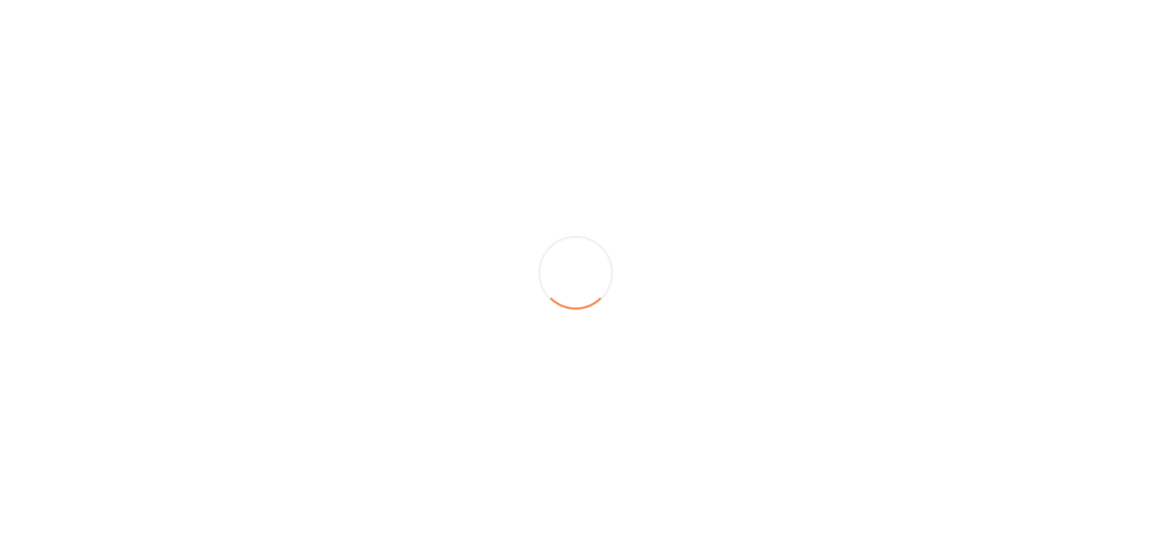
scroll to position [0, 0]
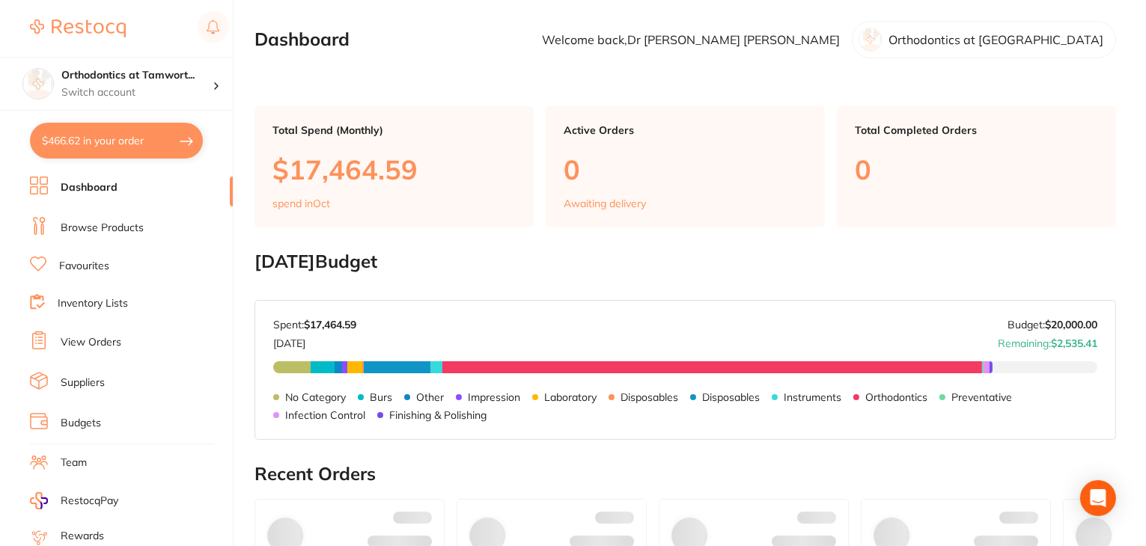
click at [120, 141] on button "$466.62 in your order" at bounding box center [116, 141] width 173 height 36
checkbox input "true"
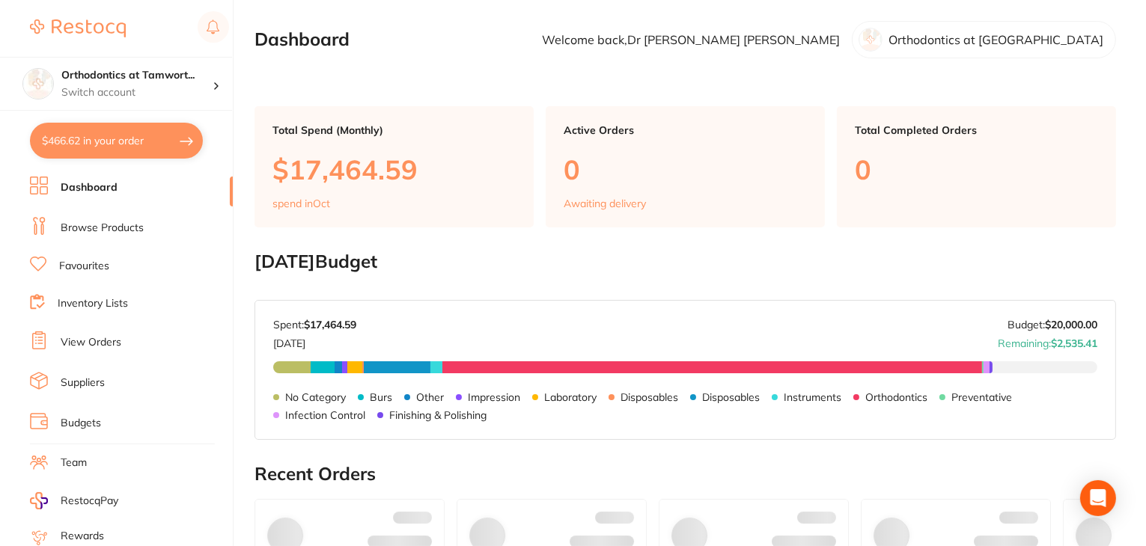
checkbox input "true"
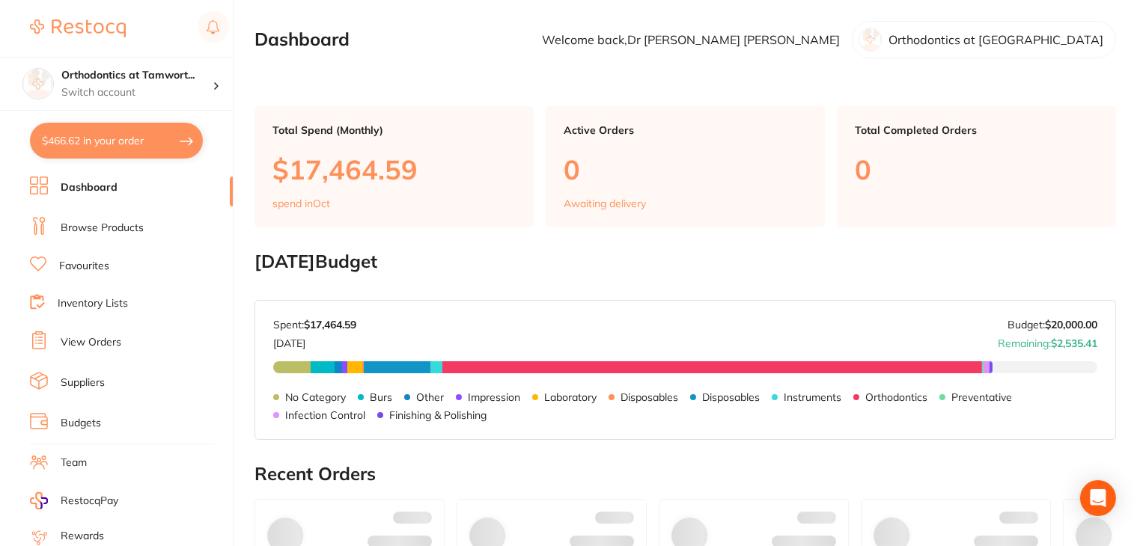
checkbox input "true"
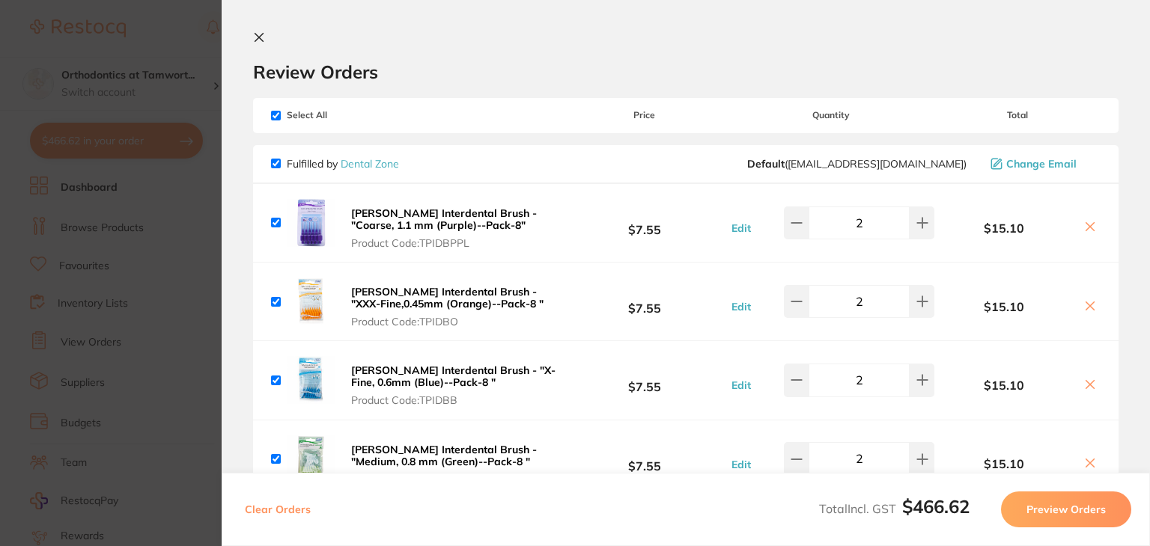
click at [276, 115] on input "checkbox" at bounding box center [276, 116] width 10 height 10
checkbox input "false"
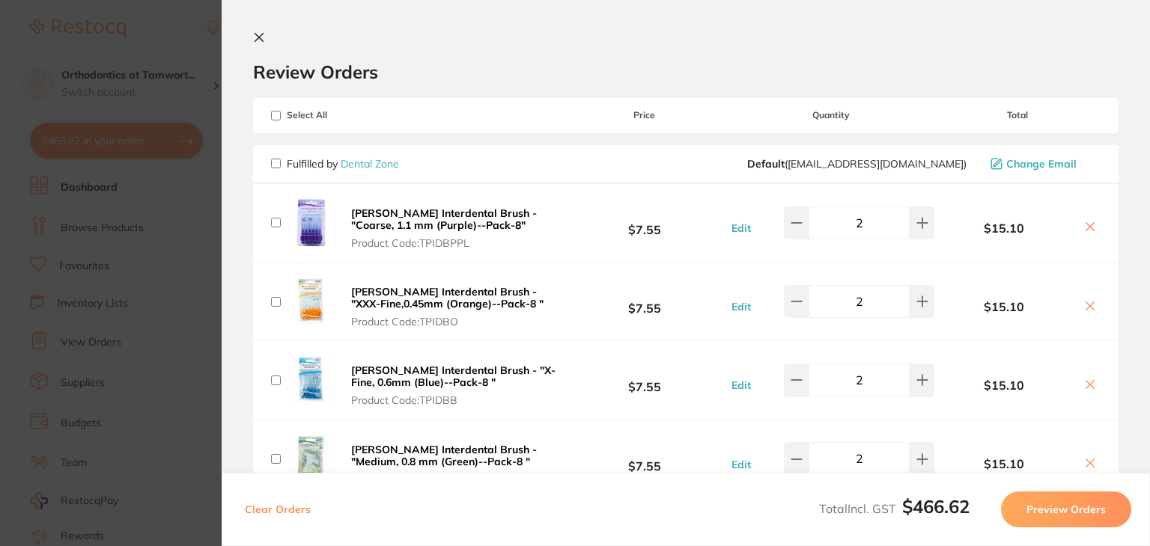
checkbox input "false"
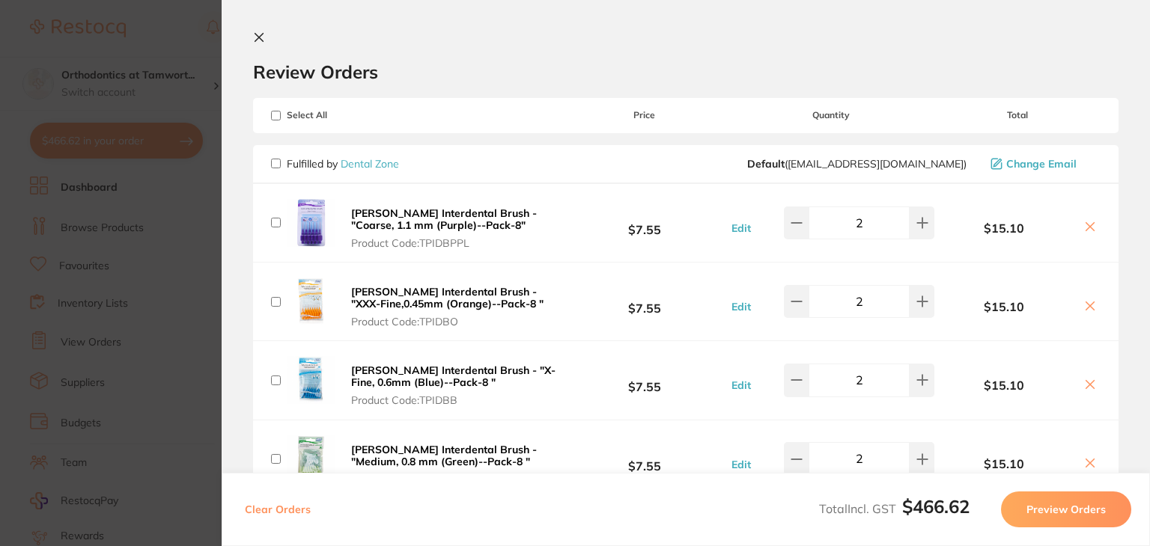
checkbox input "false"
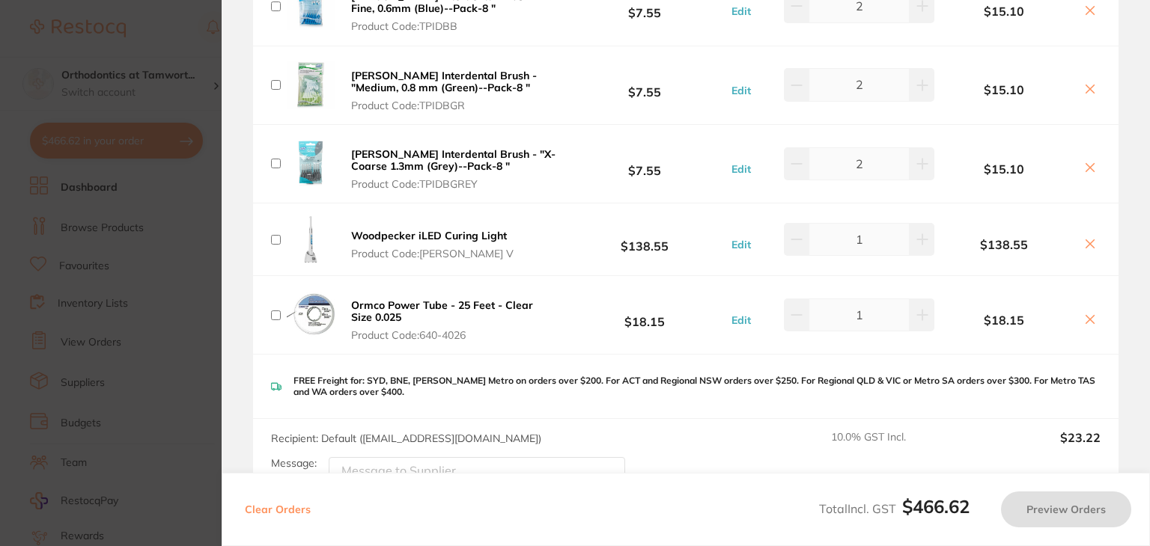
scroll to position [674, 0]
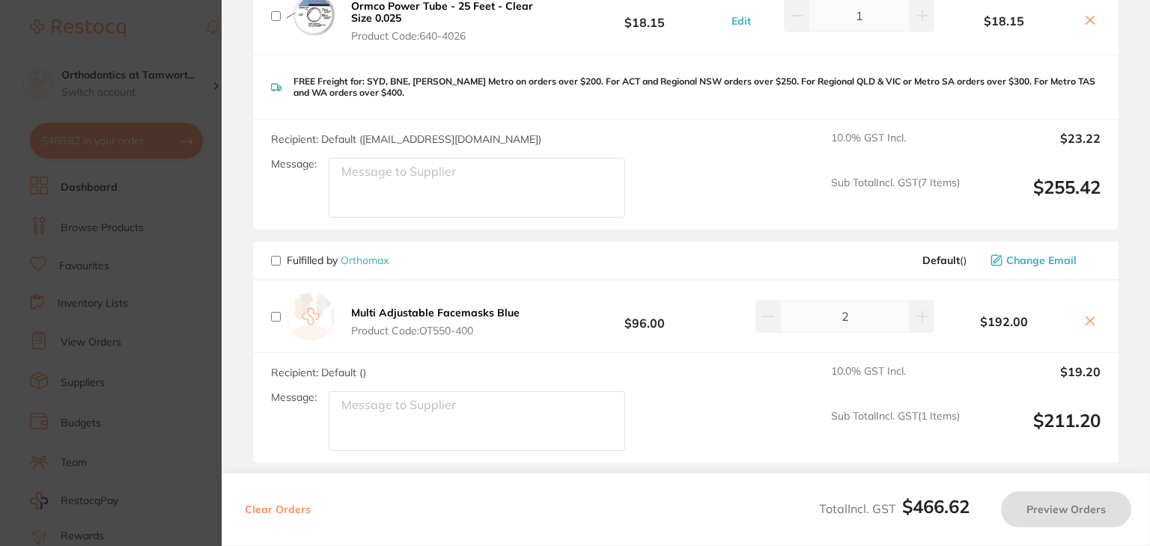
click at [274, 261] on input "checkbox" at bounding box center [276, 261] width 10 height 10
checkbox input "true"
click at [1094, 511] on button "Preview Orders" at bounding box center [1066, 510] width 130 height 36
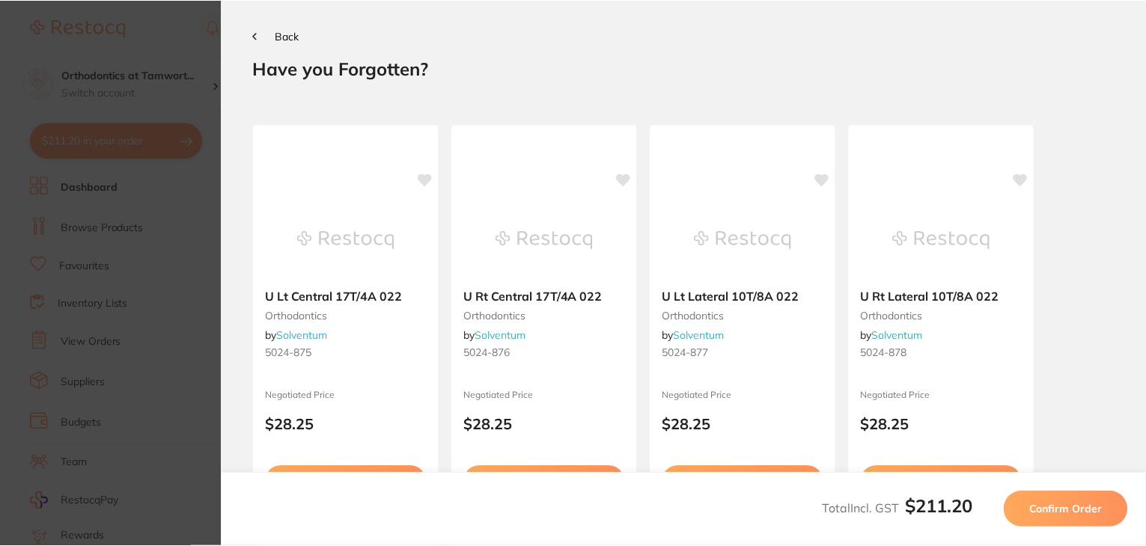
scroll to position [0, 0]
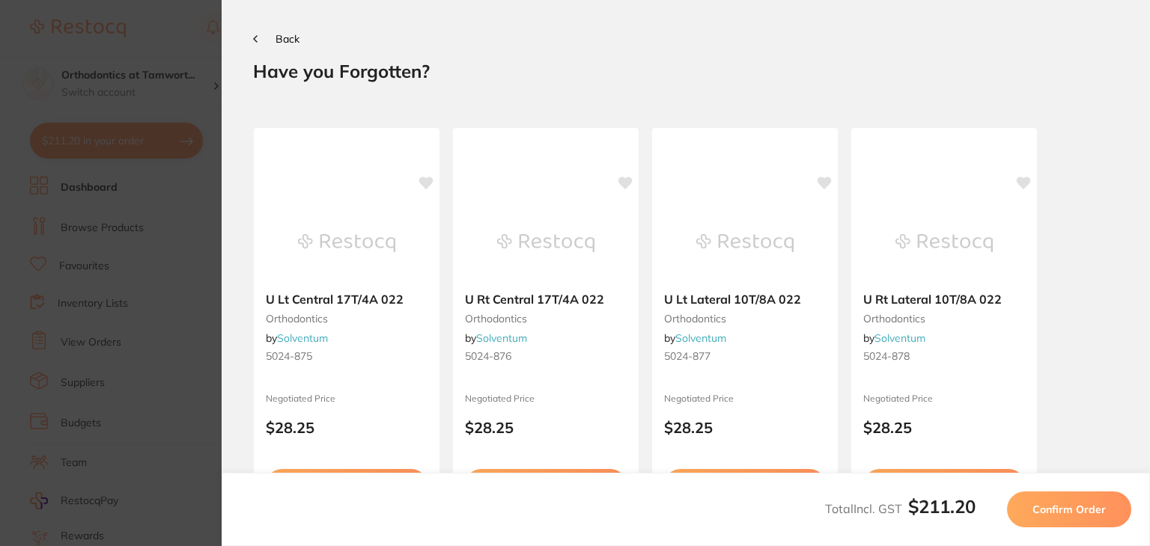
click at [1094, 511] on span "Confirm Order" at bounding box center [1068, 509] width 73 height 13
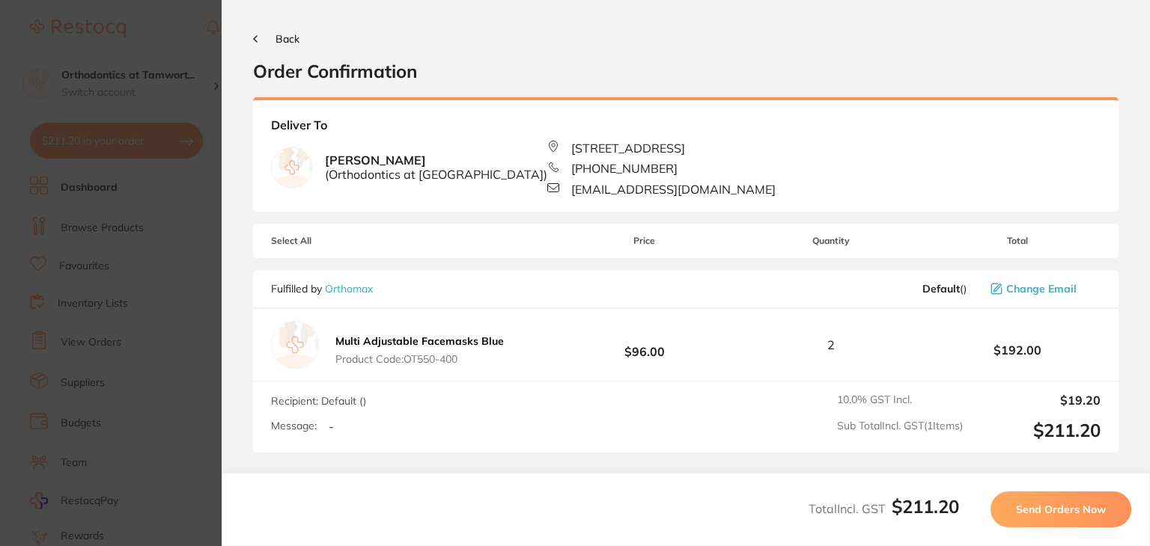
click at [1031, 510] on span "Send Orders Now" at bounding box center [1061, 509] width 90 height 13
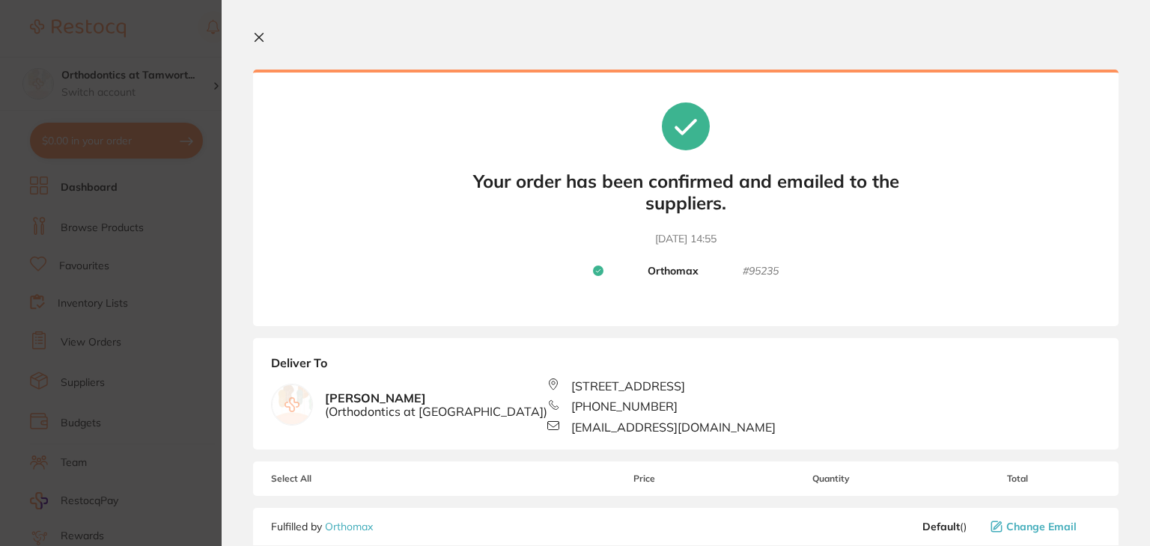
click at [261, 34] on icon at bounding box center [259, 38] width 8 height 8
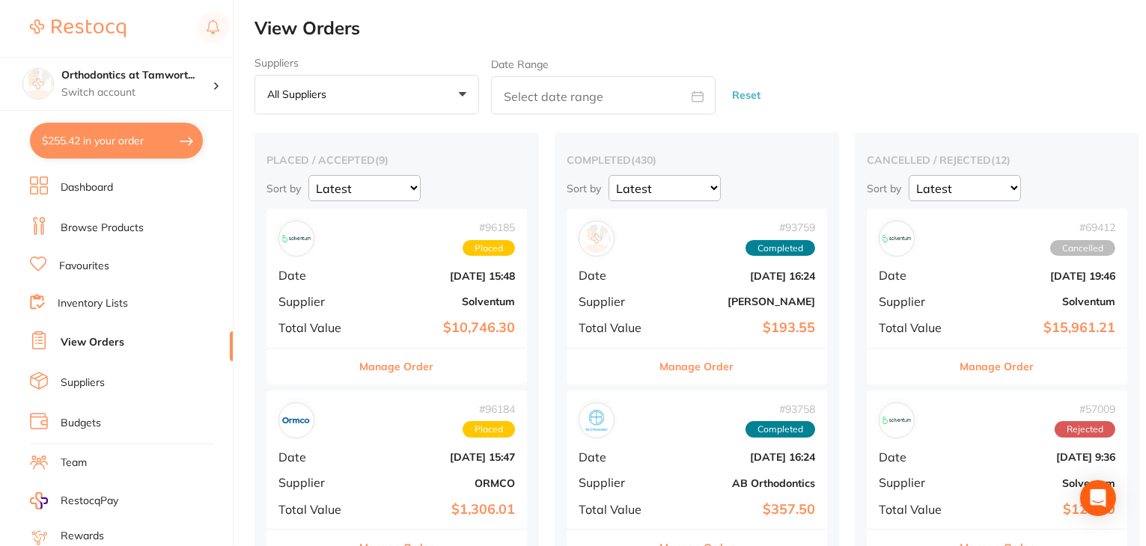
checkbox input "false"
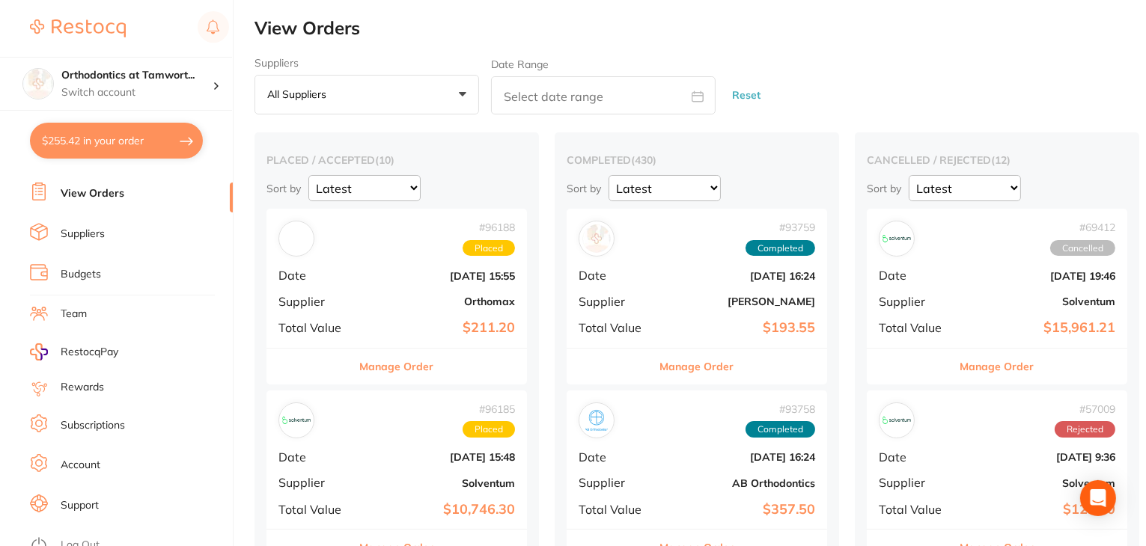
scroll to position [150, 0]
click at [81, 533] on li "Log Out" at bounding box center [129, 544] width 198 height 22
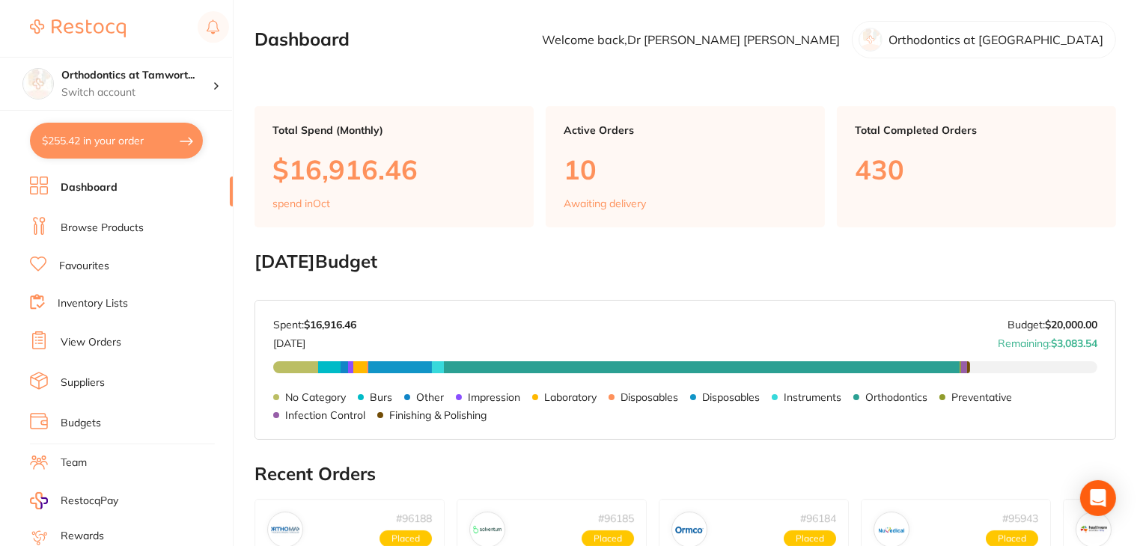
click at [114, 222] on link "Browse Products" at bounding box center [102, 228] width 83 height 15
click at [104, 143] on button "$255.42 in your order" at bounding box center [116, 141] width 173 height 36
checkbox input "true"
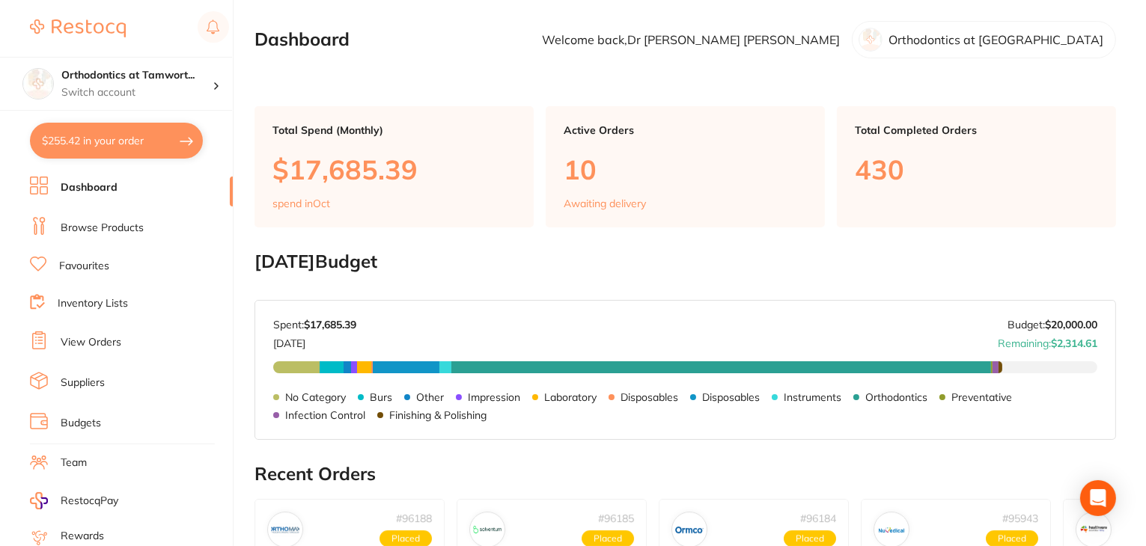
checkbox input "true"
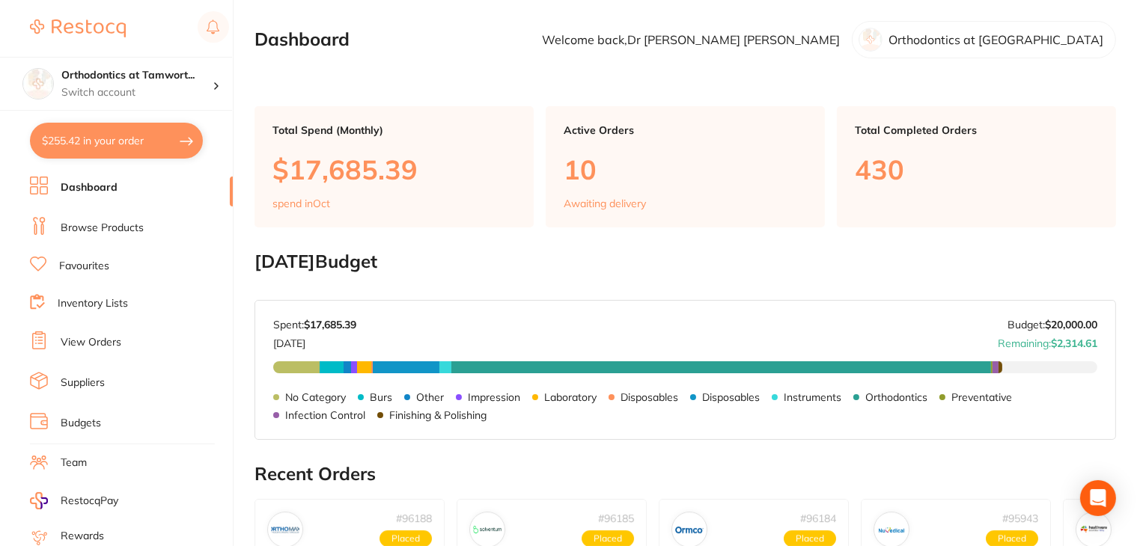
checkbox input "true"
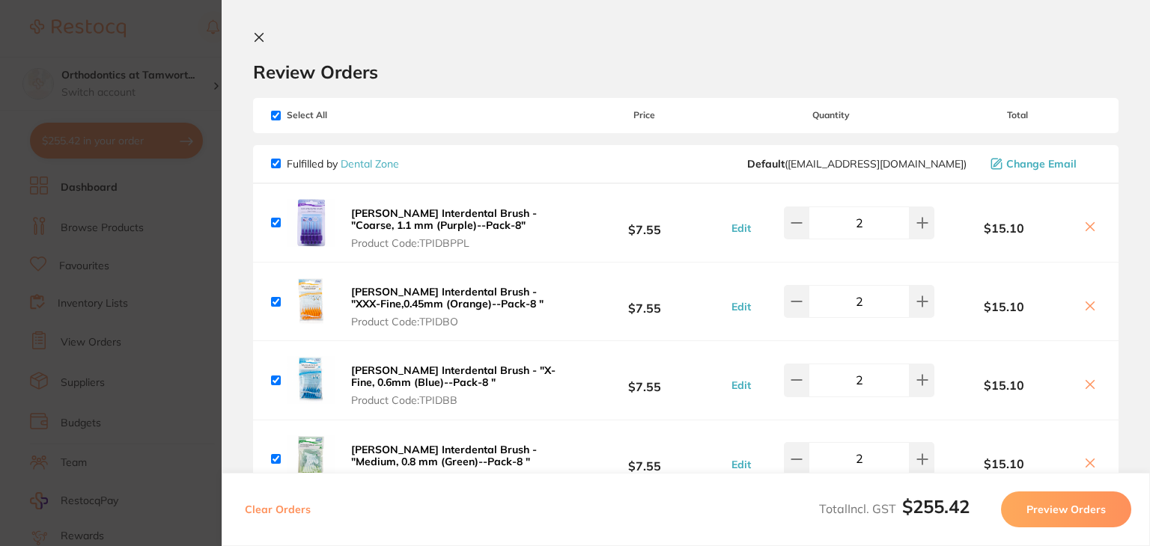
click at [264, 36] on icon at bounding box center [259, 37] width 12 height 12
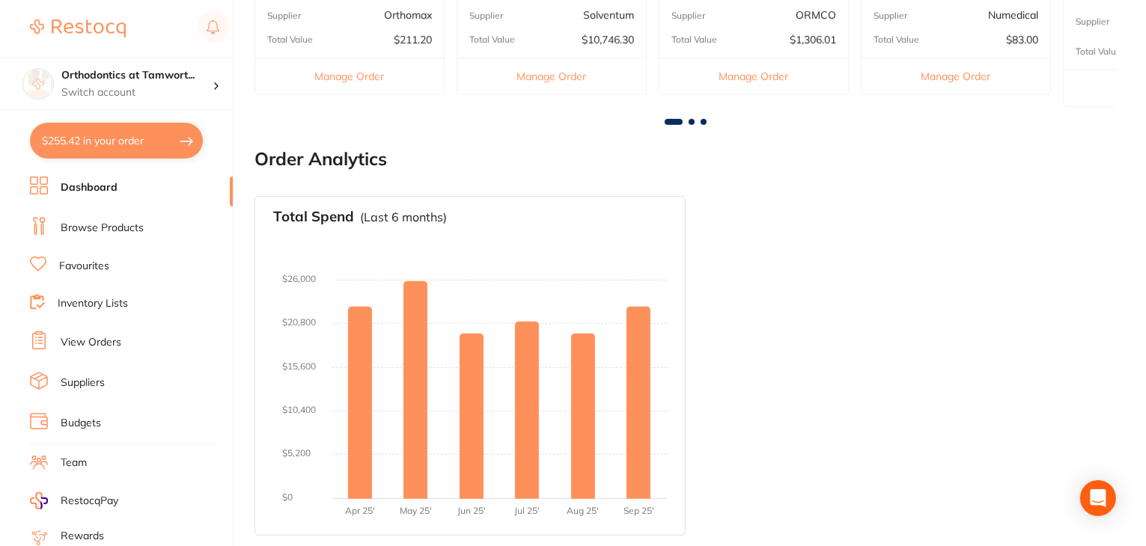
click at [125, 140] on button "$255.42 in your order" at bounding box center [116, 141] width 173 height 36
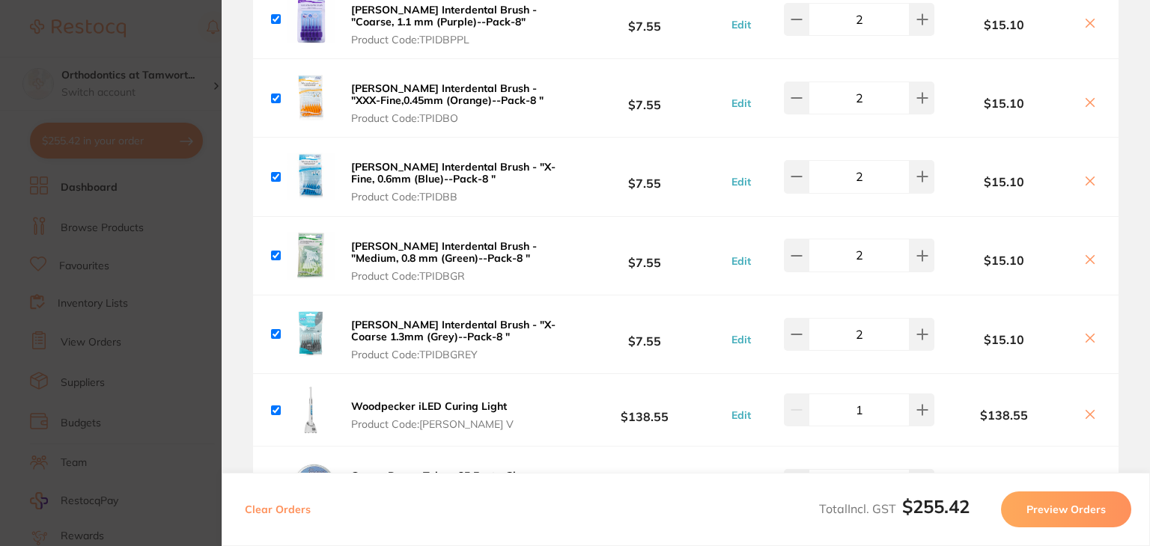
scroll to position [374, 0]
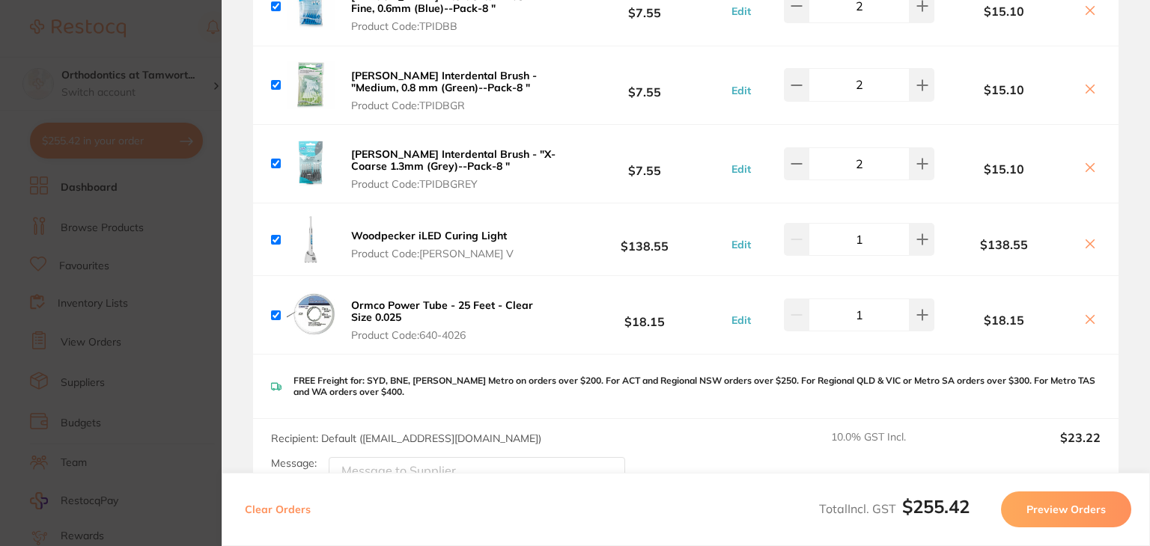
drag, startPoint x: 470, startPoint y: 252, endPoint x: 399, endPoint y: 258, distance: 71.4
click at [399, 258] on span "Product Code: CL Lux V" at bounding box center [432, 254] width 162 height 12
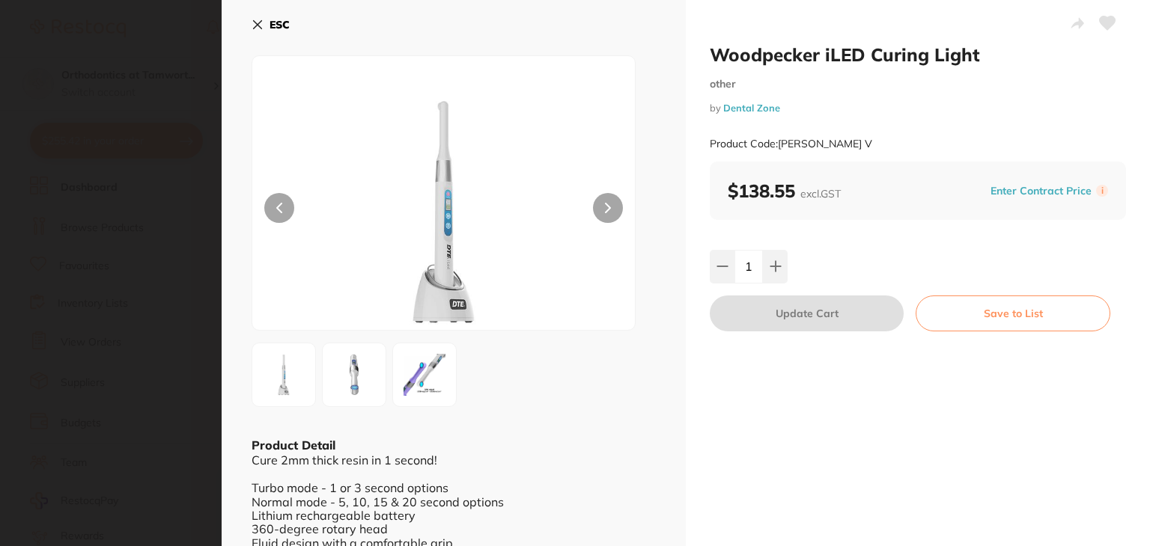
click at [255, 22] on icon at bounding box center [258, 25] width 8 height 8
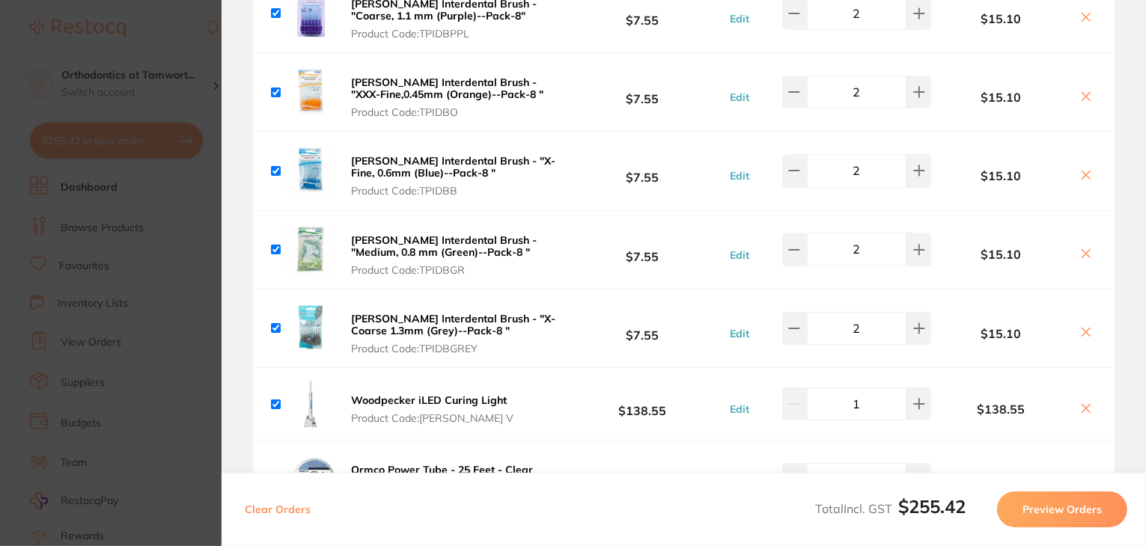
scroll to position [0, 0]
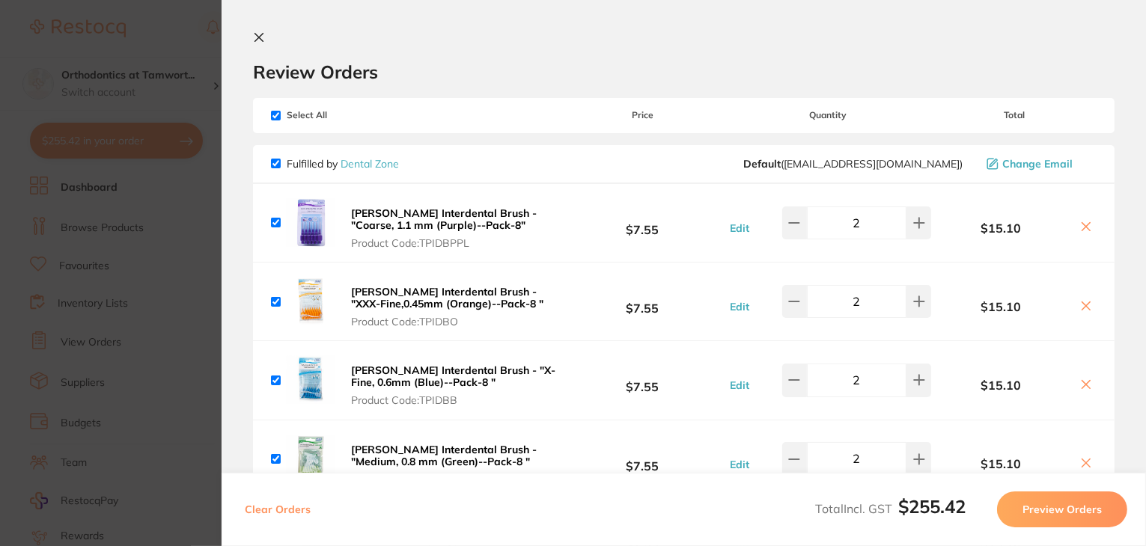
click at [258, 39] on icon at bounding box center [259, 37] width 12 height 12
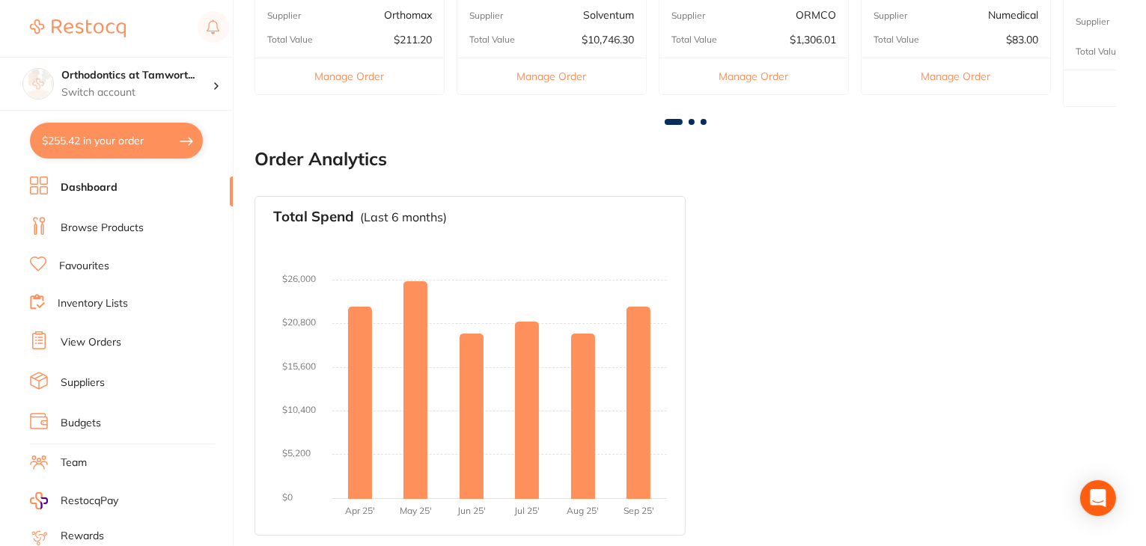
click at [106, 229] on link "Browse Products" at bounding box center [102, 228] width 83 height 15
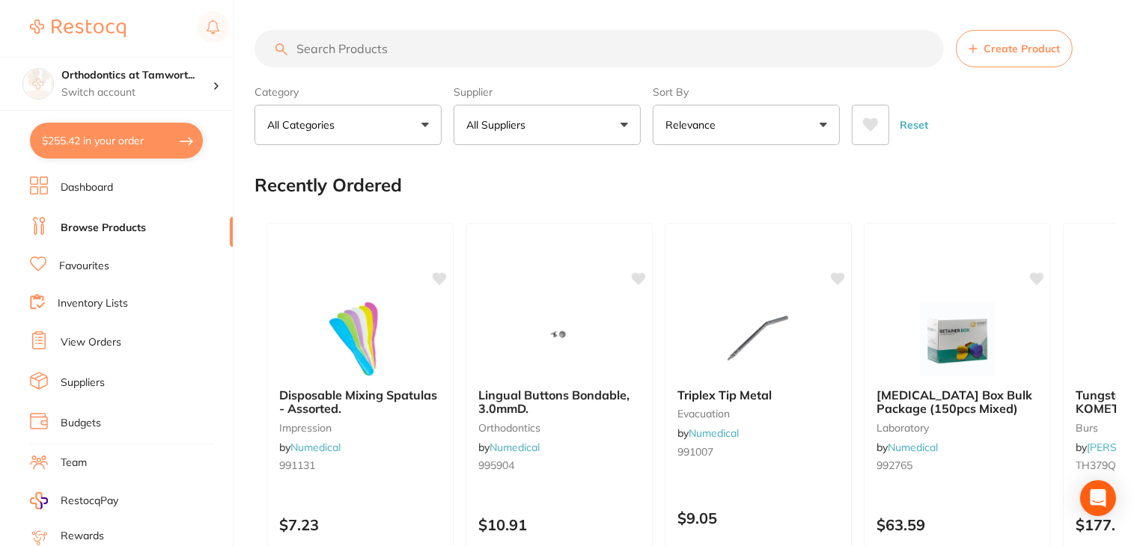
click at [105, 148] on button "$255.42 in your order" at bounding box center [116, 141] width 173 height 36
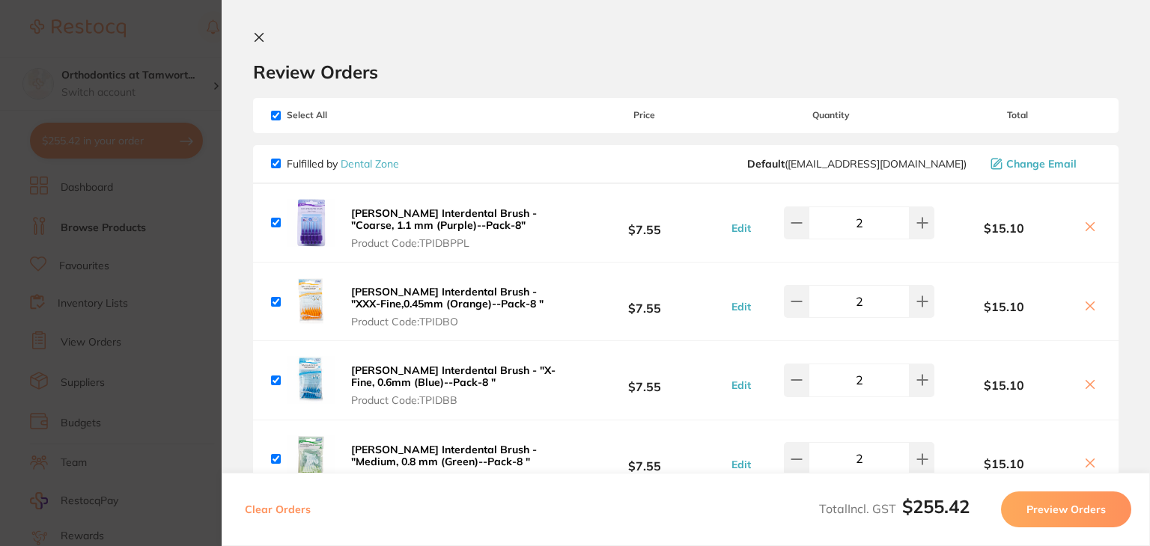
click at [257, 33] on icon at bounding box center [259, 37] width 12 height 12
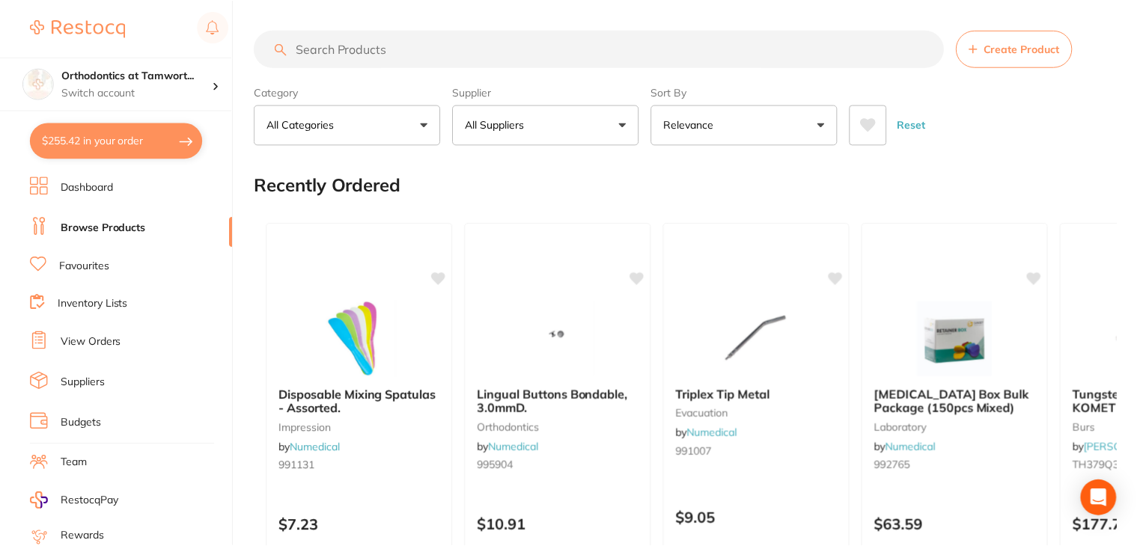
scroll to position [575, 0]
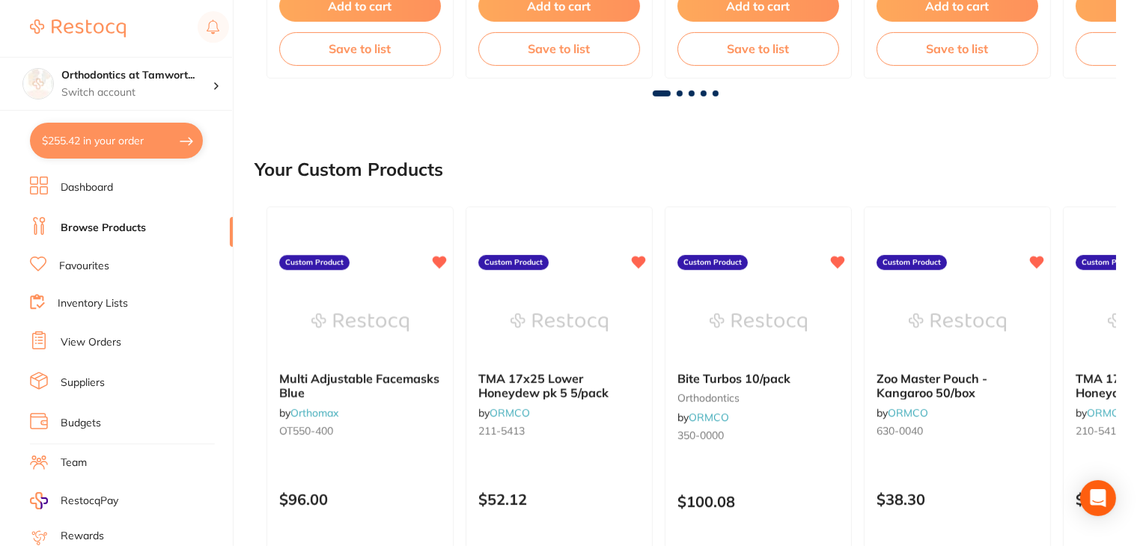
click at [78, 180] on link "Dashboard" at bounding box center [87, 187] width 52 height 15
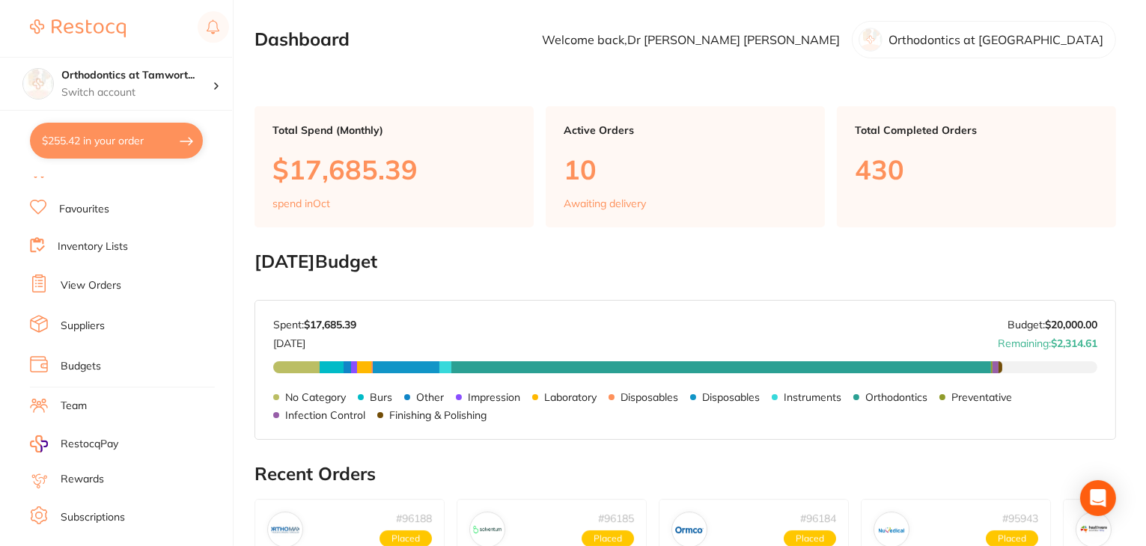
scroll to position [150, 0]
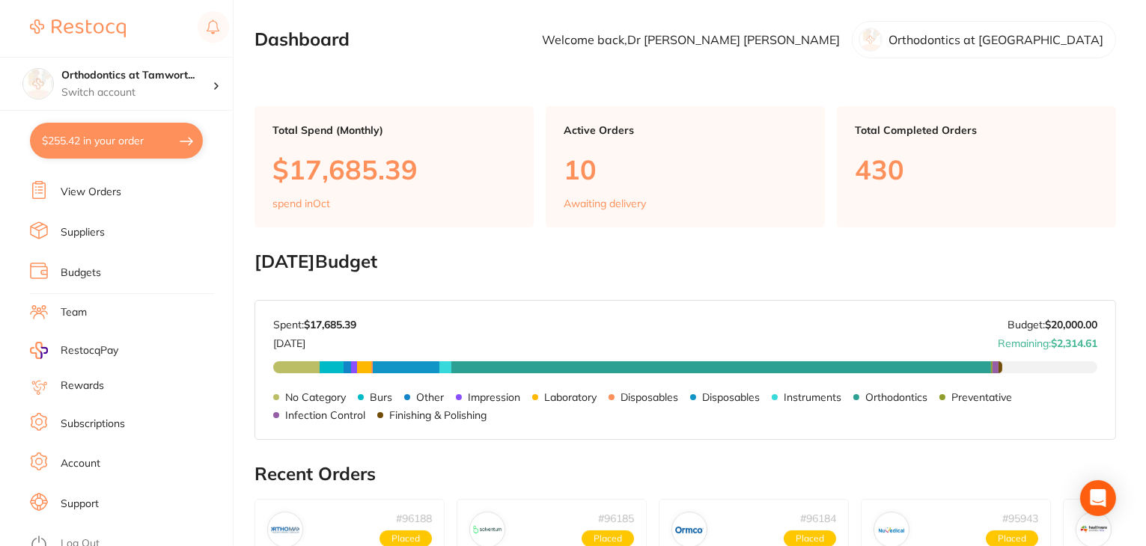
checkbox input "false"
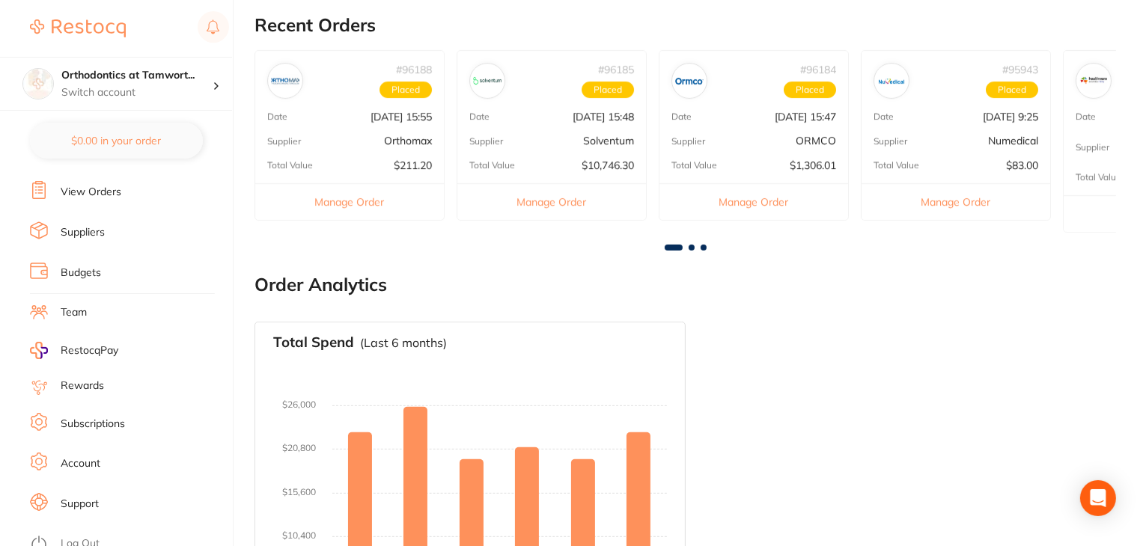
scroll to position [575, 0]
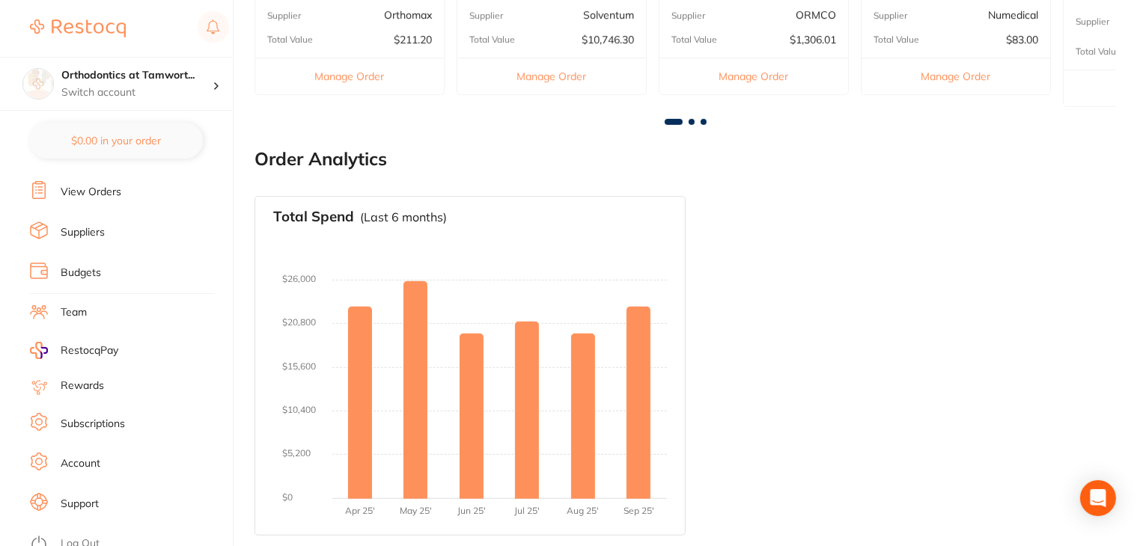
click at [73, 537] on link "Log Out" at bounding box center [80, 544] width 39 height 15
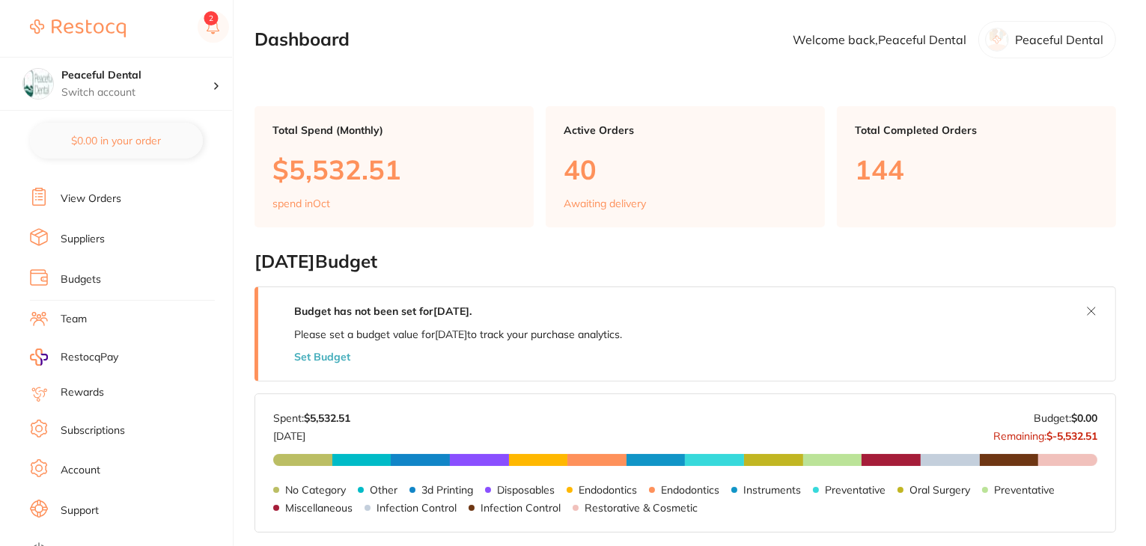
scroll to position [150, 0]
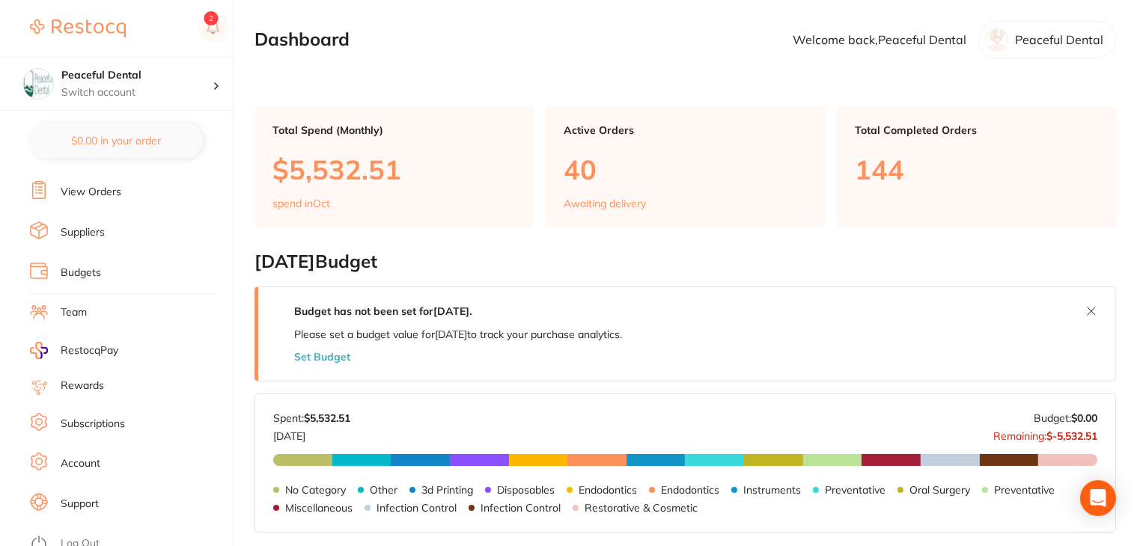
click at [76, 269] on link "Budgets" at bounding box center [81, 273] width 40 height 15
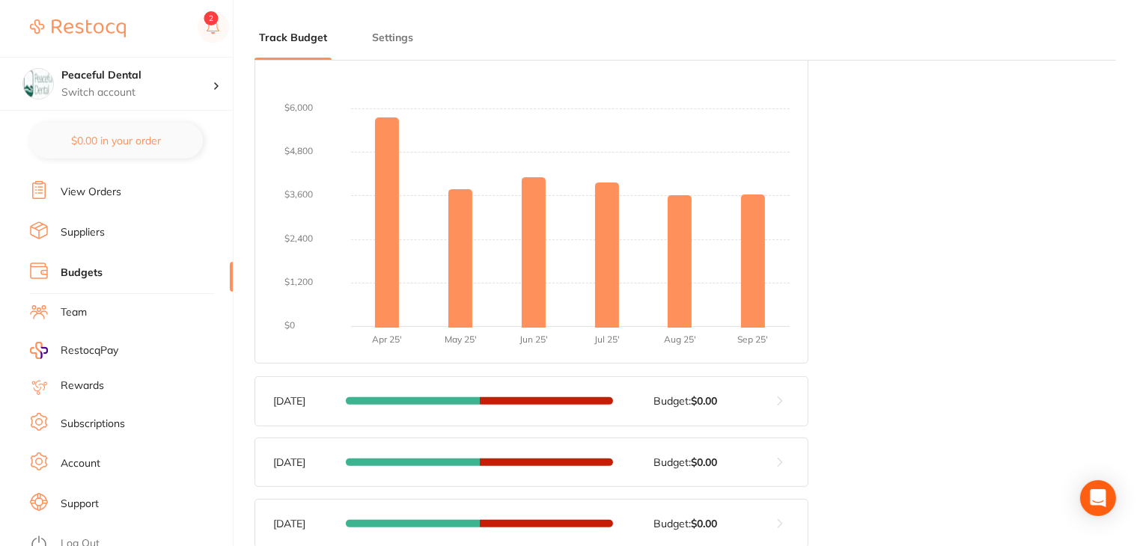
scroll to position [749, 0]
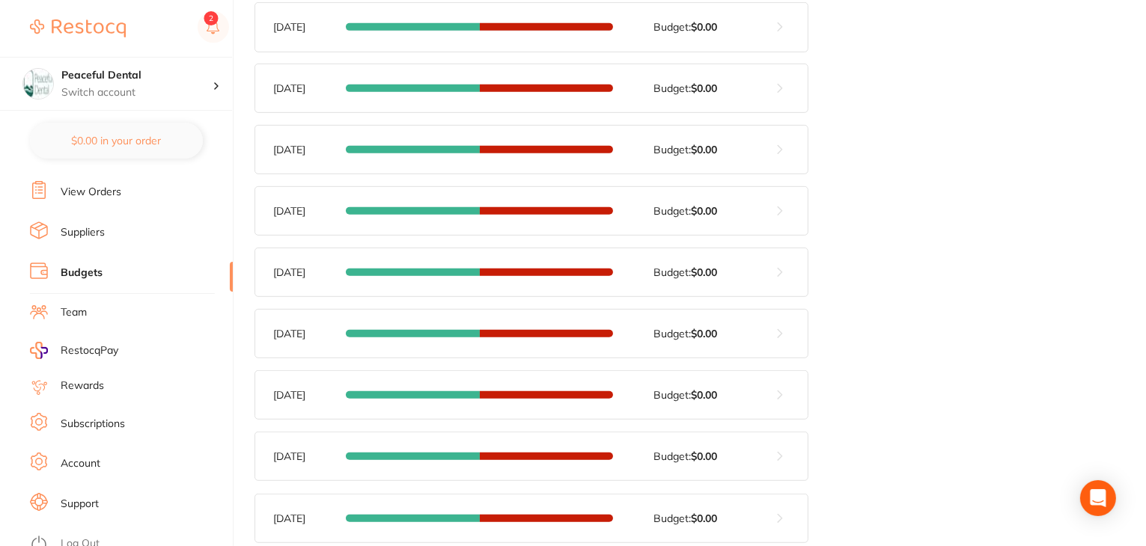
click at [88, 537] on link "Log Out" at bounding box center [80, 544] width 39 height 15
